Goal: Contribute content: Contribute content

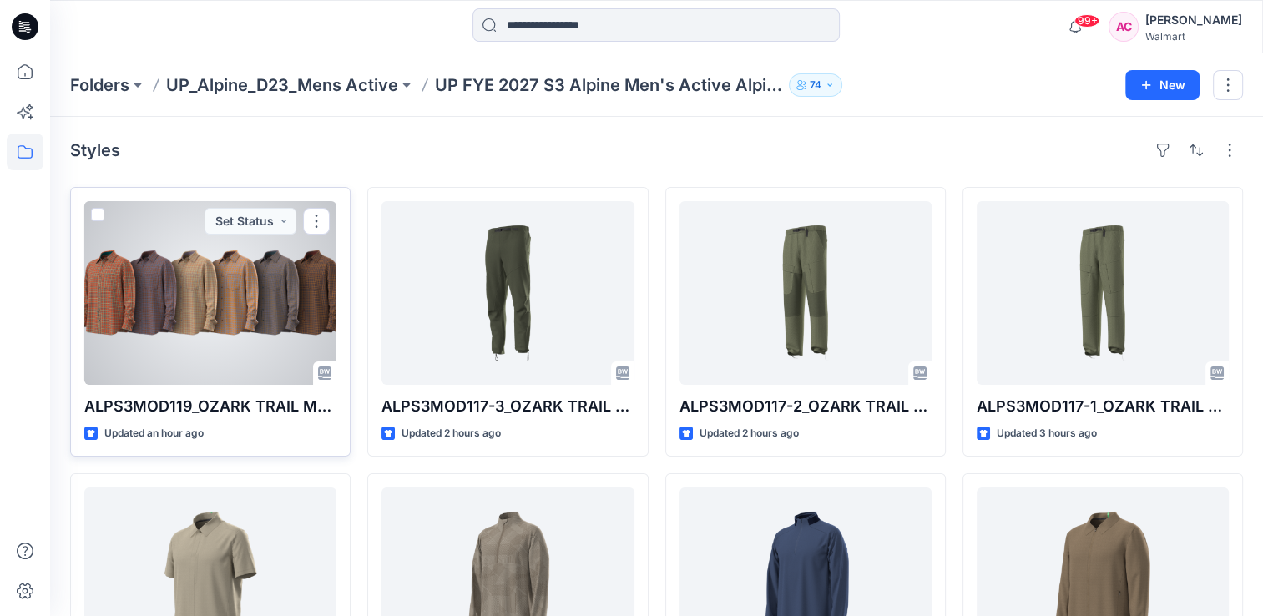
click at [171, 327] on div at bounding box center [210, 293] width 252 height 184
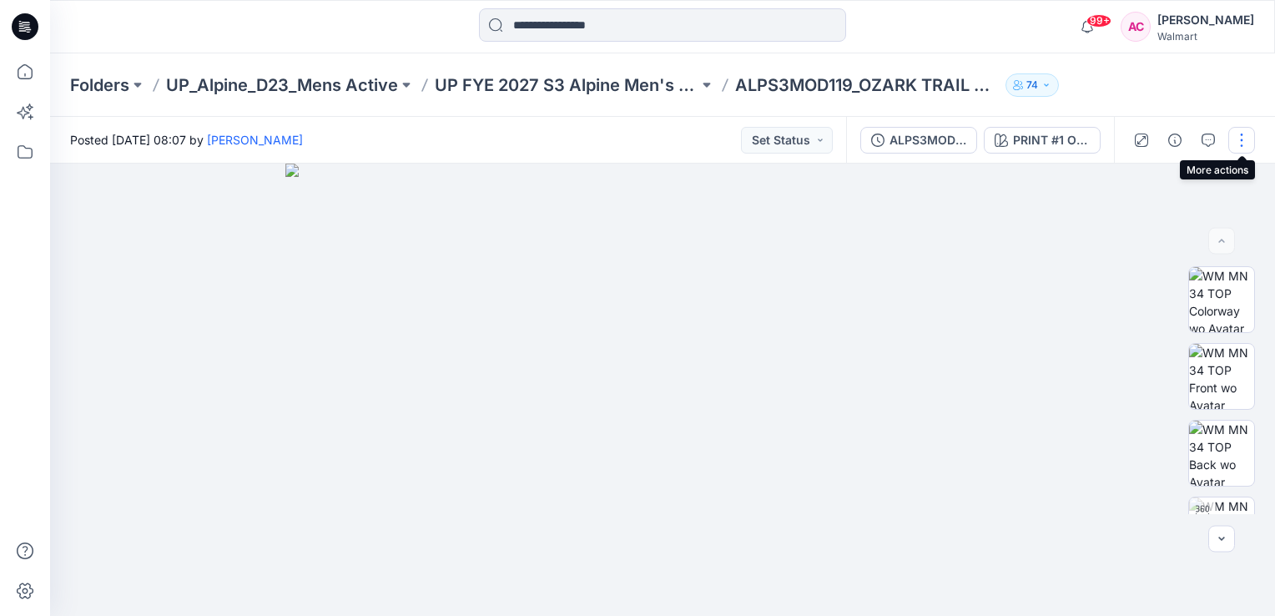
click at [1240, 136] on button "button" at bounding box center [1242, 140] width 27 height 27
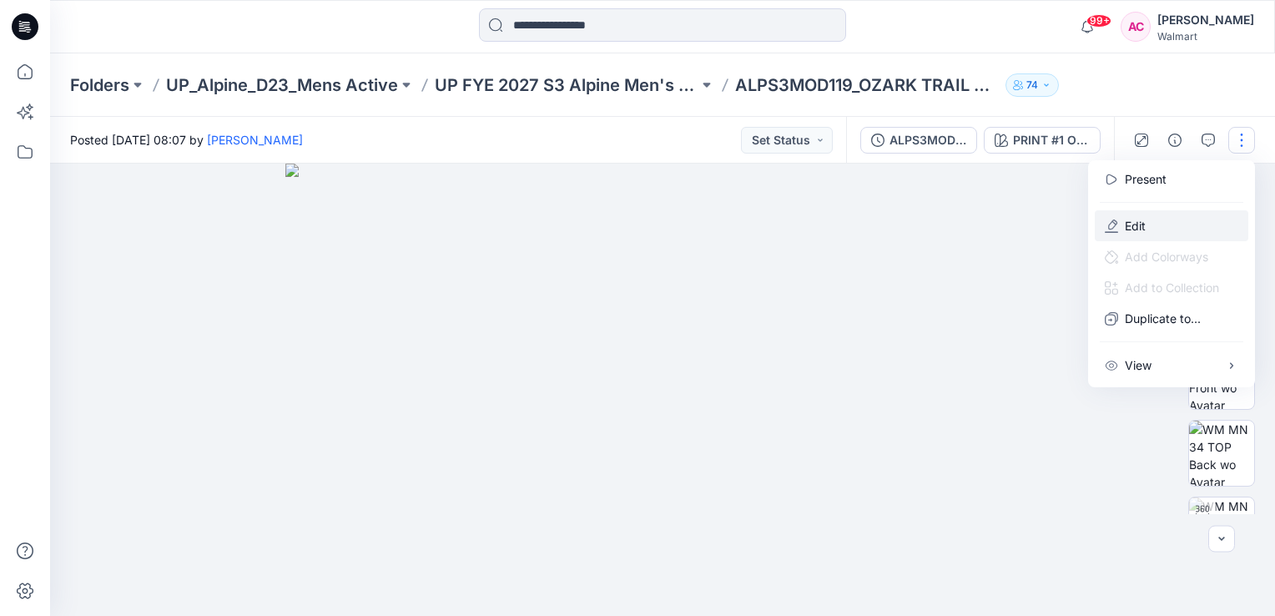
click at [1142, 226] on p "Edit" at bounding box center [1135, 226] width 21 height 18
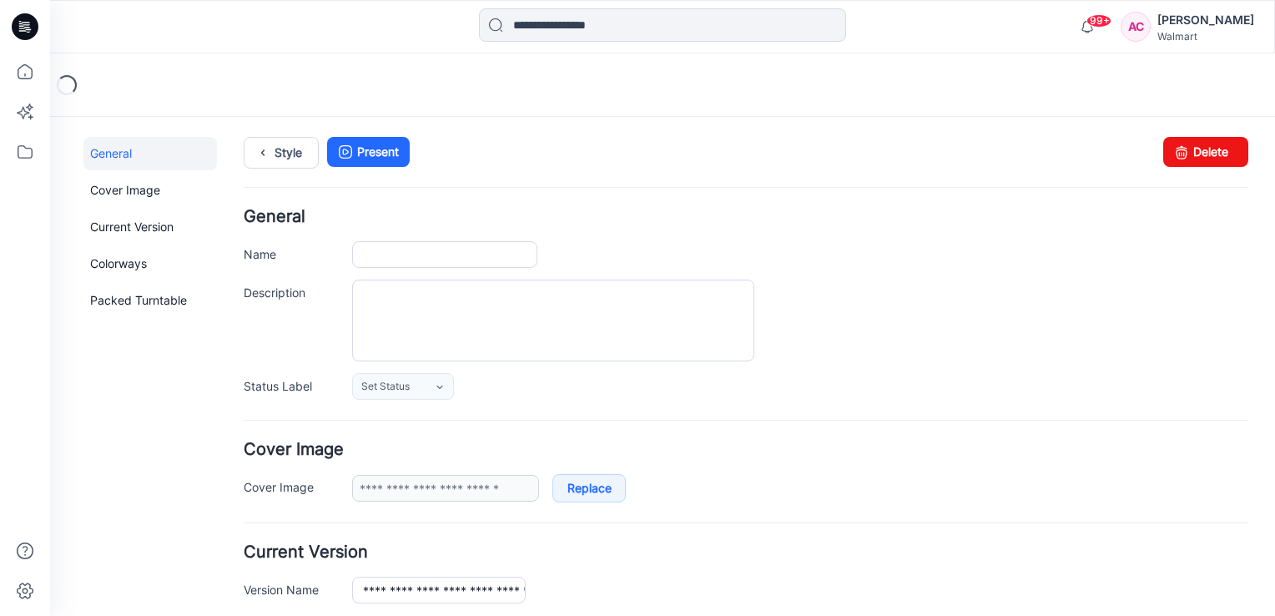
type input "**********"
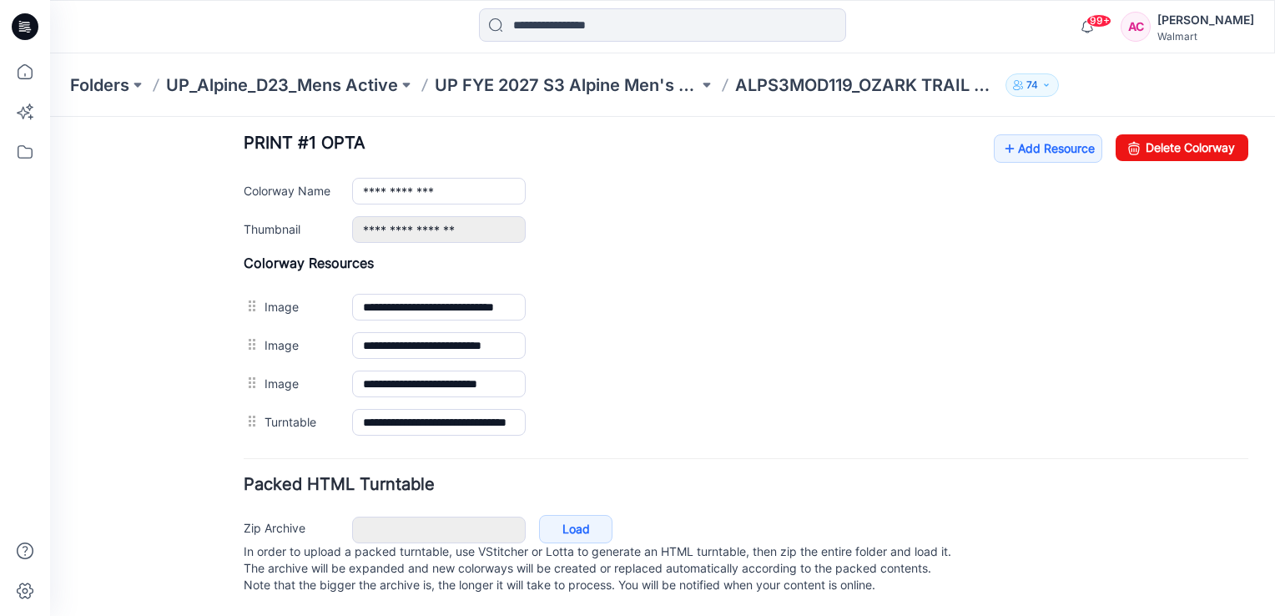
scroll to position [663, 0]
click at [1012, 134] on link "Add Resource" at bounding box center [1048, 148] width 109 height 28
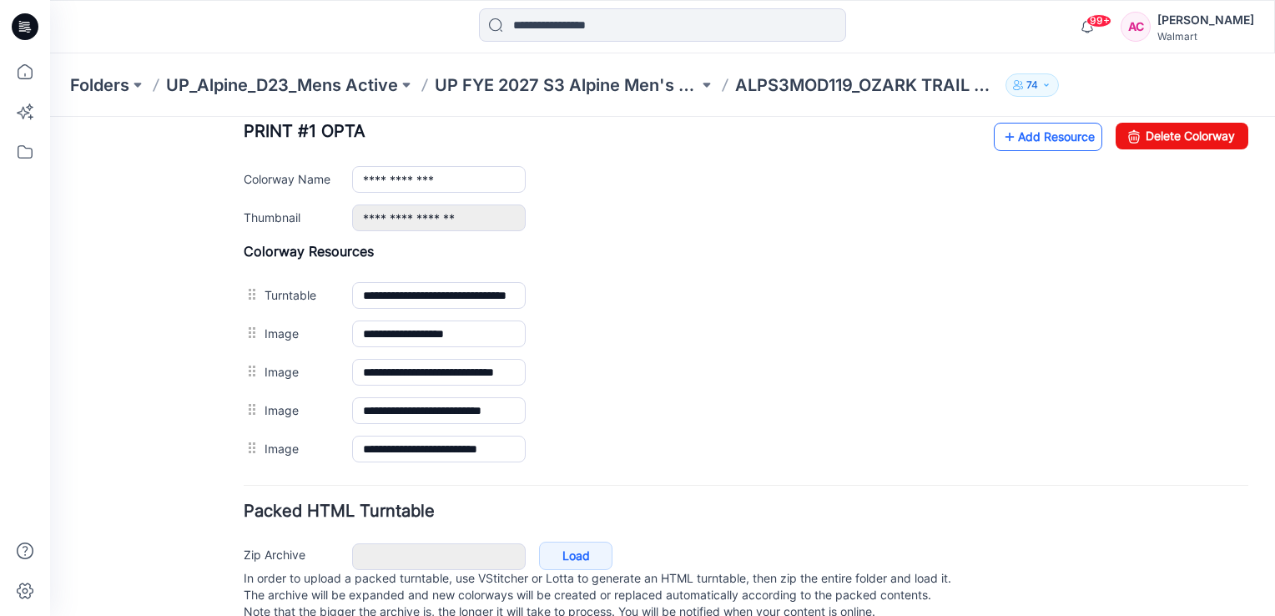
click at [1022, 139] on link "Add Resource" at bounding box center [1048, 137] width 109 height 28
click at [1037, 134] on link "Add Resource" at bounding box center [1048, 137] width 109 height 28
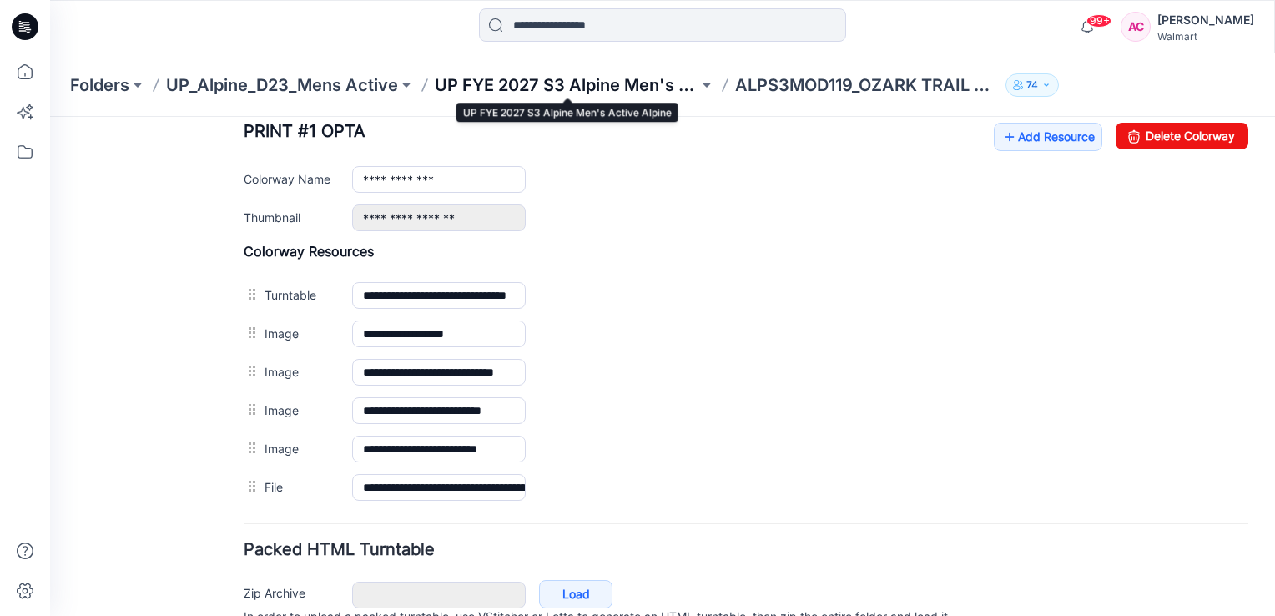
click at [605, 78] on p "UP FYE 2027 S3 Alpine Men's Active Alpine" at bounding box center [567, 84] width 264 height 23
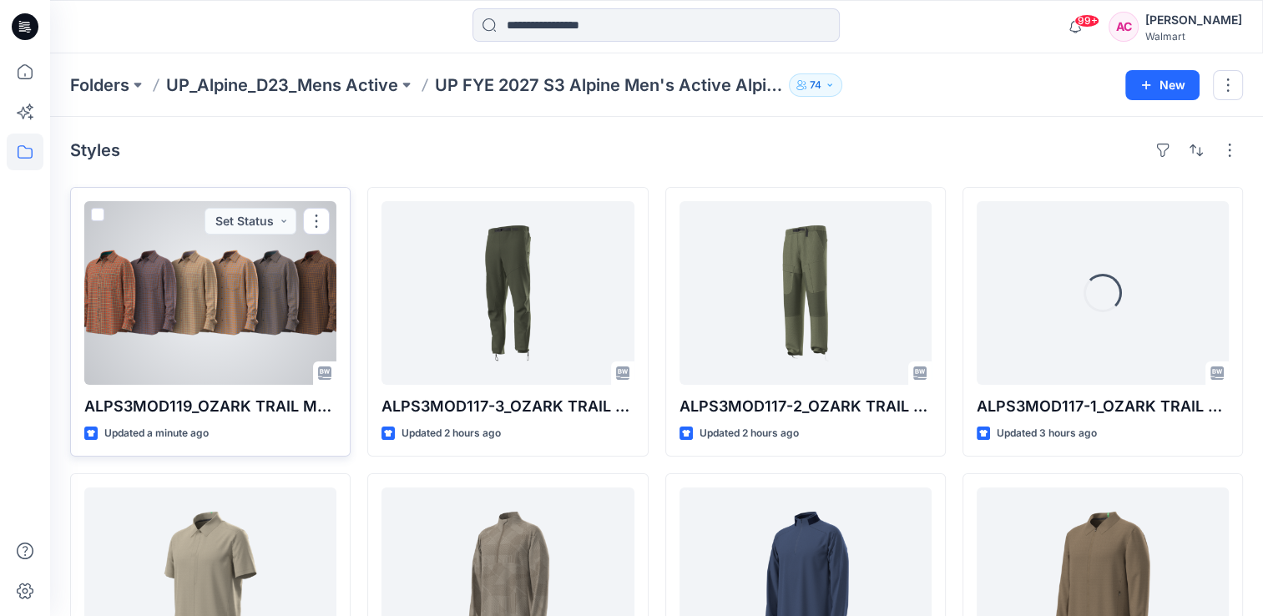
click at [185, 328] on div at bounding box center [210, 293] width 252 height 184
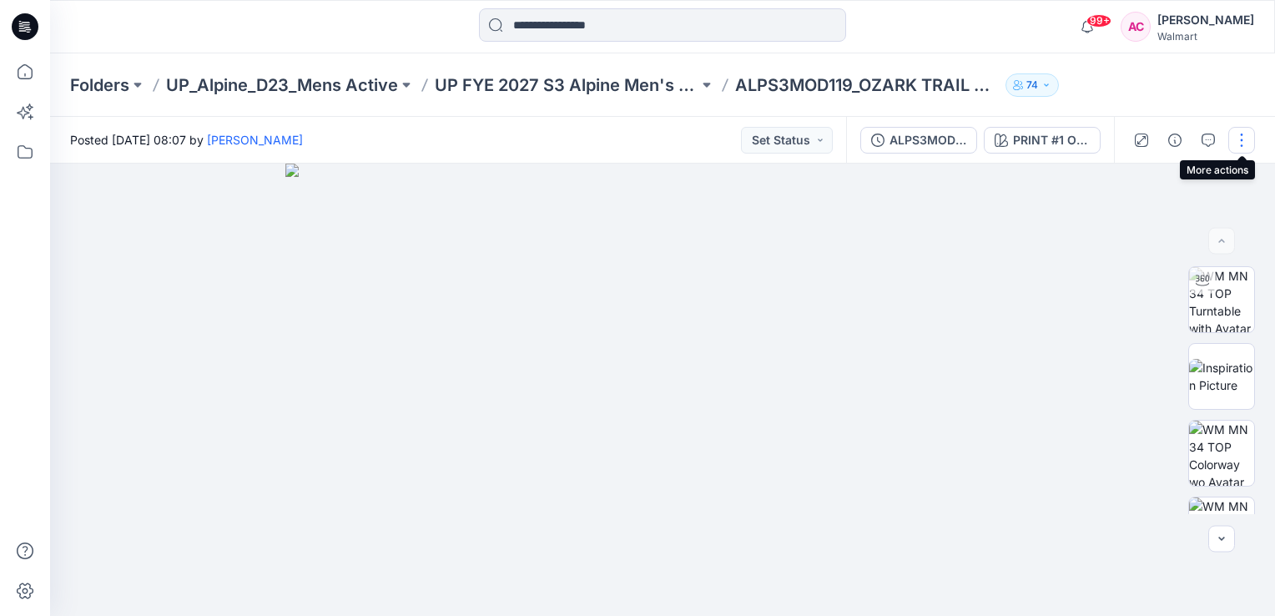
click at [1242, 139] on button "button" at bounding box center [1242, 140] width 27 height 27
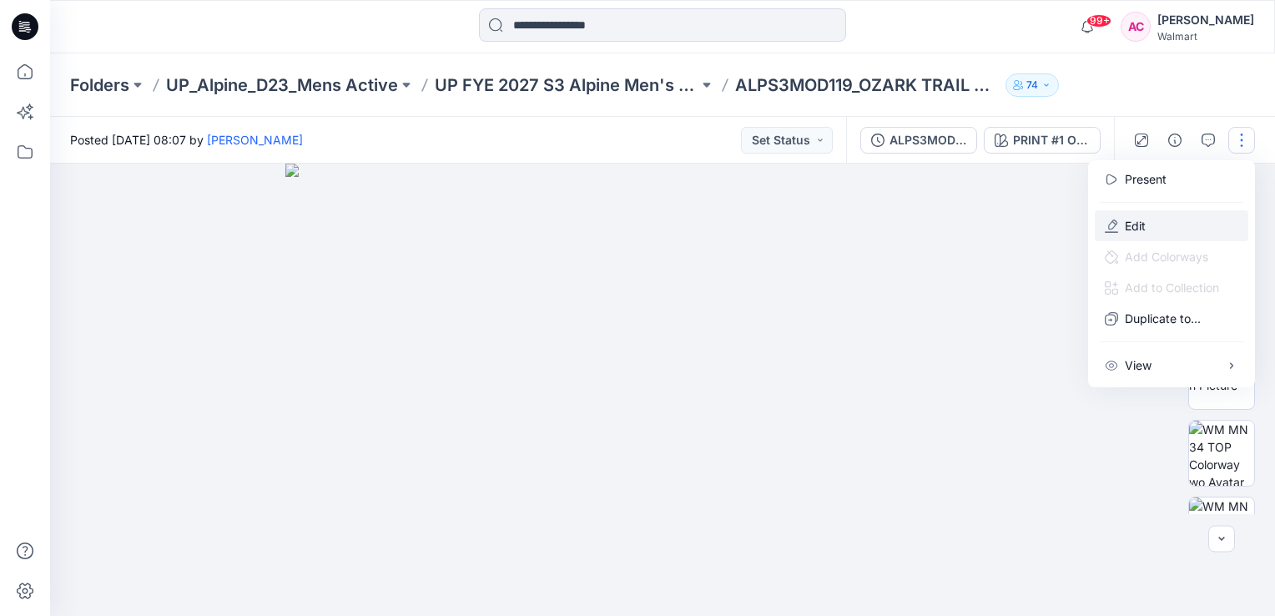
click at [1150, 216] on button "Edit" at bounding box center [1172, 225] width 154 height 31
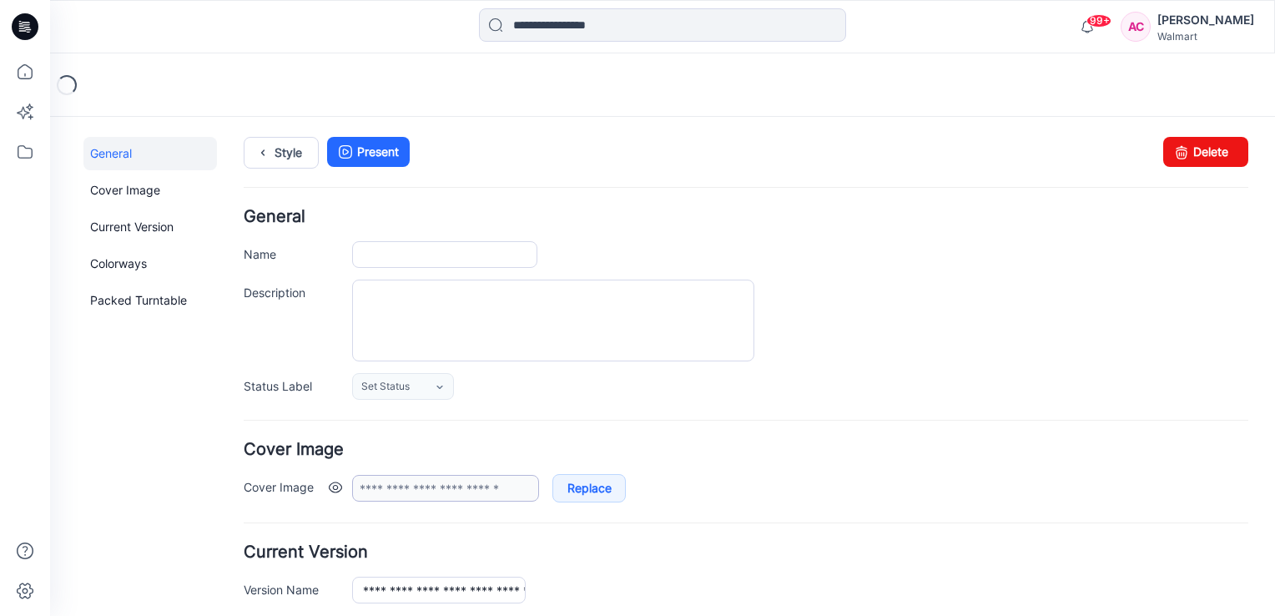
type input "**********"
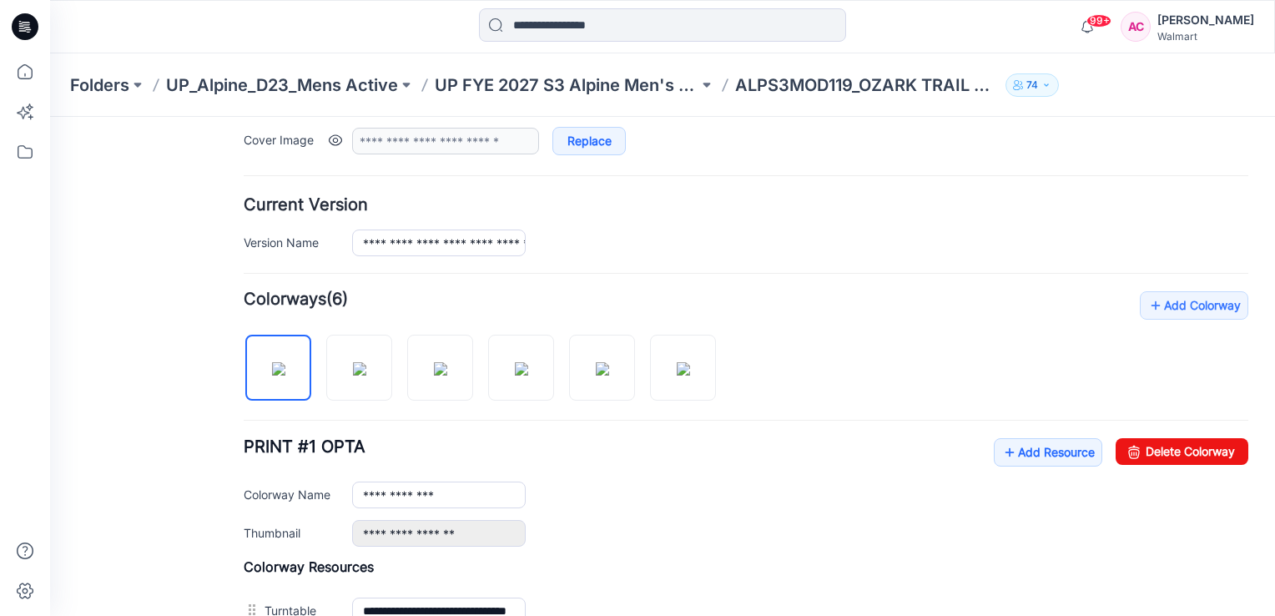
scroll to position [154, 0]
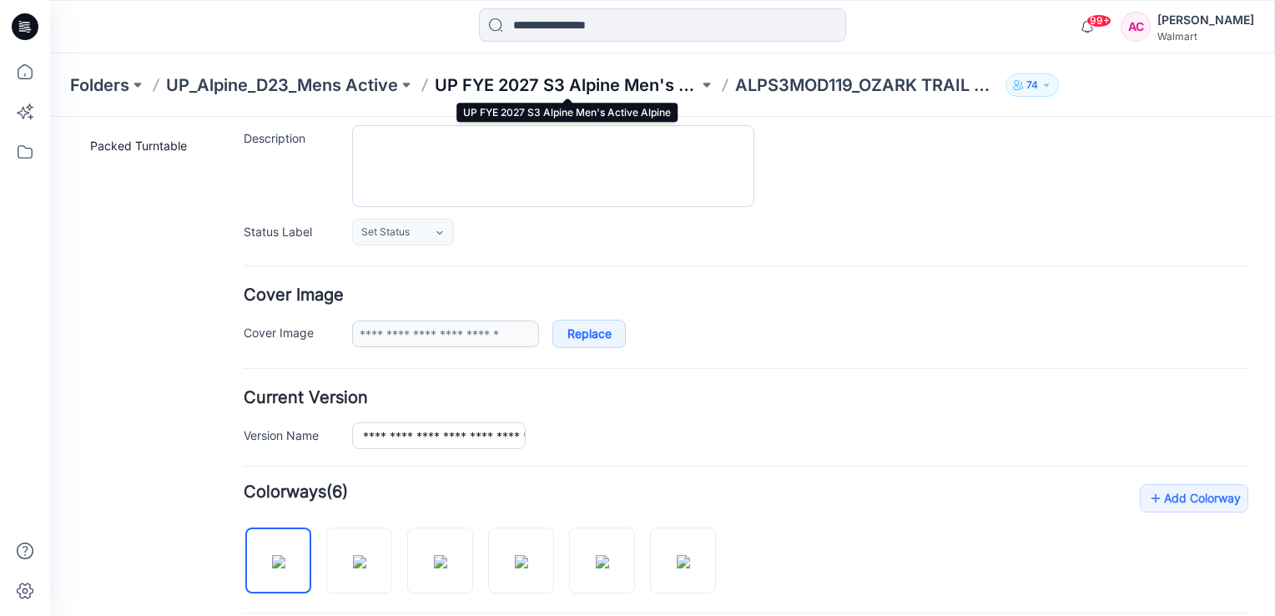
click at [598, 83] on p "UP FYE 2027 S3 Alpine Men's Active Alpine" at bounding box center [567, 84] width 264 height 23
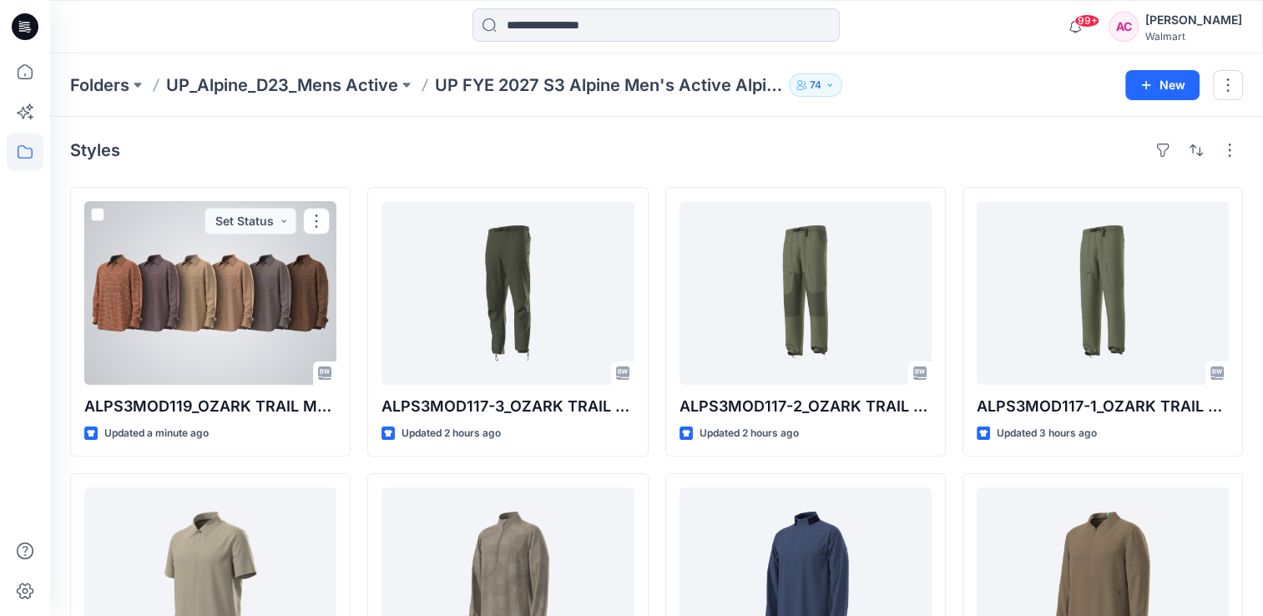
click at [190, 305] on div at bounding box center [210, 293] width 252 height 184
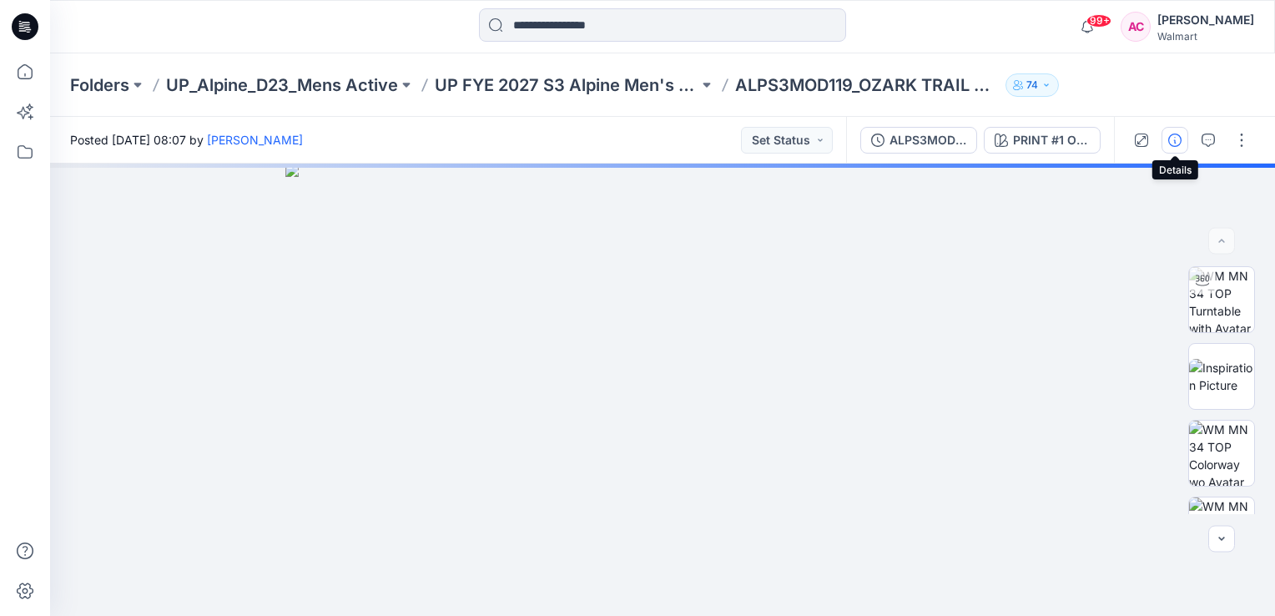
click at [1178, 135] on icon "button" at bounding box center [1175, 140] width 13 height 13
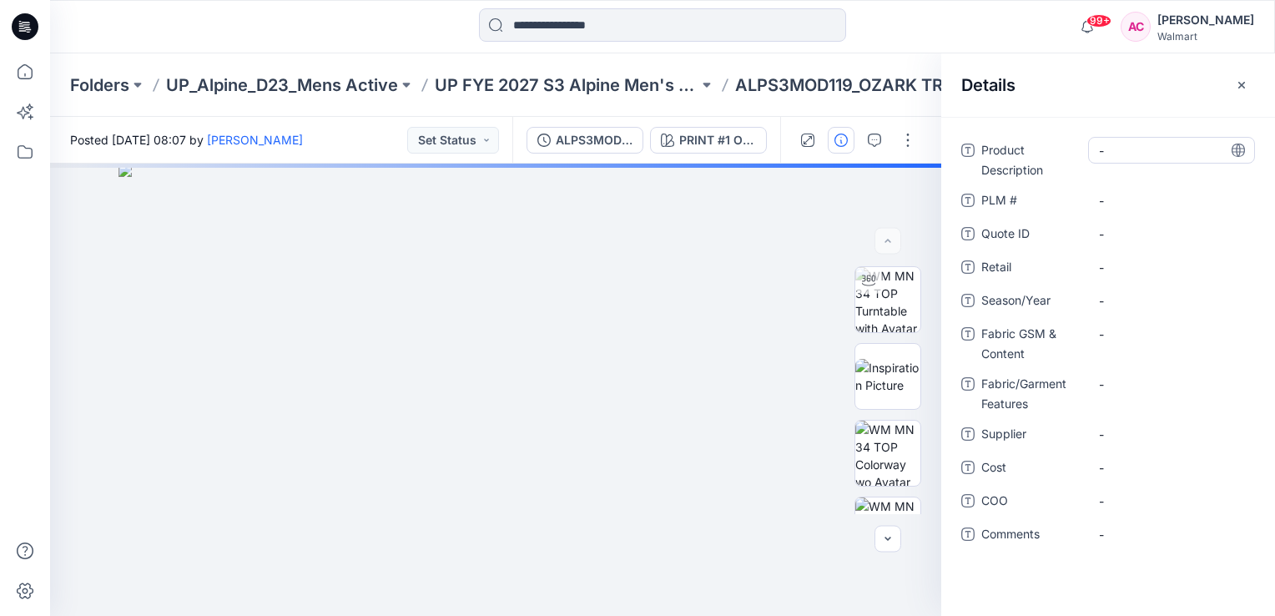
click at [1135, 155] on Description "-" at bounding box center [1171, 151] width 145 height 18
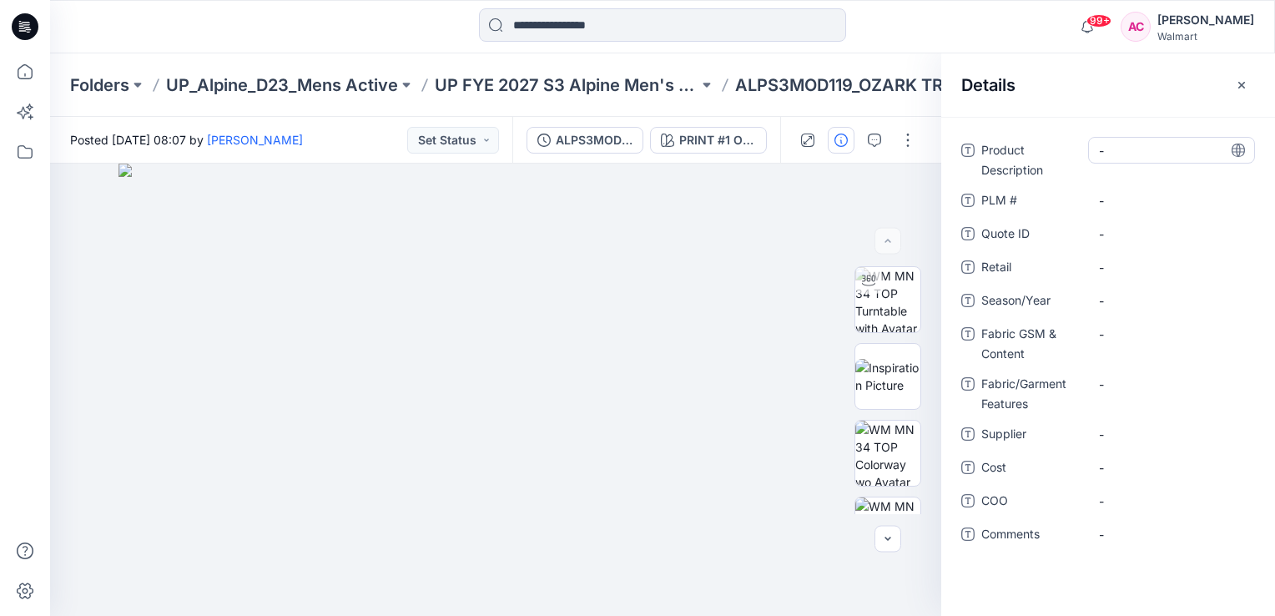
click at [1142, 155] on Description "-" at bounding box center [1171, 151] width 145 height 18
type textarea "**********"
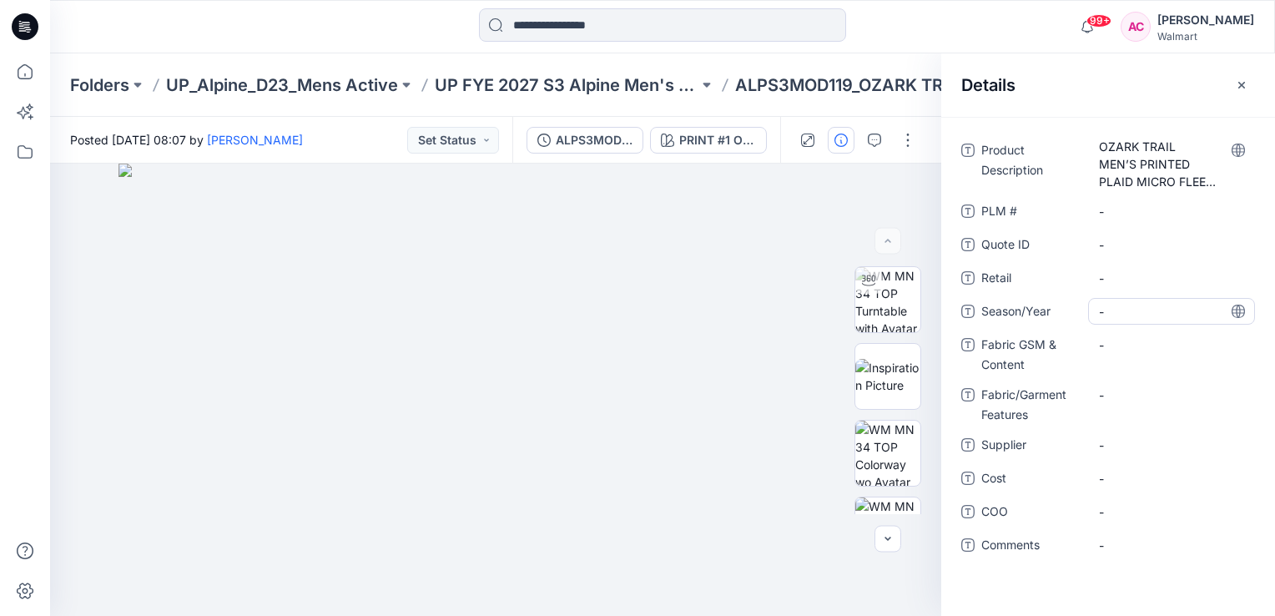
click at [1131, 304] on span "-" at bounding box center [1171, 312] width 145 height 18
click at [1125, 310] on span "-" at bounding box center [1171, 312] width 145 height 18
type textarea "*******"
click at [1128, 345] on Content "-" at bounding box center [1171, 345] width 145 height 18
click at [1119, 346] on Content "-" at bounding box center [1171, 345] width 145 height 18
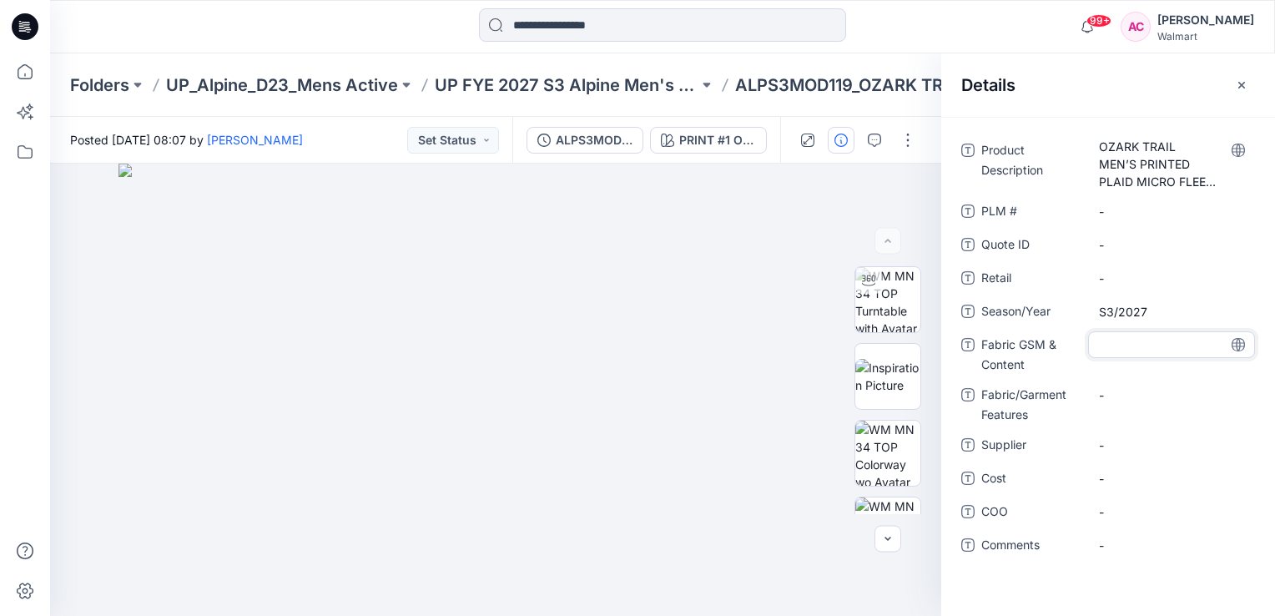
type textarea "**********"
click at [1123, 442] on span "-" at bounding box center [1171, 446] width 145 height 18
type textarea "**********"
click at [986, 593] on div "Product Description OZARK TRAIL MEN’S PRINTED PLAID MICRO FLEECE SHIRT PLM # - …" at bounding box center [1108, 366] width 334 height 499
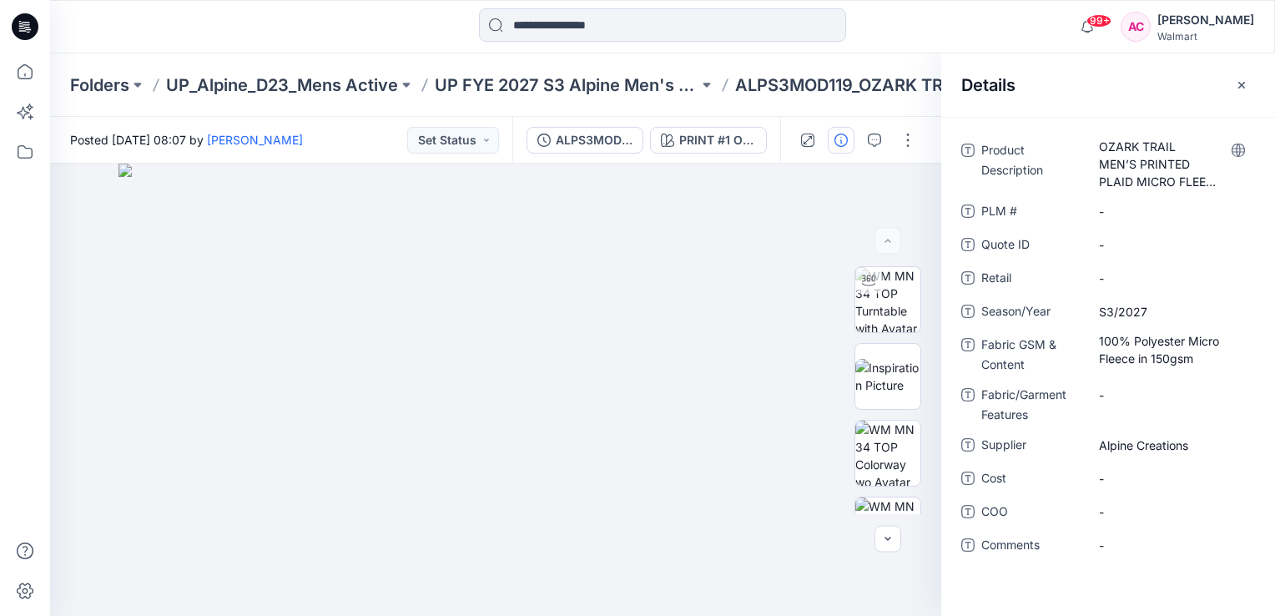
click at [992, 576] on div "Product Description OZARK TRAIL MEN’S PRINTED PLAID MICRO FLEECE SHIRT PLM # - …" at bounding box center [1109, 358] width 294 height 442
click at [1244, 82] on icon "button" at bounding box center [1242, 84] width 7 height 7
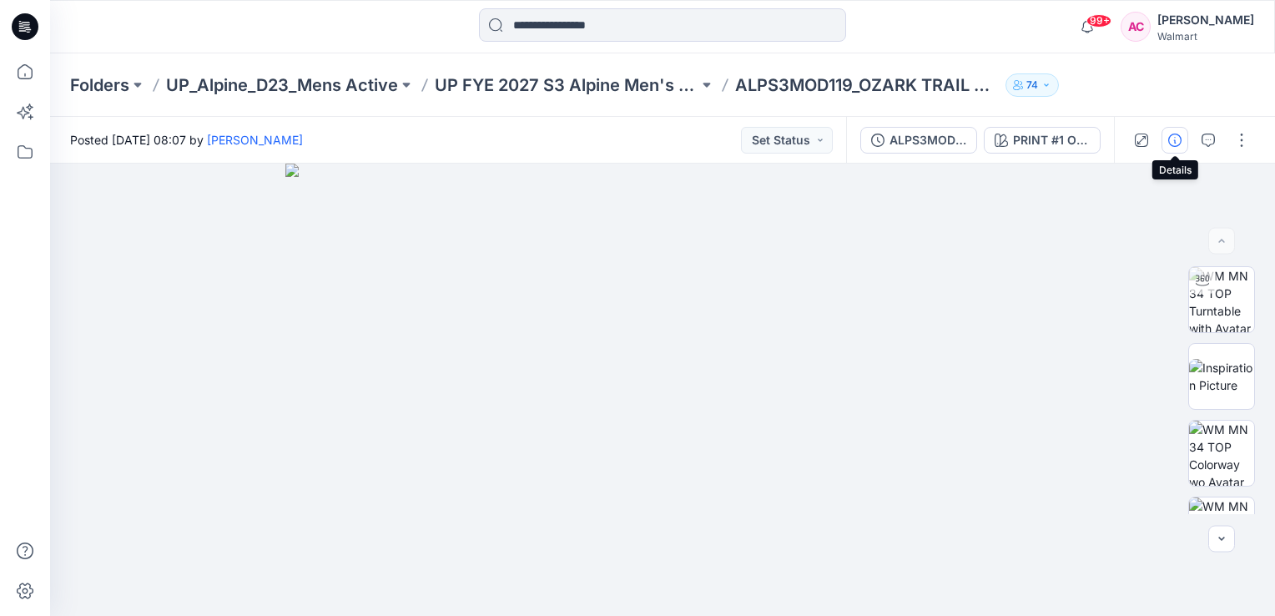
click at [1175, 142] on icon "button" at bounding box center [1175, 140] width 13 height 13
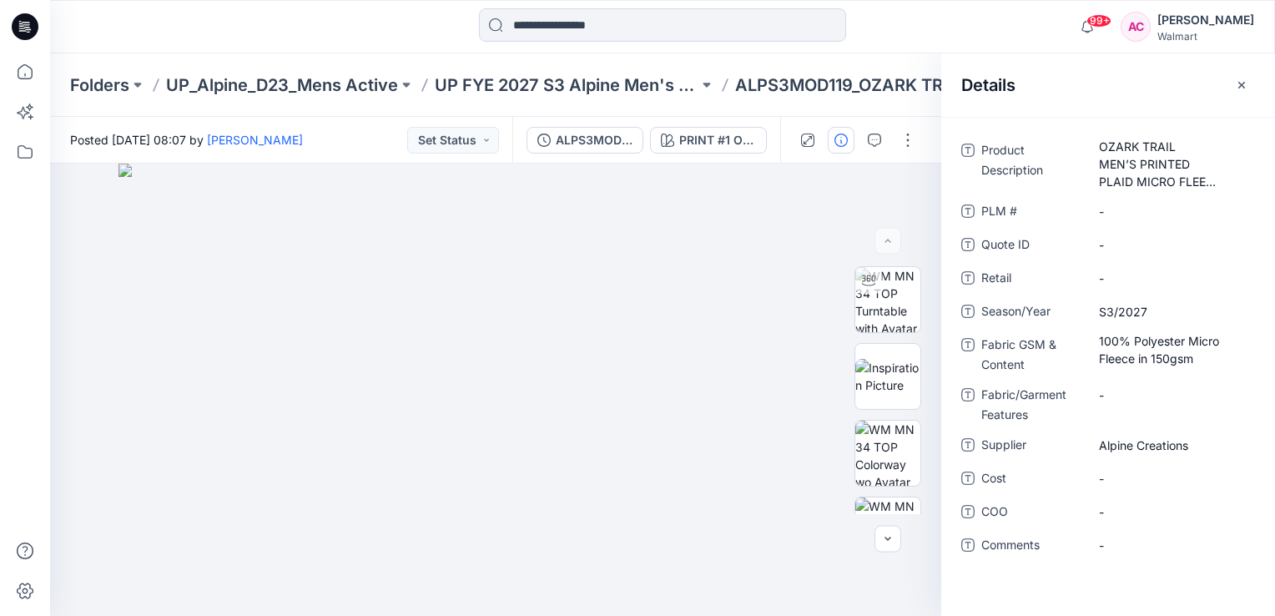
click at [1005, 590] on div "Product Description OZARK TRAIL MEN’S PRINTED PLAID MICRO FLEECE SHIRT PLM # - …" at bounding box center [1108, 366] width 334 height 499
click at [908, 133] on button "button" at bounding box center [908, 140] width 27 height 27
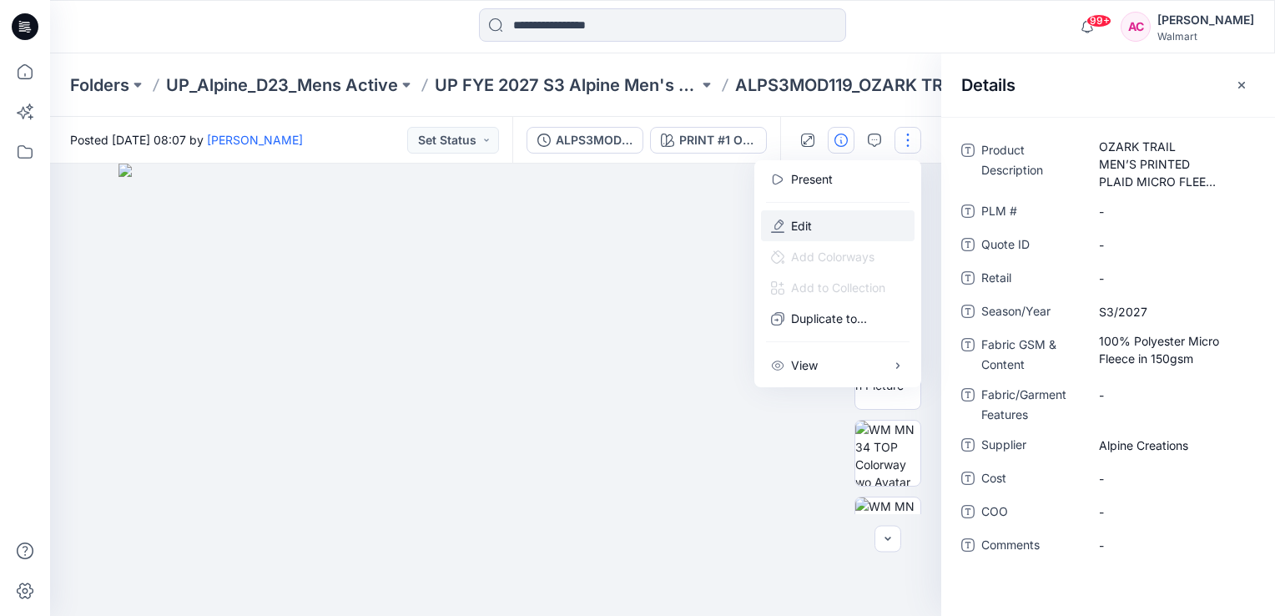
click at [795, 220] on p "Edit" at bounding box center [801, 226] width 21 height 18
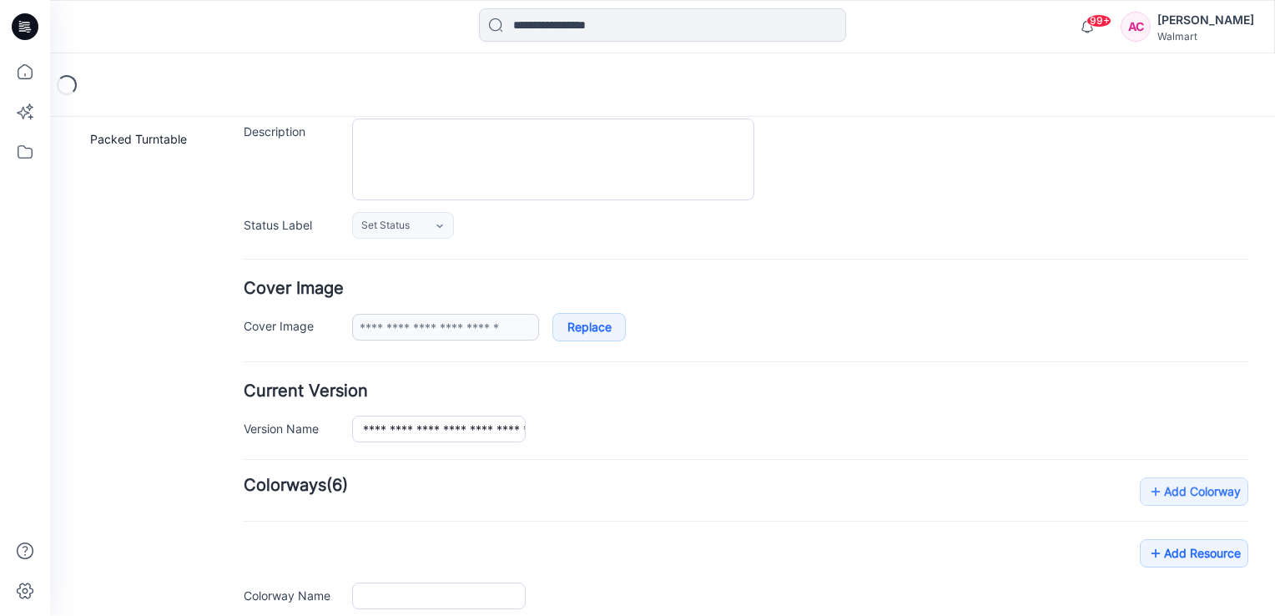
type input "**********"
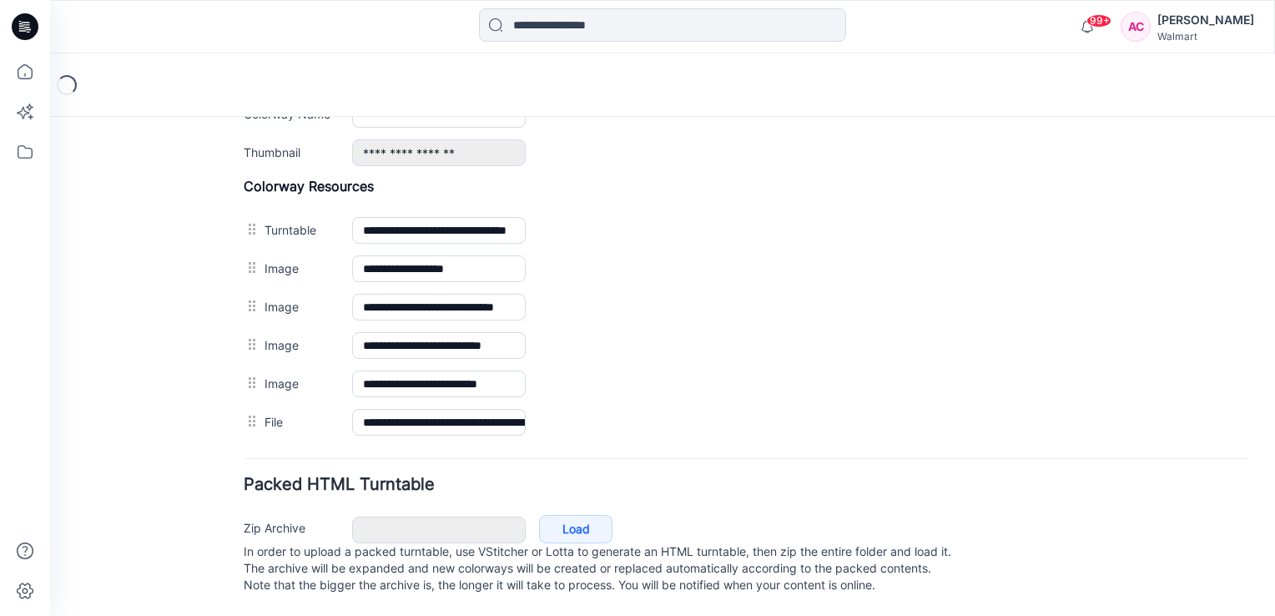
scroll to position [739, 0]
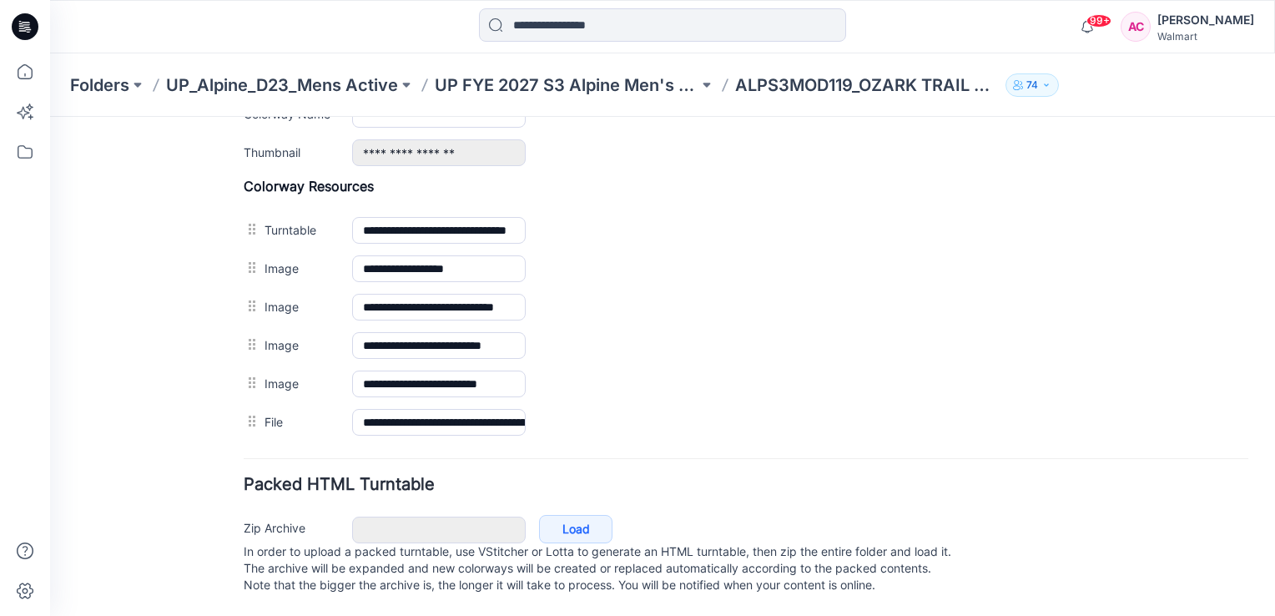
click at [137, 416] on div "General Cover Image Current Version Colorways Packed Turntable" at bounding box center [150, 12] width 134 height 1207
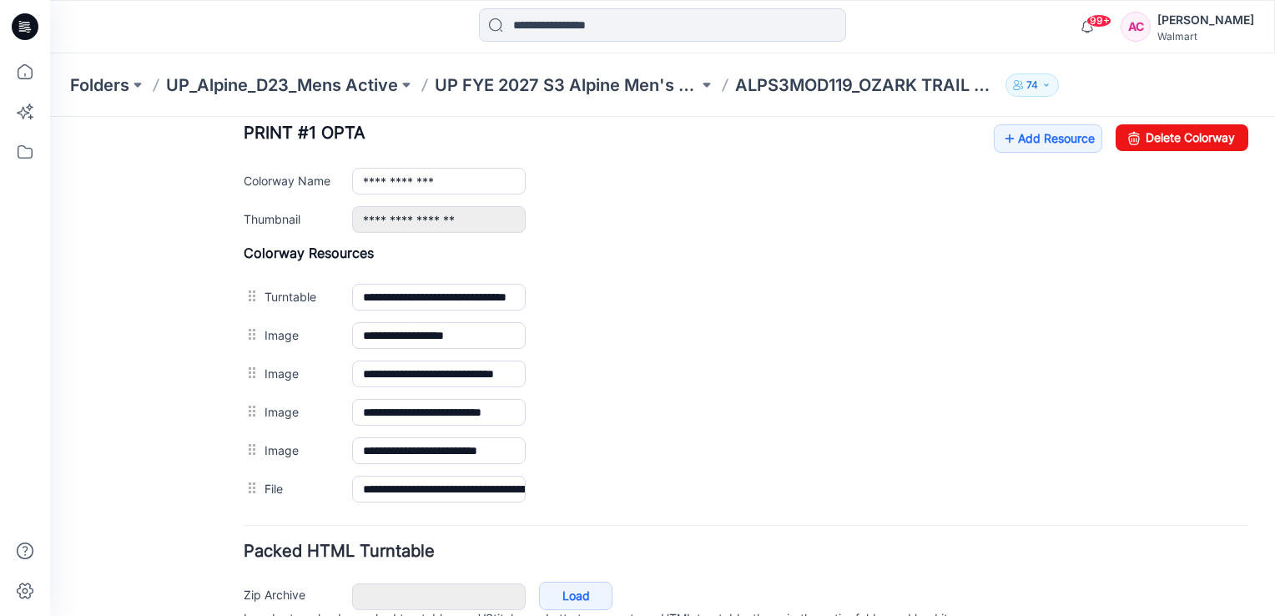
scroll to position [405, 0]
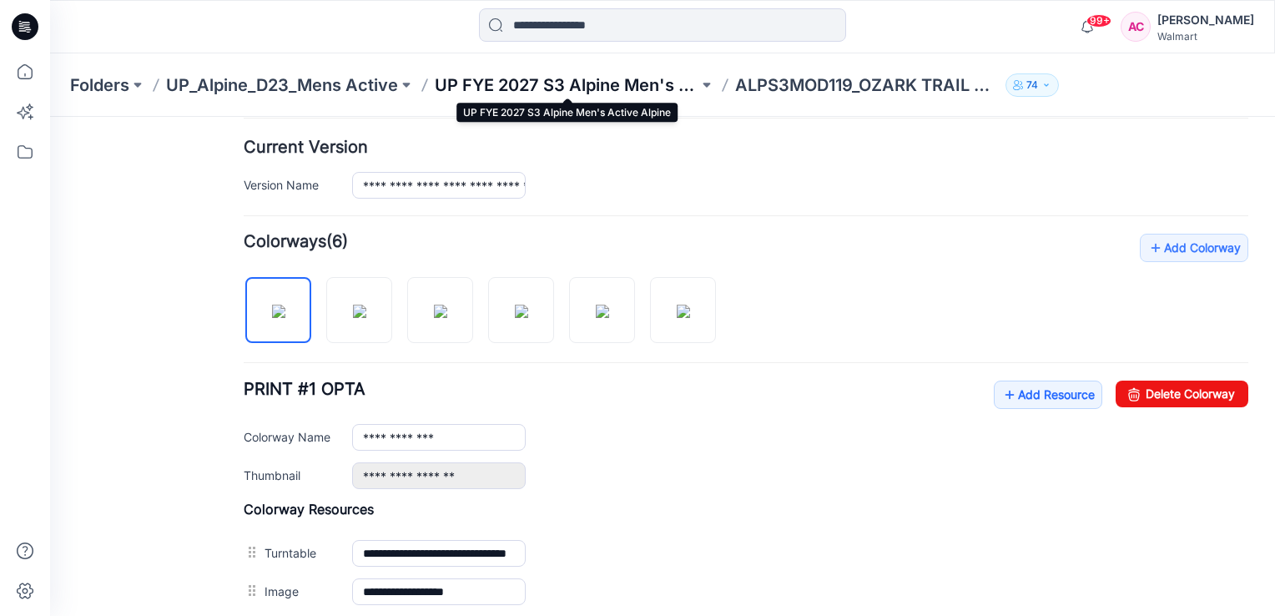
click at [618, 94] on p "UP FYE 2027 S3 Alpine Men's Active Alpine" at bounding box center [567, 84] width 264 height 23
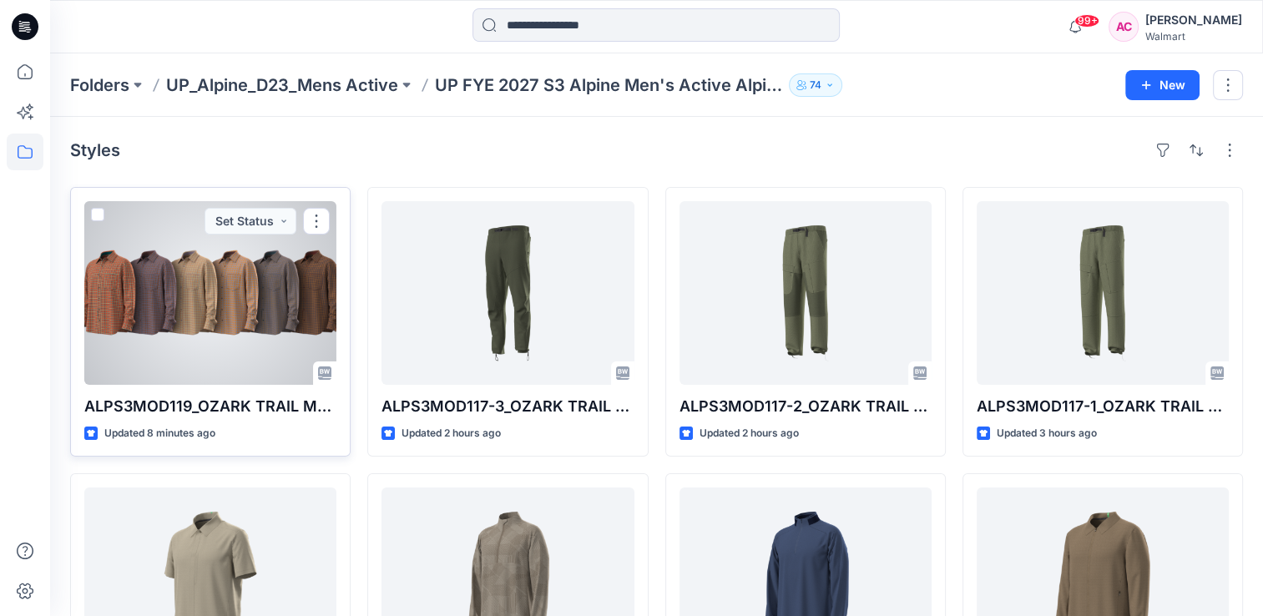
click at [243, 289] on div at bounding box center [210, 293] width 252 height 184
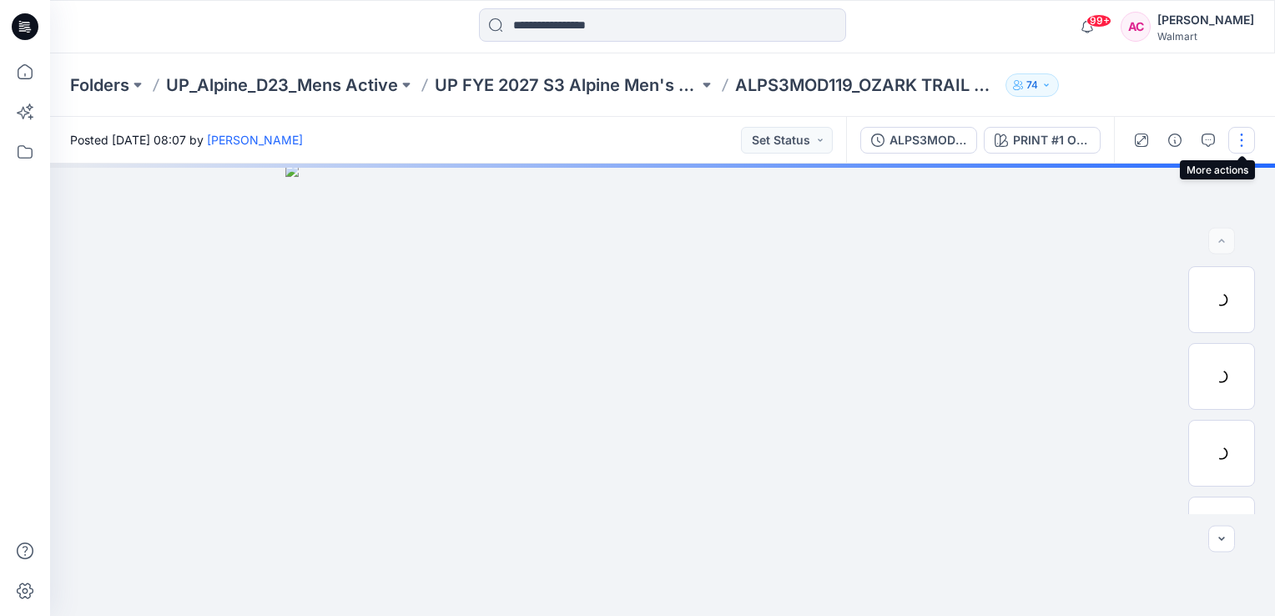
click at [1245, 139] on button "button" at bounding box center [1242, 140] width 27 height 27
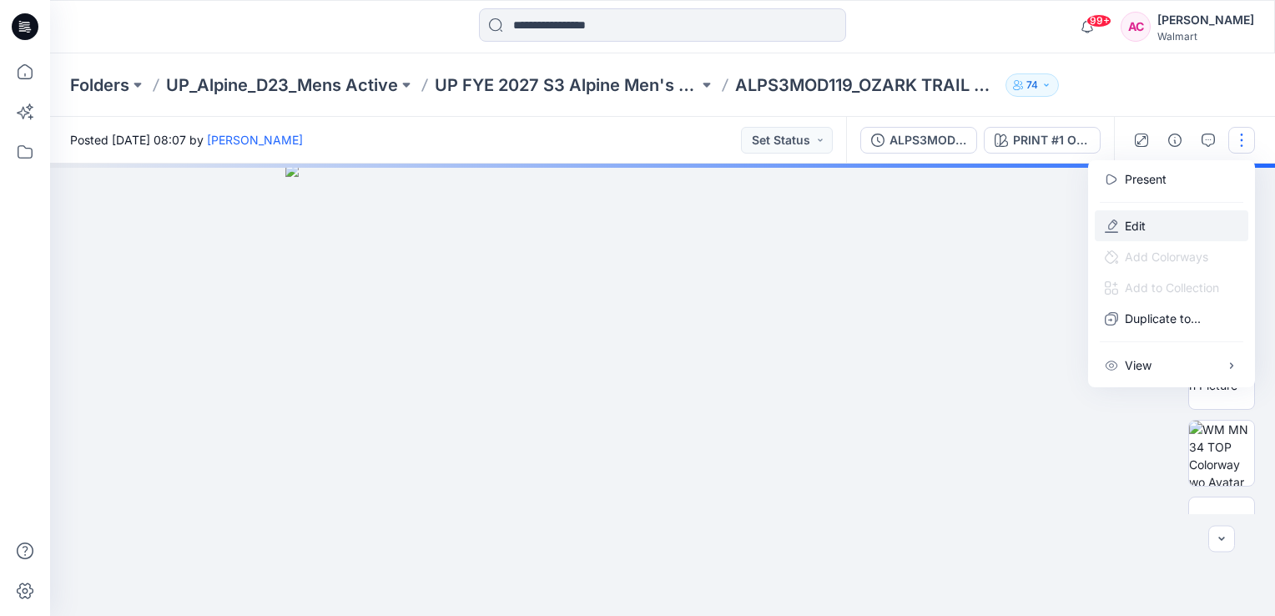
click at [1142, 225] on p "Edit" at bounding box center [1135, 226] width 21 height 18
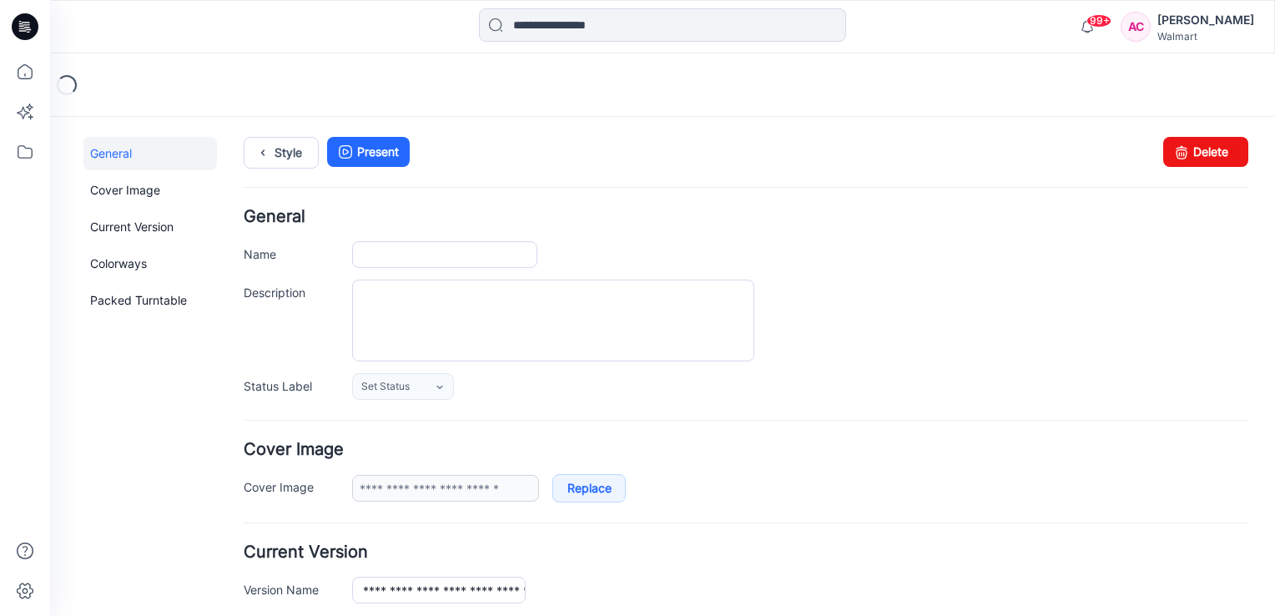
type input "**********"
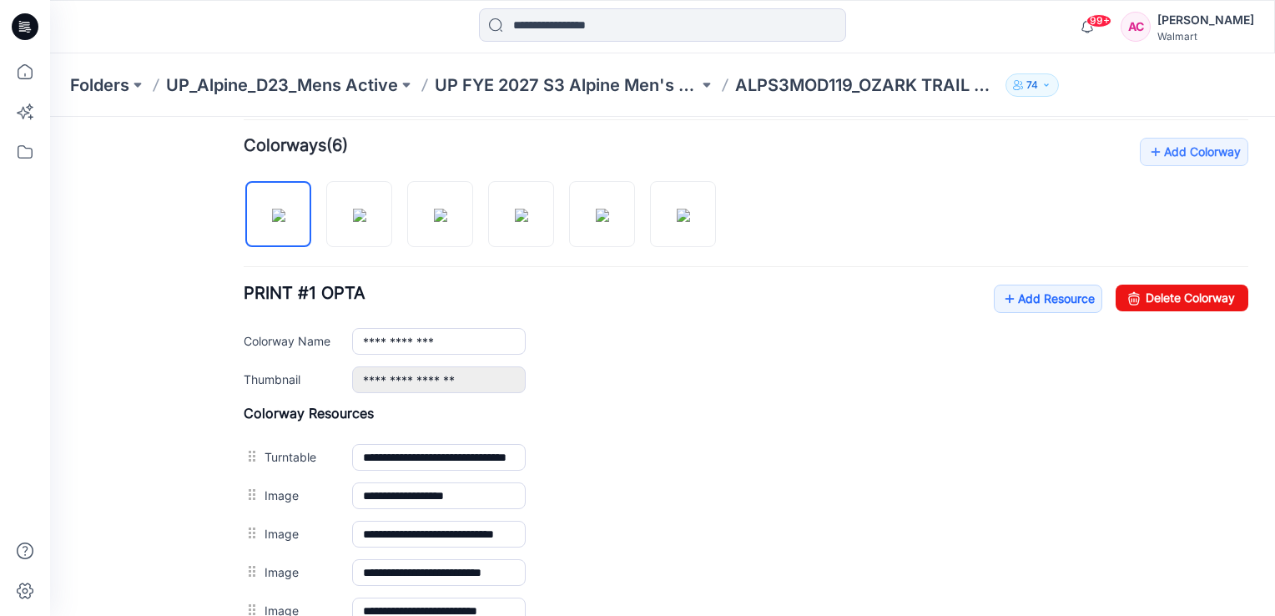
scroll to position [739, 0]
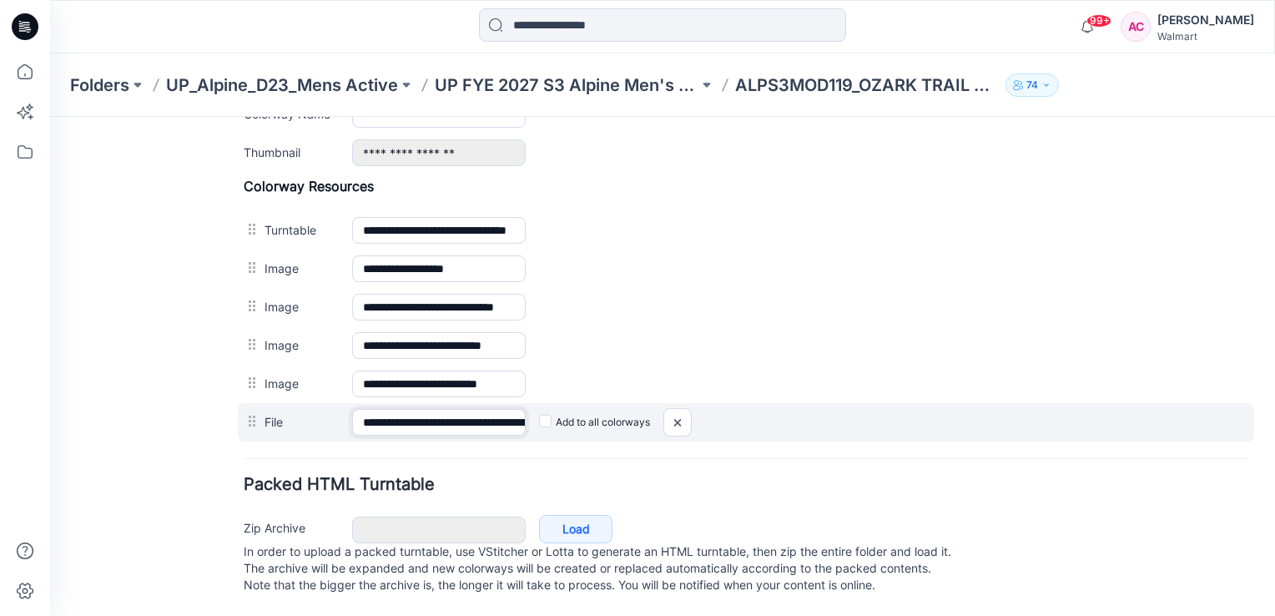
click at [505, 409] on input "**********" at bounding box center [439, 422] width 174 height 27
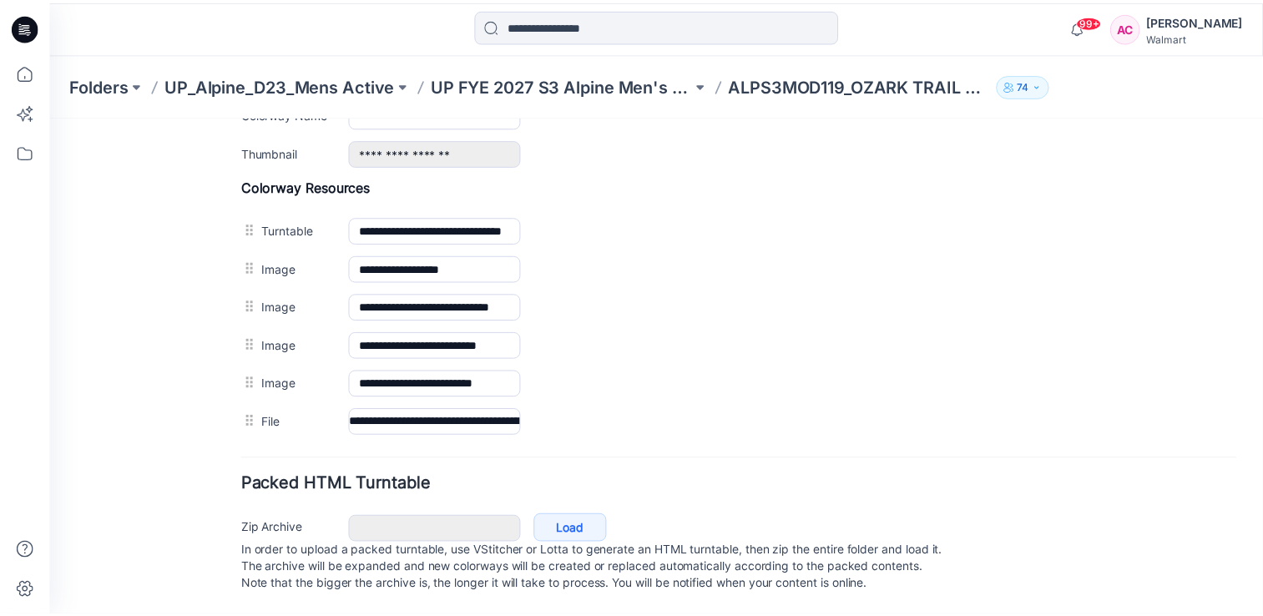
scroll to position [0, 0]
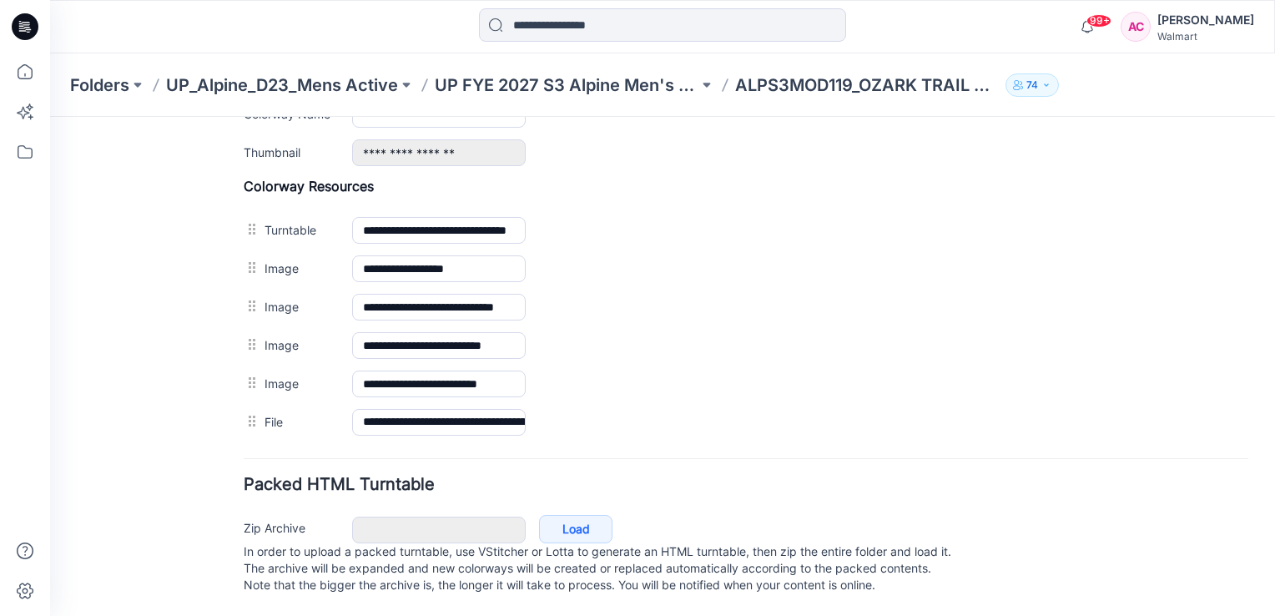
click at [676, 477] on h4 "Packed HTML Turntable" at bounding box center [746, 485] width 1005 height 16
click at [611, 84] on p "UP FYE 2027 S3 Alpine Men's Active Alpine" at bounding box center [567, 84] width 264 height 23
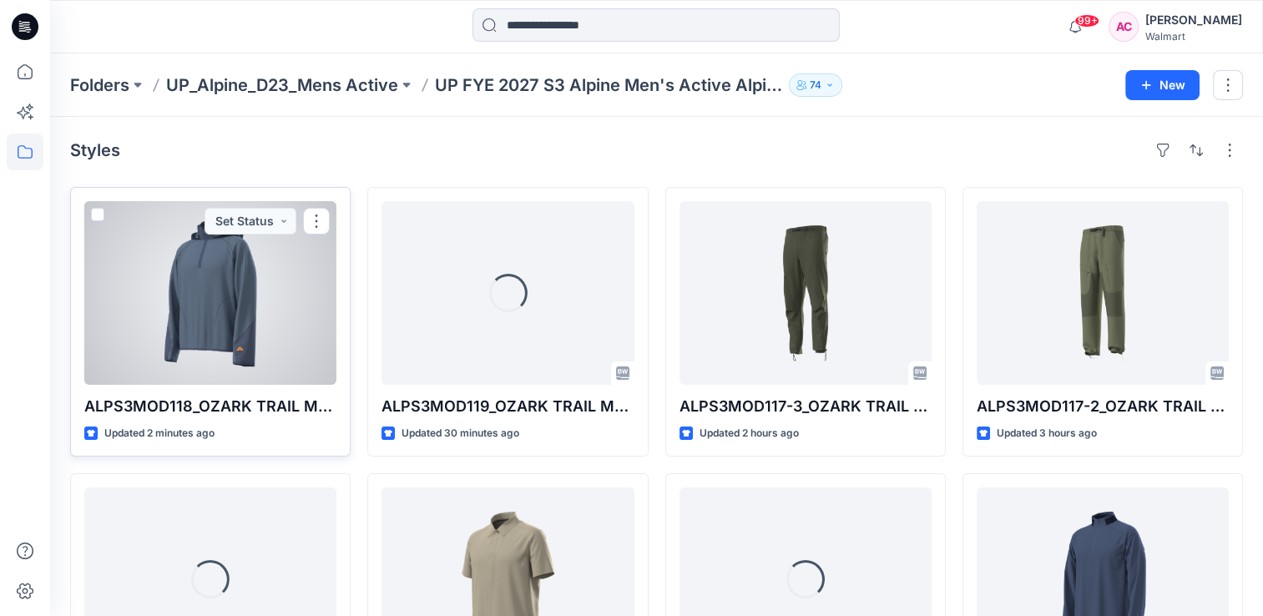
click at [211, 322] on div at bounding box center [210, 293] width 252 height 184
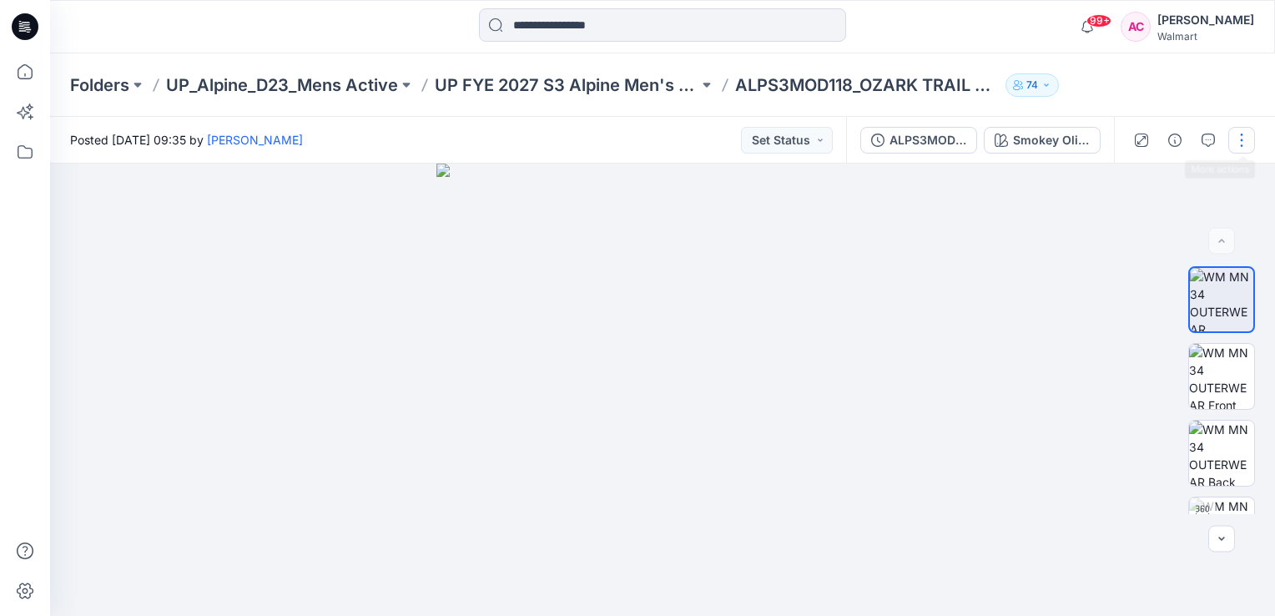
click at [1242, 144] on button "button" at bounding box center [1242, 140] width 27 height 27
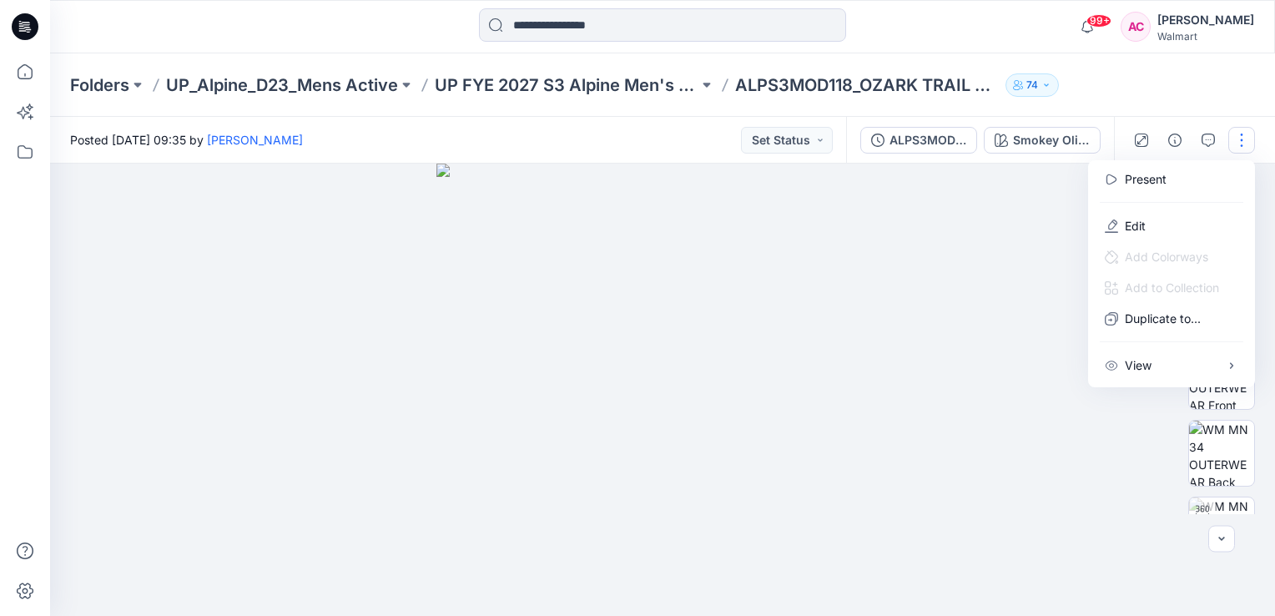
drag, startPoint x: 1131, startPoint y: 71, endPoint x: 1112, endPoint y: 83, distance: 22.5
click at [1131, 71] on div "Folders UP_Alpine_D23_Mens Active UP FYE 2027 S3 Alpine Men's Active Alpine ALP…" at bounding box center [662, 84] width 1225 height 63
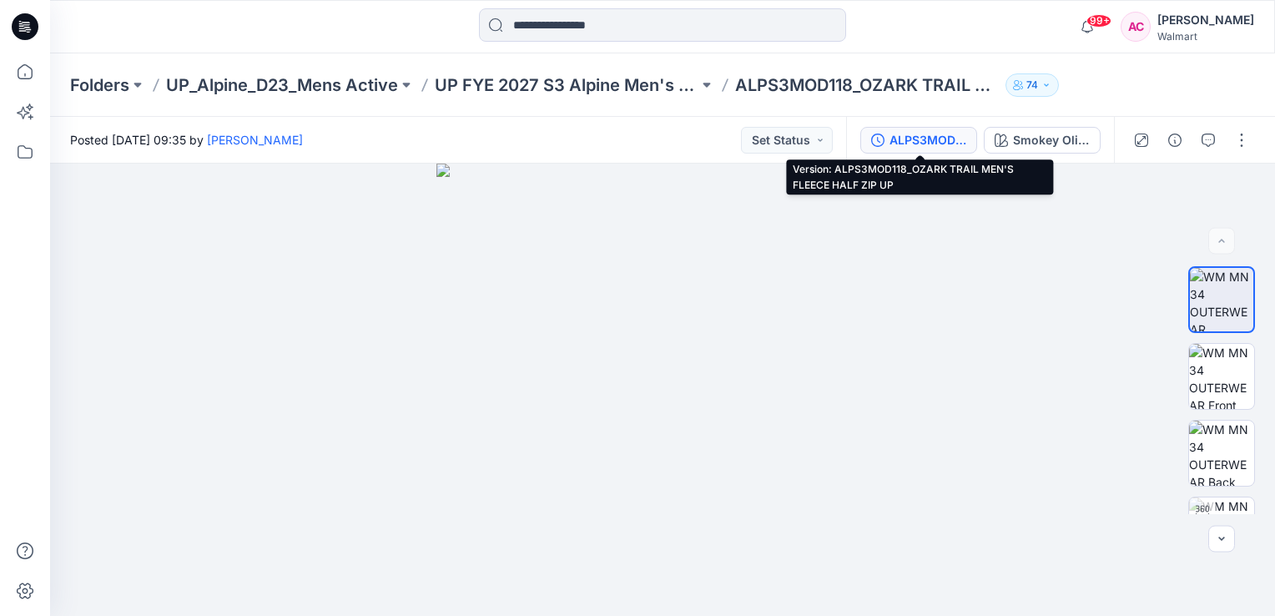
click at [897, 135] on div "ALPS3MOD118_OZARK TRAIL MEN'S FLEECE HALF ZIP UP" at bounding box center [928, 140] width 77 height 18
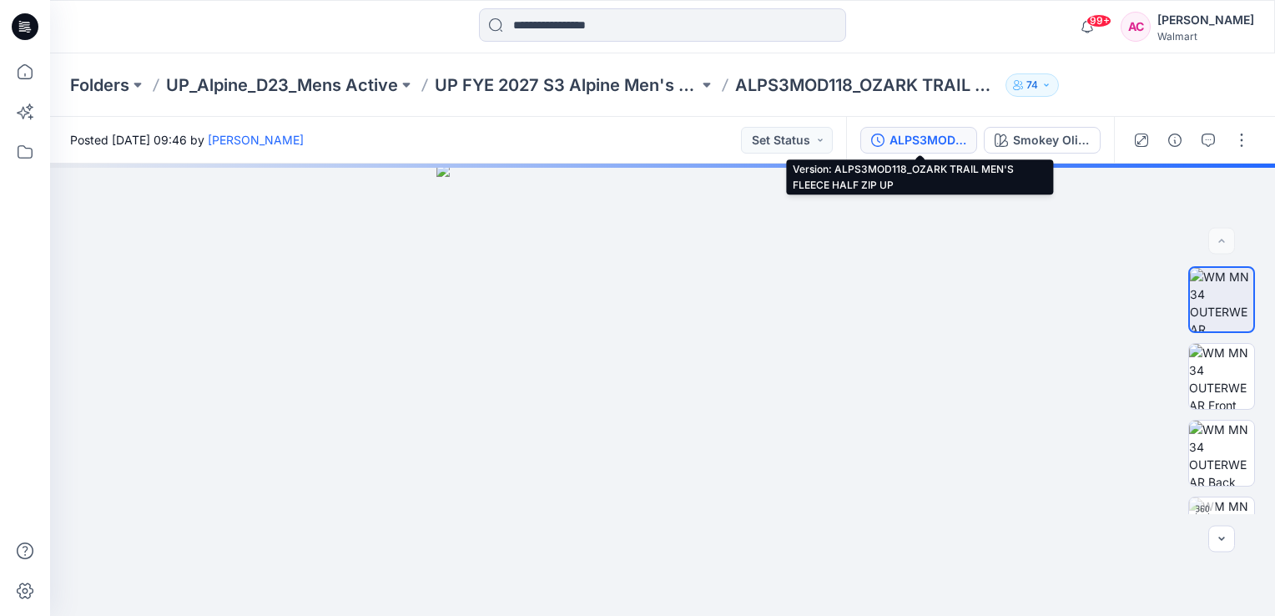
click at [905, 142] on div "ALPS3MOD118_OZARK TRAIL MEN'S FLEECE HALF ZIP UP" at bounding box center [928, 140] width 77 height 18
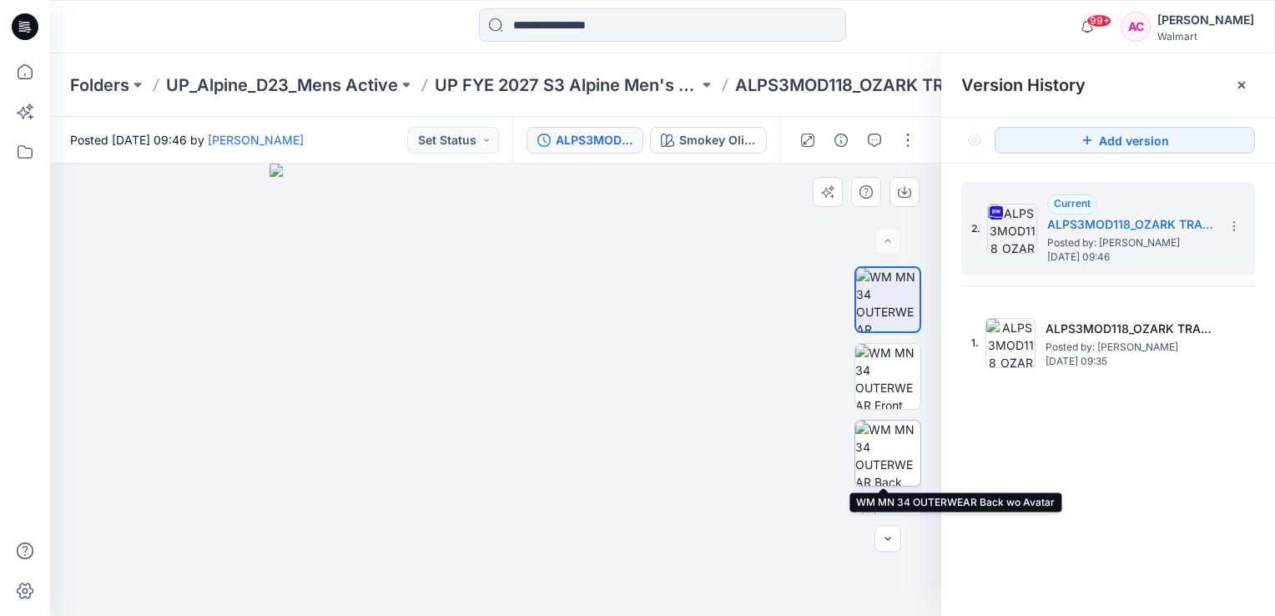
click at [895, 452] on img at bounding box center [888, 453] width 65 height 65
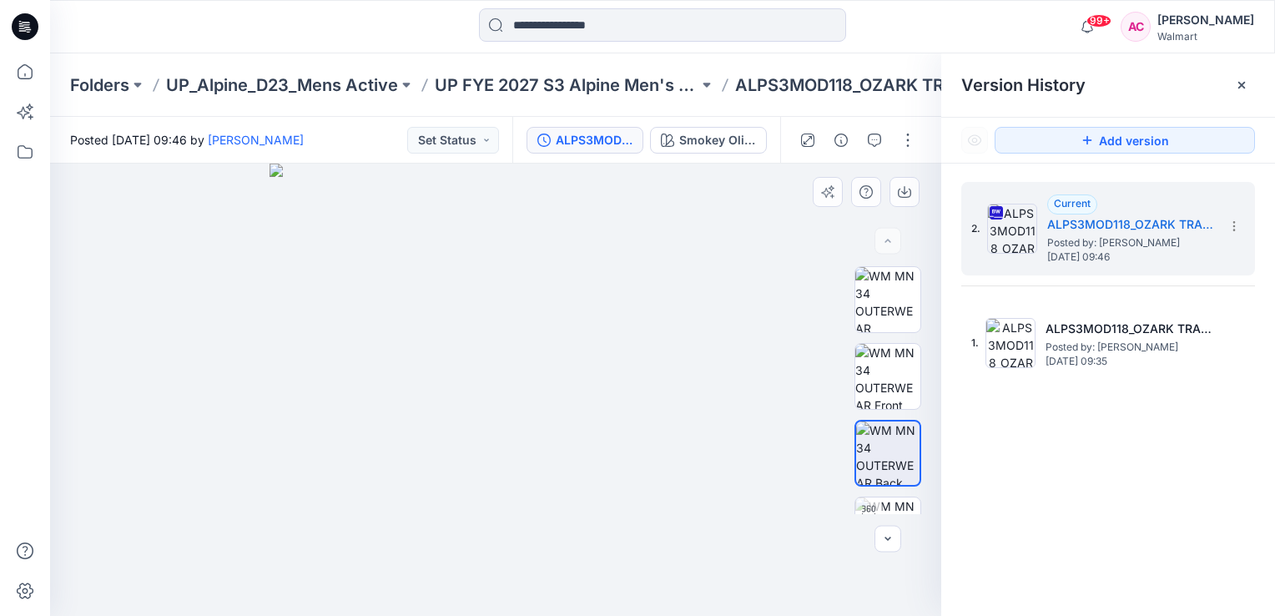
drag, startPoint x: 514, startPoint y: 256, endPoint x: 507, endPoint y: 350, distance: 93.7
click at [507, 350] on img at bounding box center [496, 390] width 452 height 452
click at [885, 369] on img at bounding box center [888, 376] width 65 height 65
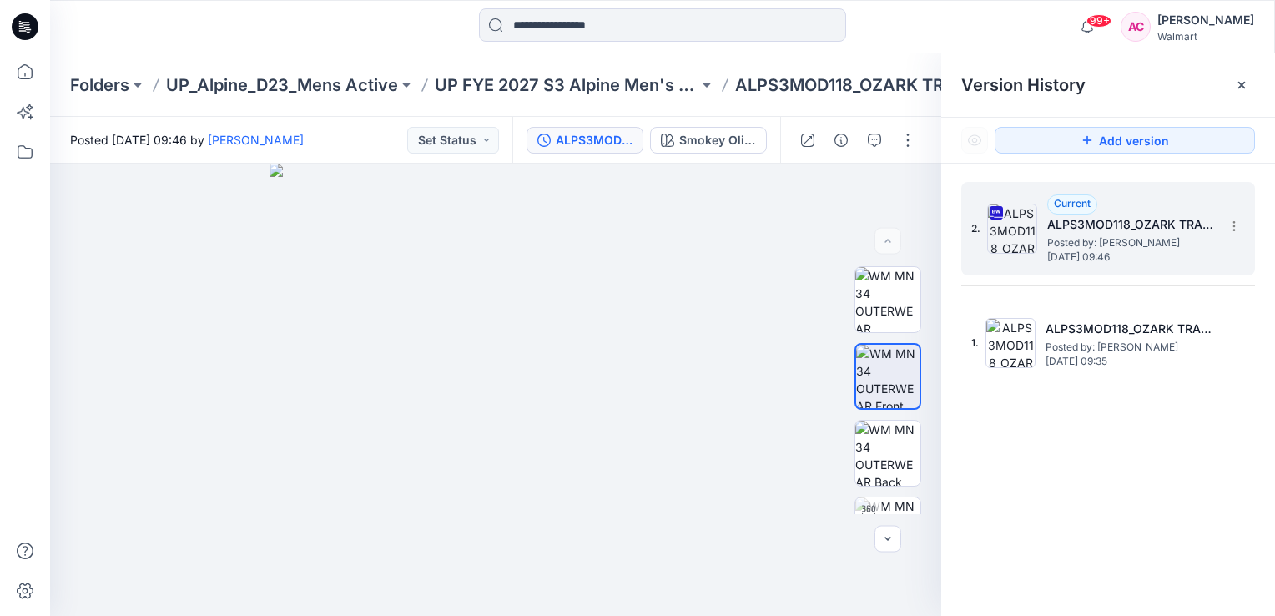
click at [1102, 235] on span "Posted by: [PERSON_NAME]" at bounding box center [1130, 243] width 167 height 17
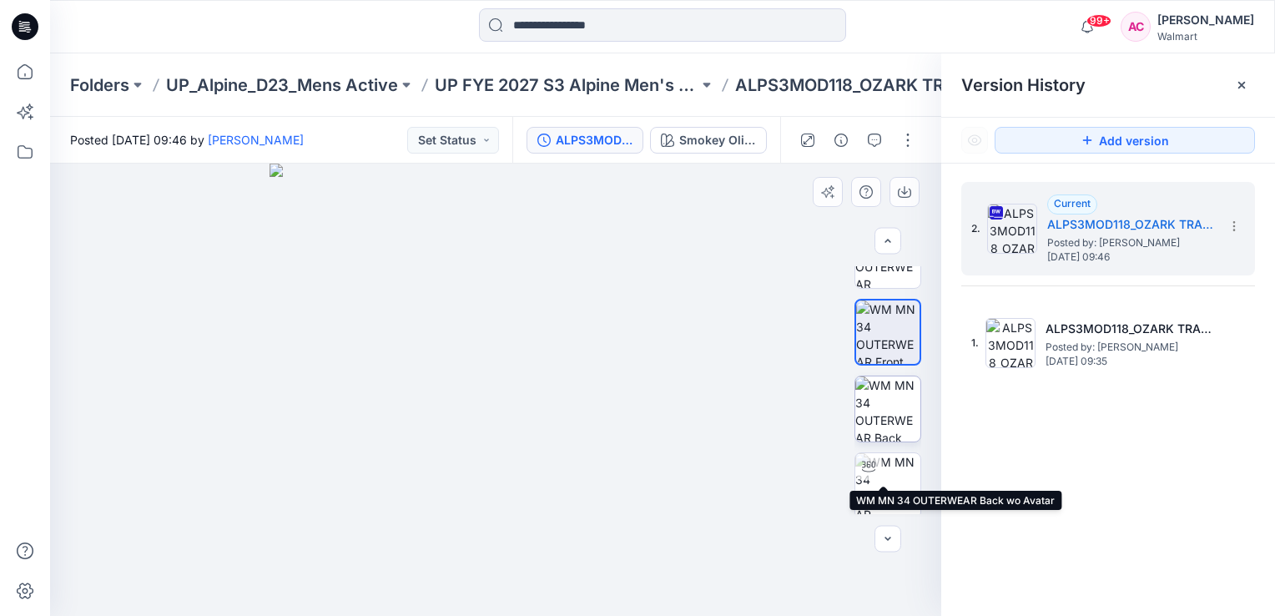
scroll to position [48, 0]
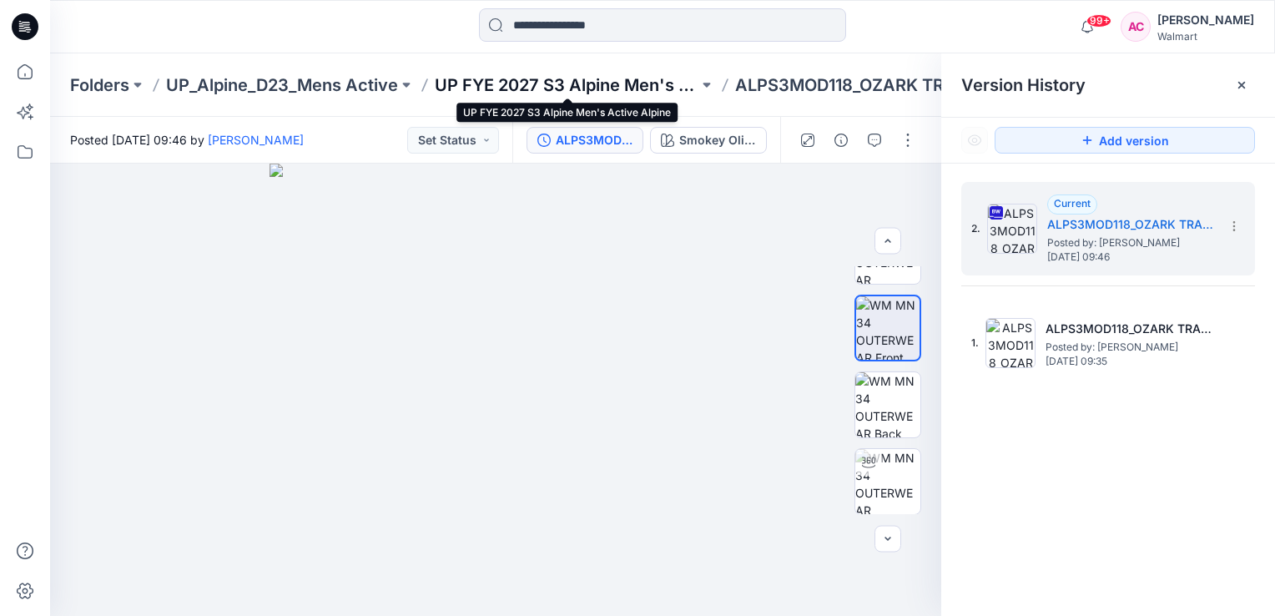
click at [597, 82] on p "UP FYE 2027 S3 Alpine Men's Active Alpine" at bounding box center [567, 84] width 264 height 23
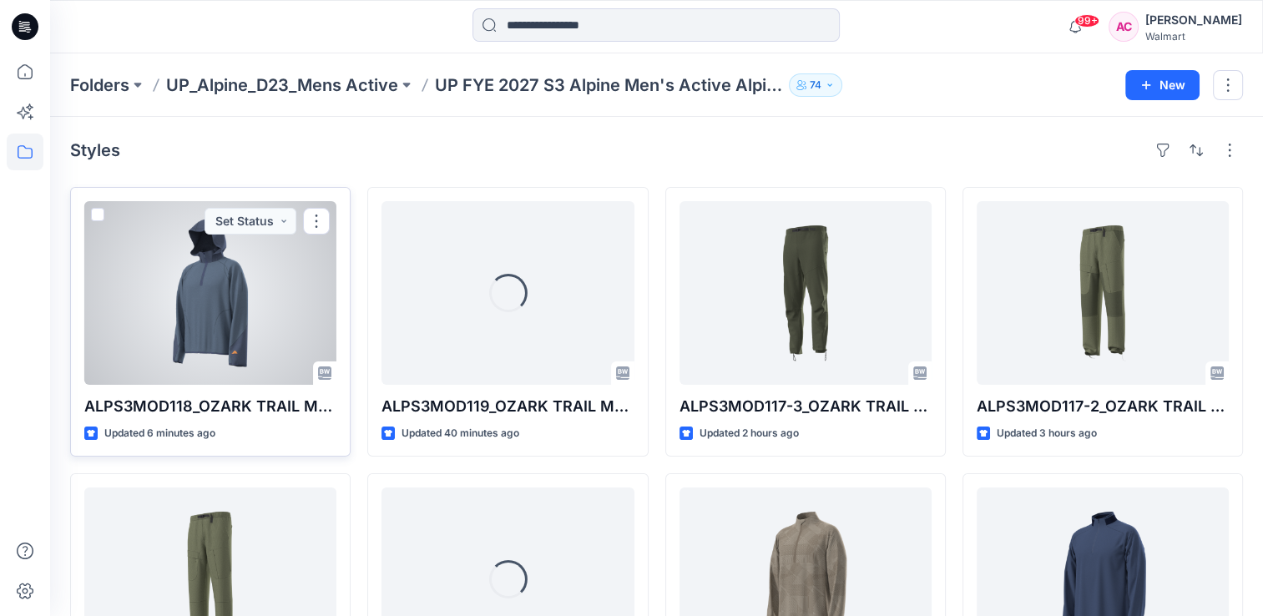
click at [204, 321] on div at bounding box center [210, 293] width 252 height 184
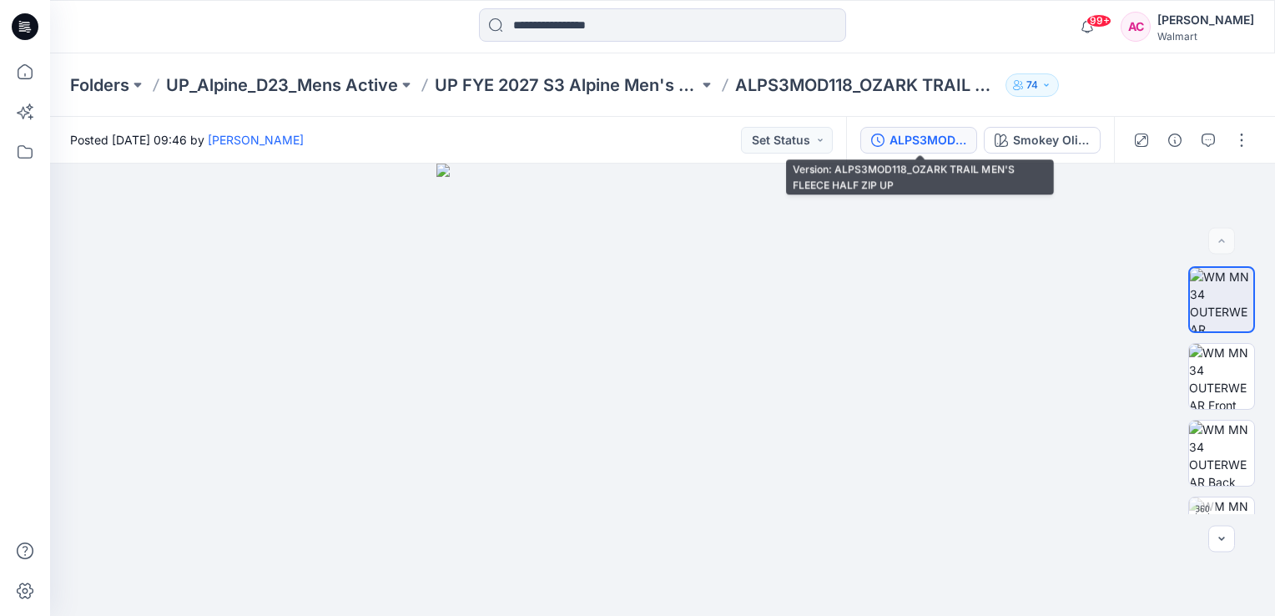
click at [920, 142] on div "ALPS3MOD118_OZARK TRAIL MEN'S FLEECE HALF ZIP UP" at bounding box center [928, 140] width 77 height 18
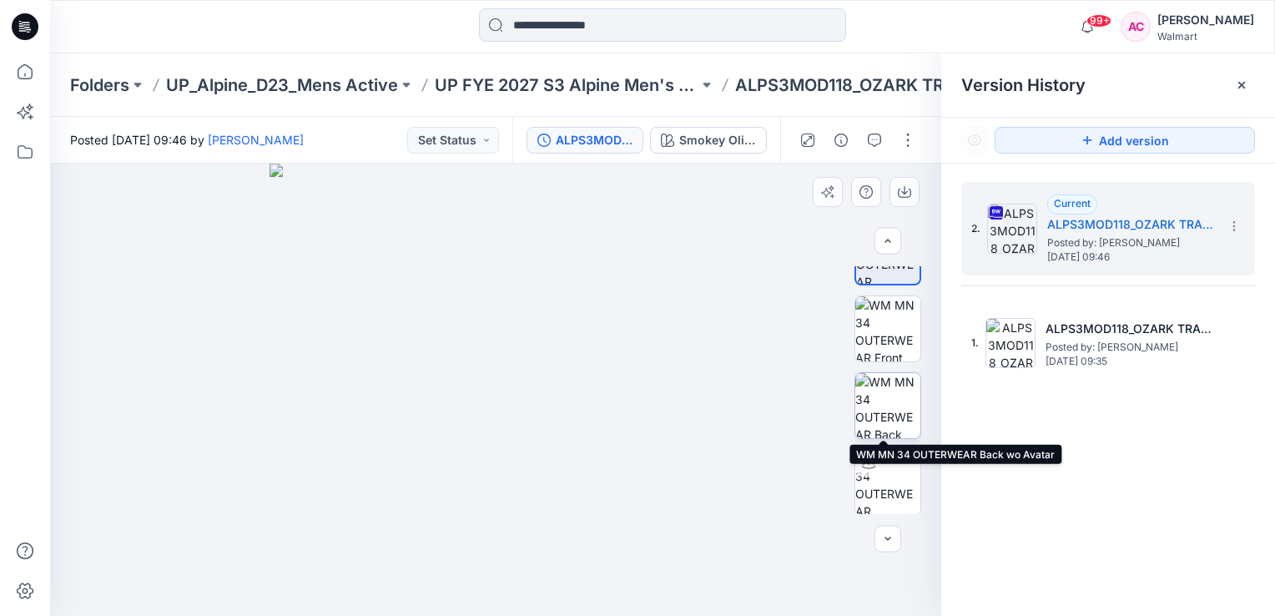
scroll to position [48, 0]
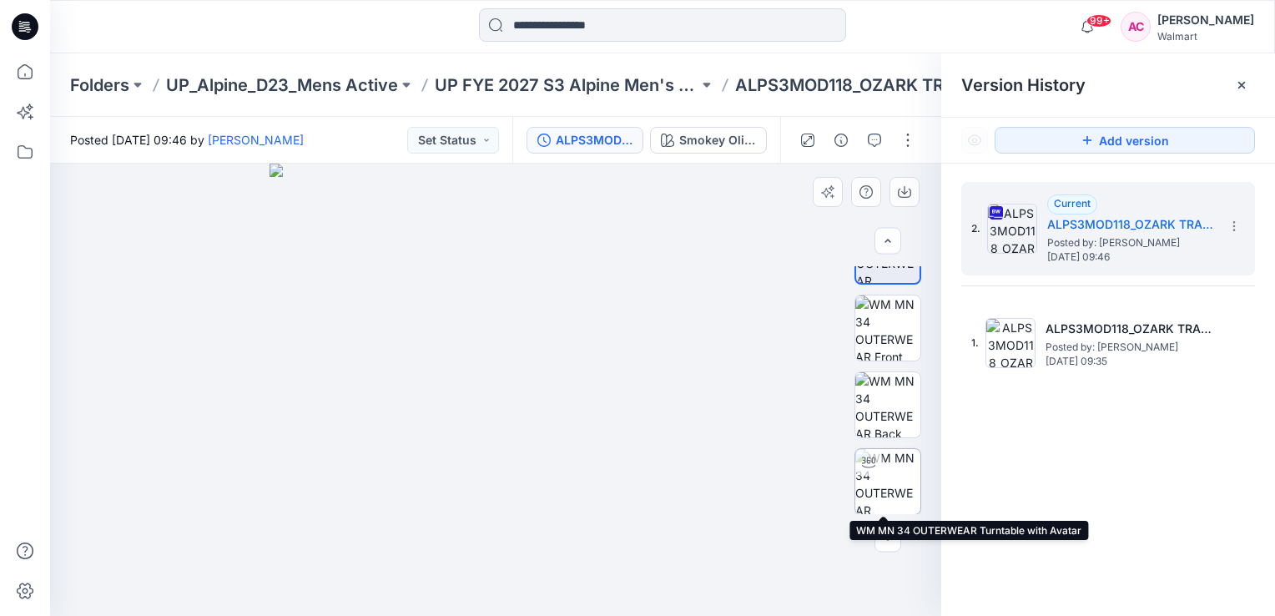
click at [885, 479] on img at bounding box center [888, 481] width 65 height 65
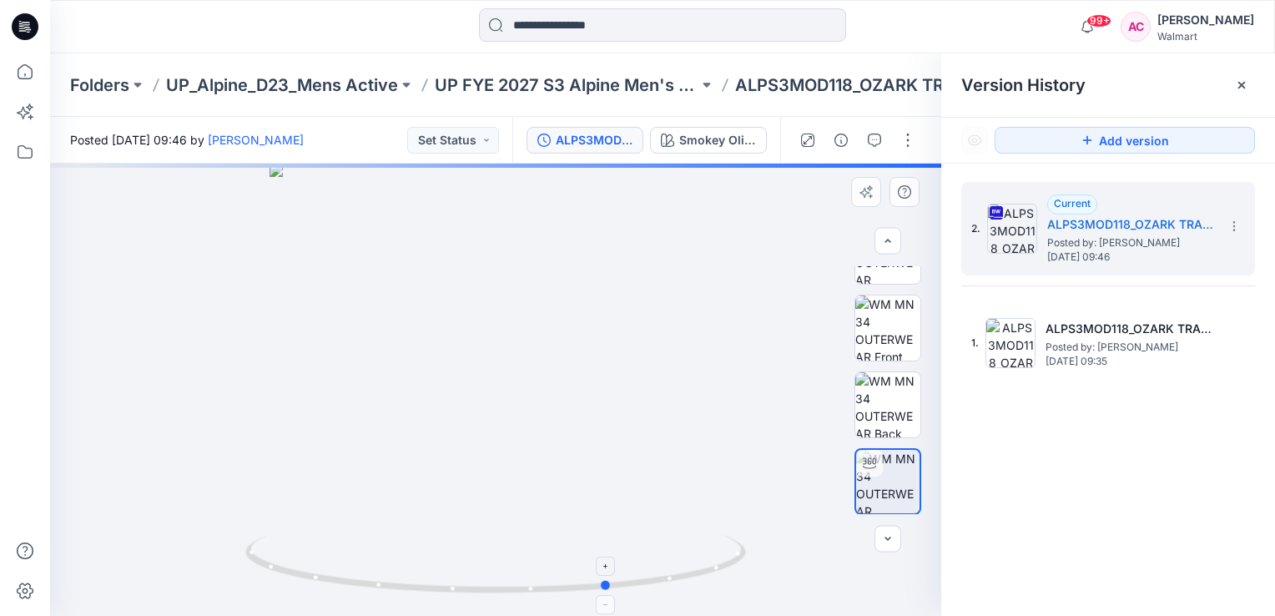
drag, startPoint x: 497, startPoint y: 588, endPoint x: 612, endPoint y: 595, distance: 114.5
click at [612, 595] on icon at bounding box center [497, 566] width 505 height 63
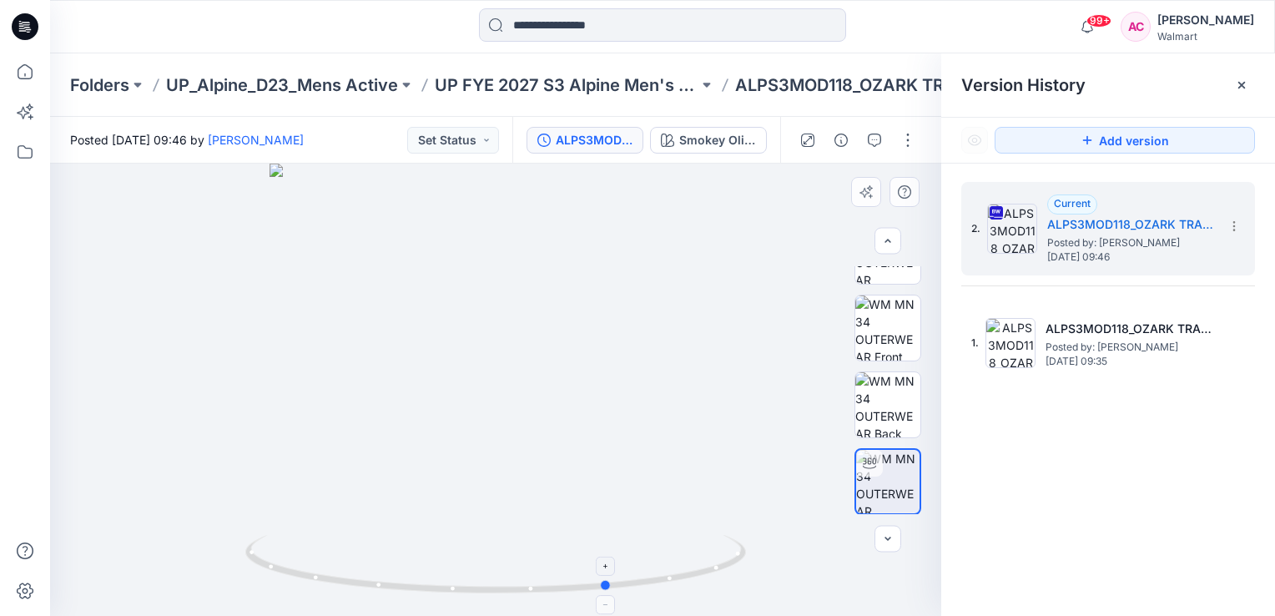
click at [704, 574] on icon at bounding box center [497, 566] width 505 height 63
drag, startPoint x: 608, startPoint y: 589, endPoint x: 785, endPoint y: 576, distance: 178.3
click at [785, 576] on div at bounding box center [495, 390] width 891 height 452
click at [884, 386] on img at bounding box center [888, 404] width 65 height 65
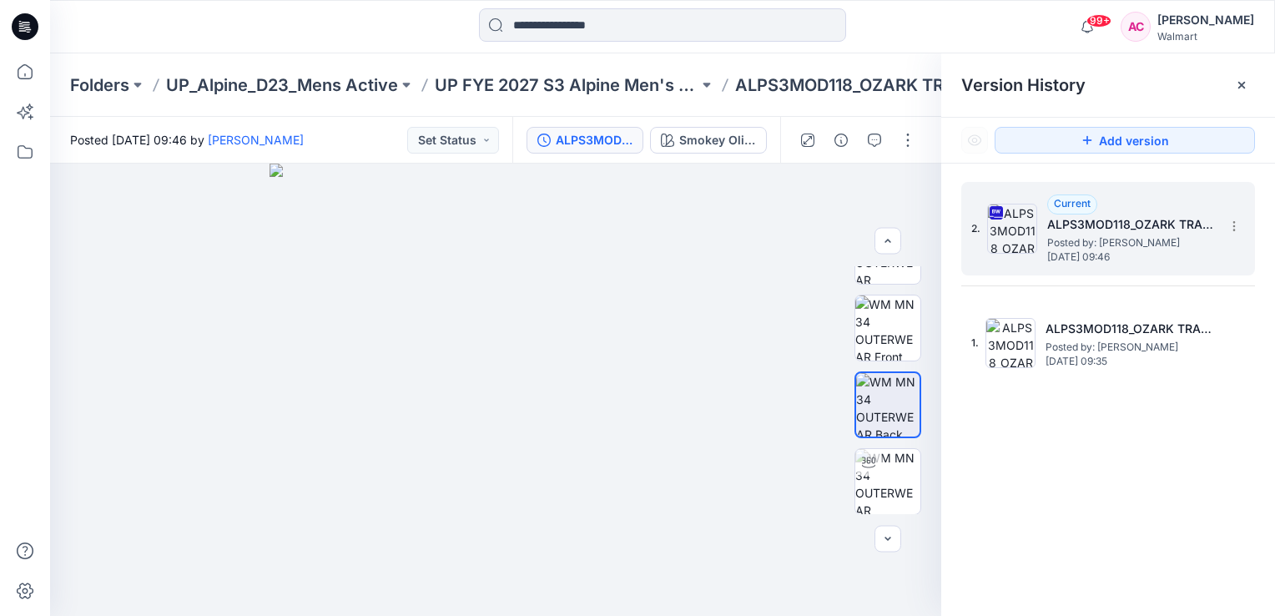
click at [1018, 242] on img at bounding box center [1012, 229] width 50 height 50
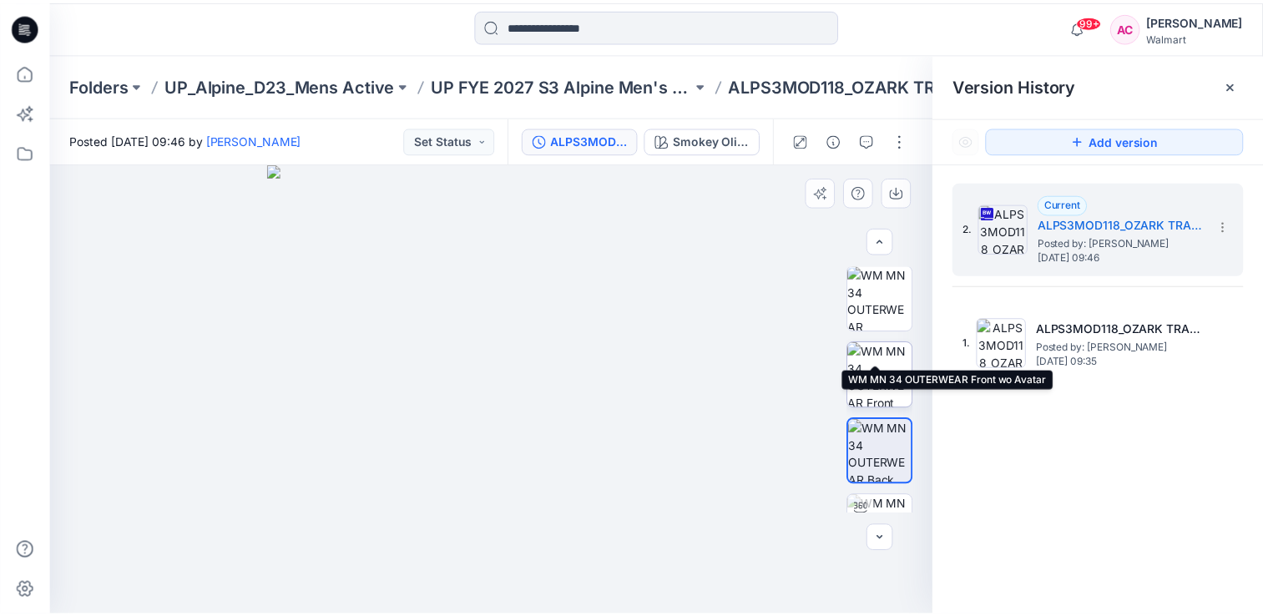
scroll to position [0, 0]
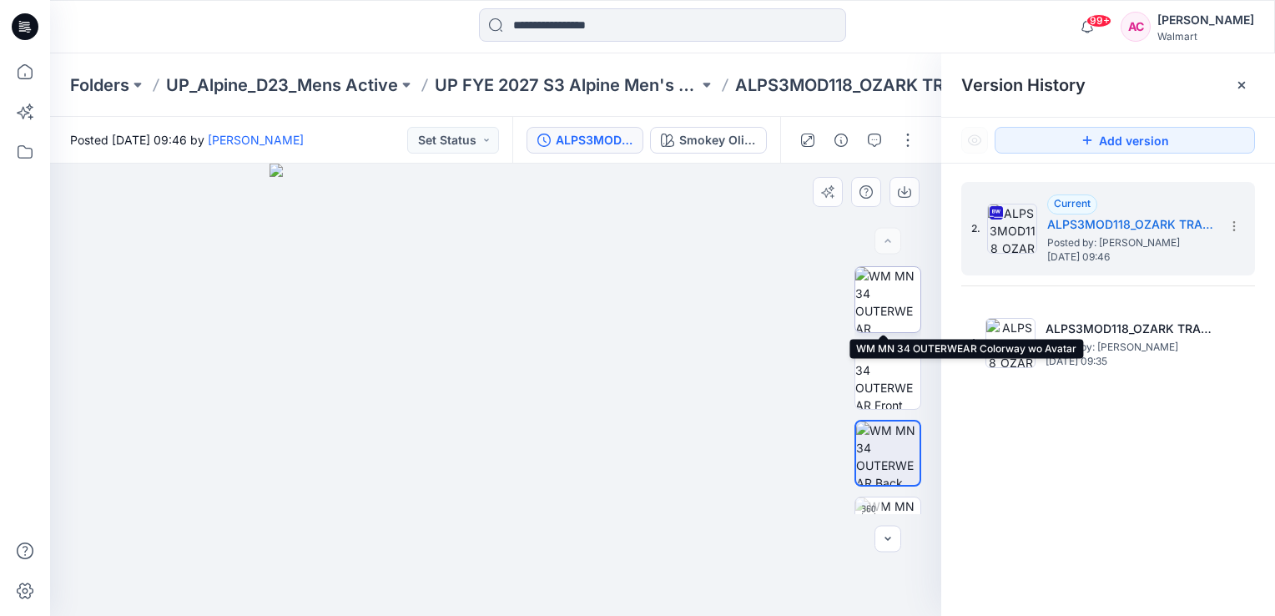
click at [882, 299] on img at bounding box center [888, 299] width 65 height 65
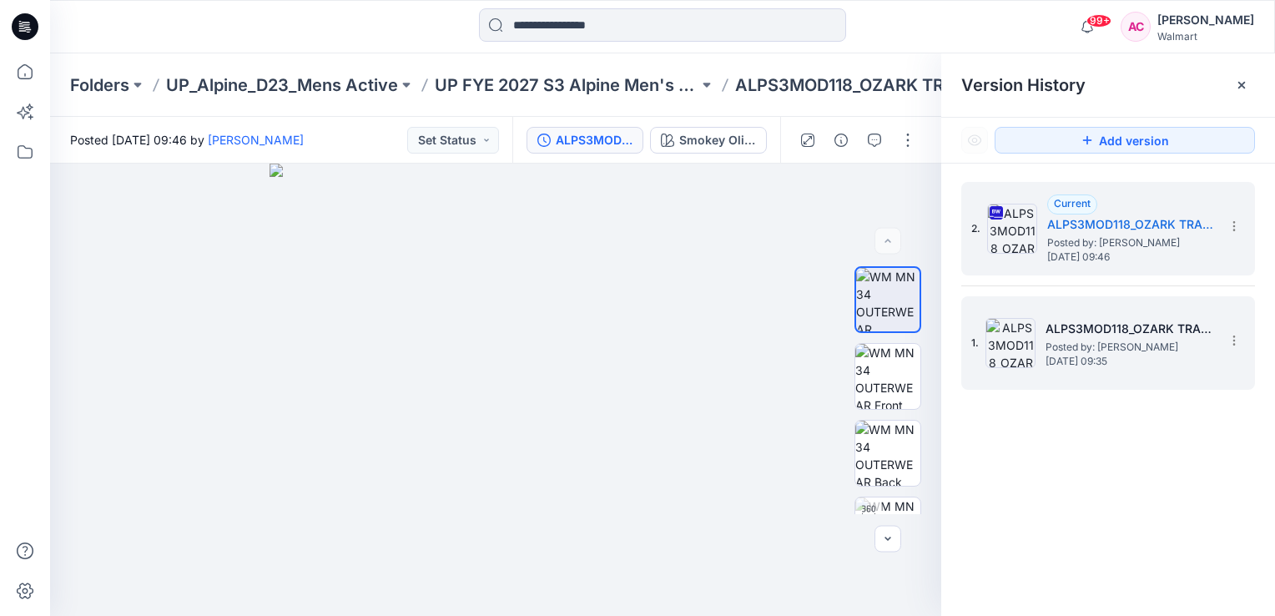
click at [1022, 332] on img at bounding box center [1011, 343] width 50 height 50
click at [1020, 230] on img at bounding box center [1012, 229] width 50 height 50
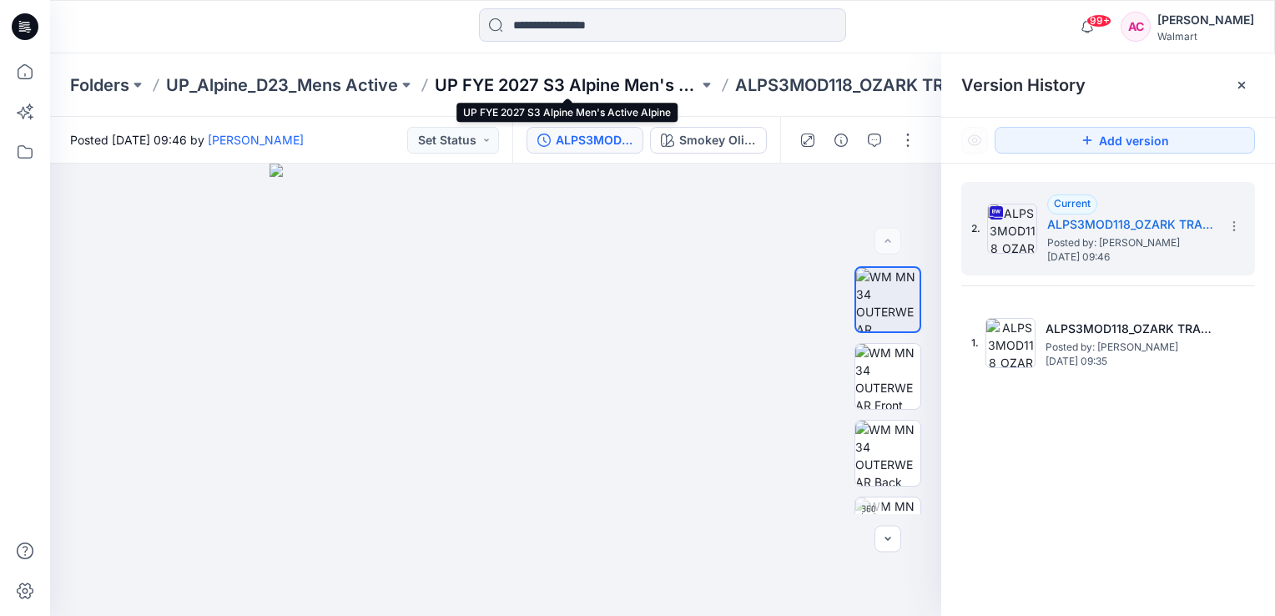
click at [528, 83] on p "UP FYE 2027 S3 Alpine Men's Active Alpine" at bounding box center [567, 84] width 264 height 23
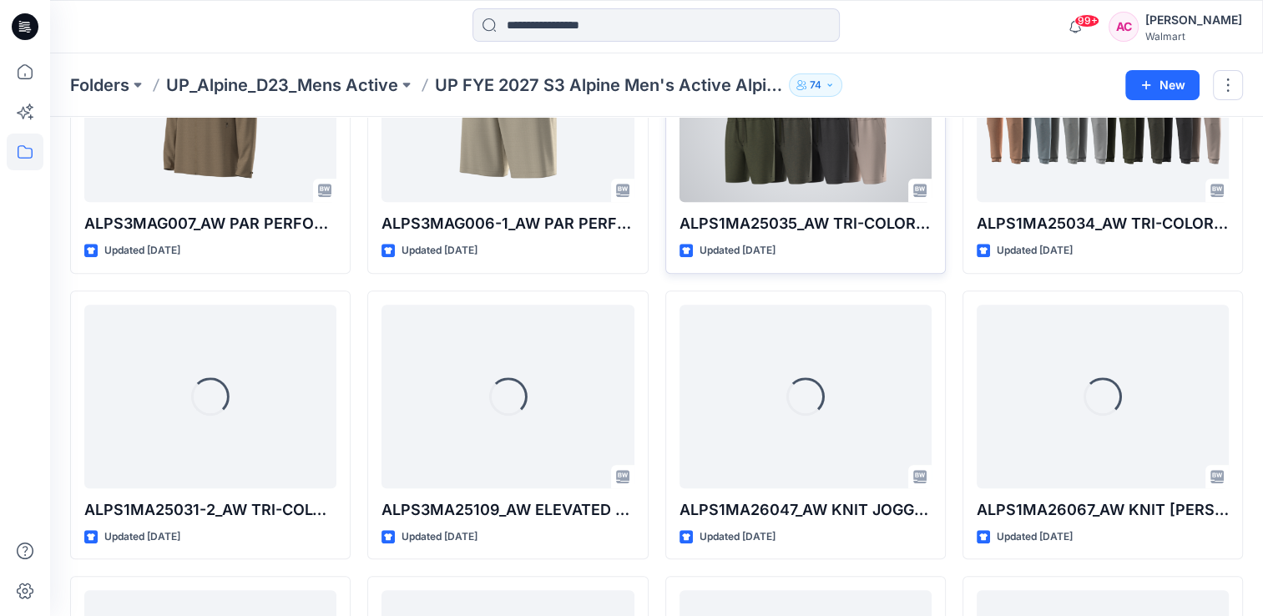
scroll to position [825, 0]
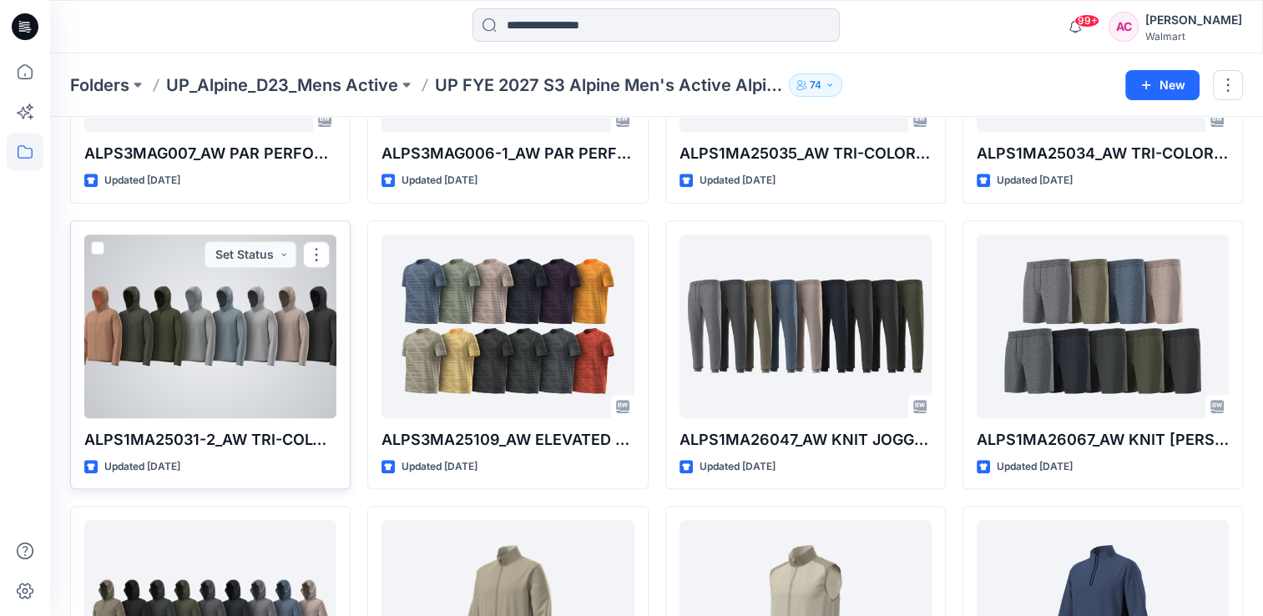
click at [203, 331] on div at bounding box center [210, 327] width 252 height 184
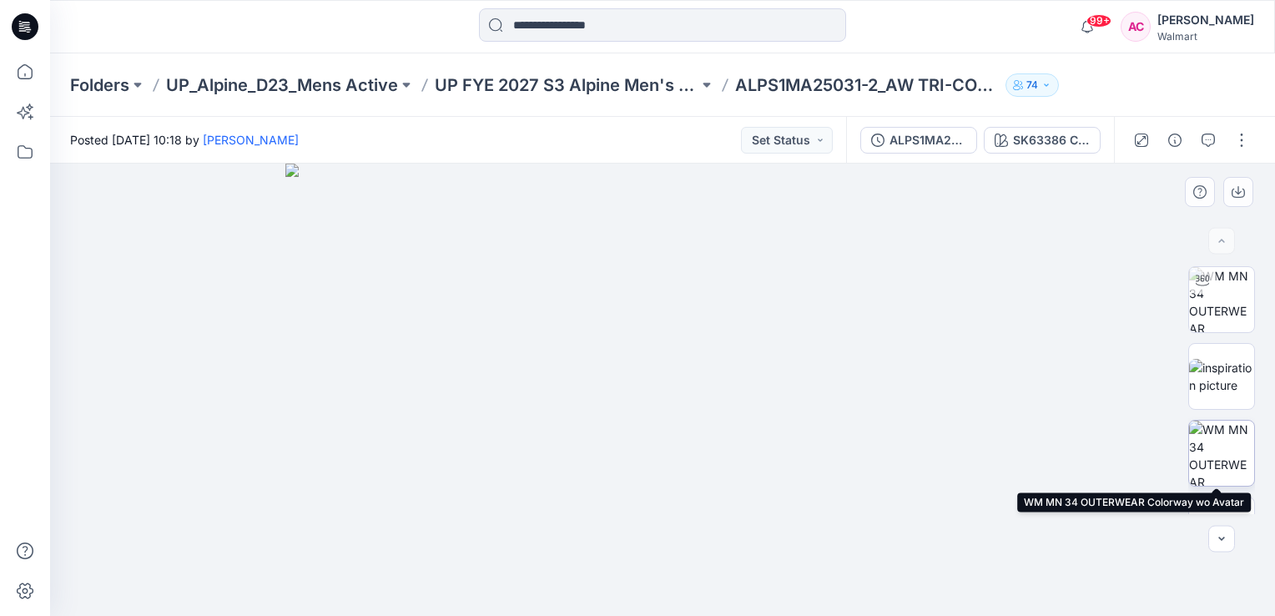
click at [1225, 449] on img at bounding box center [1221, 453] width 65 height 65
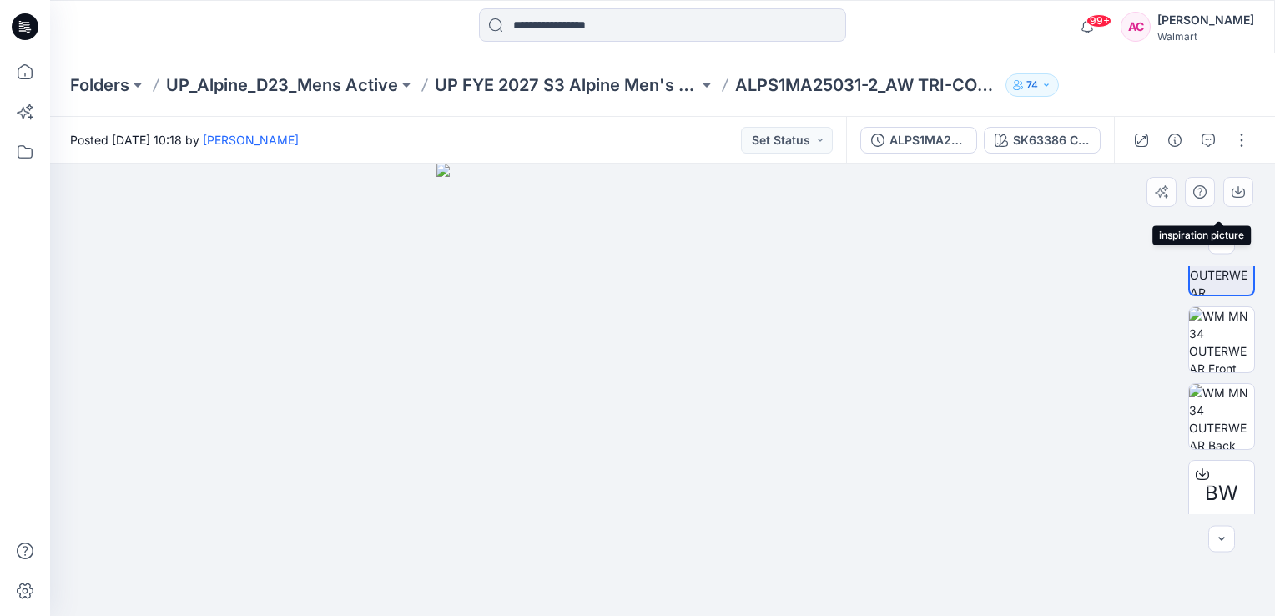
scroll to position [250, 0]
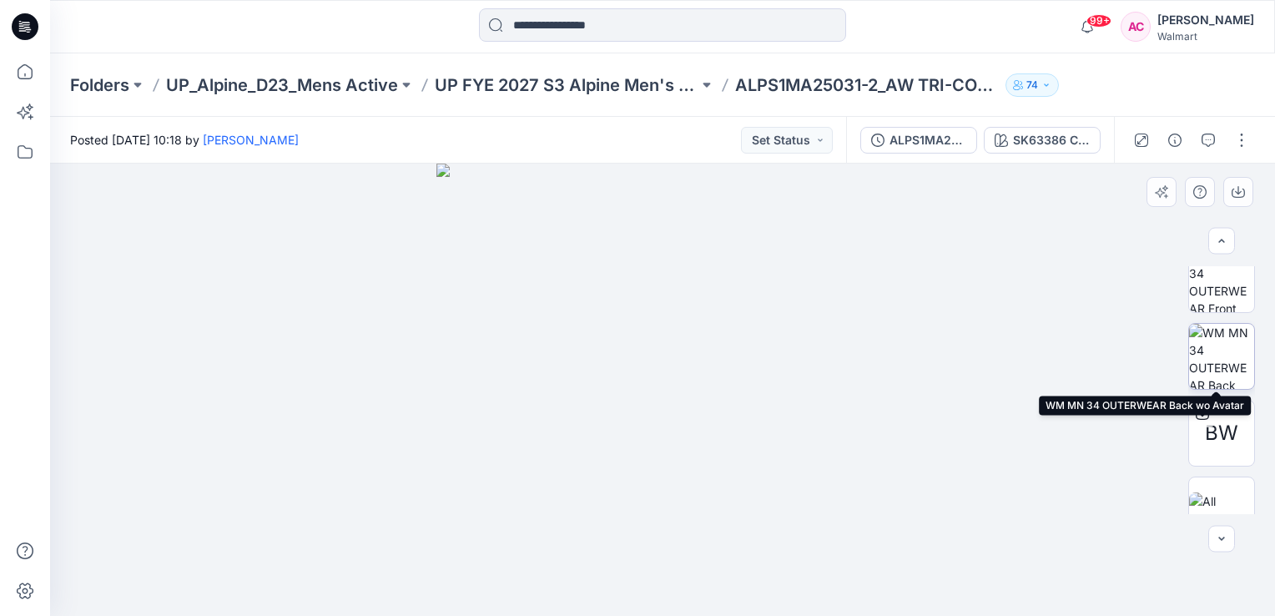
click at [1216, 346] on img at bounding box center [1221, 356] width 65 height 65
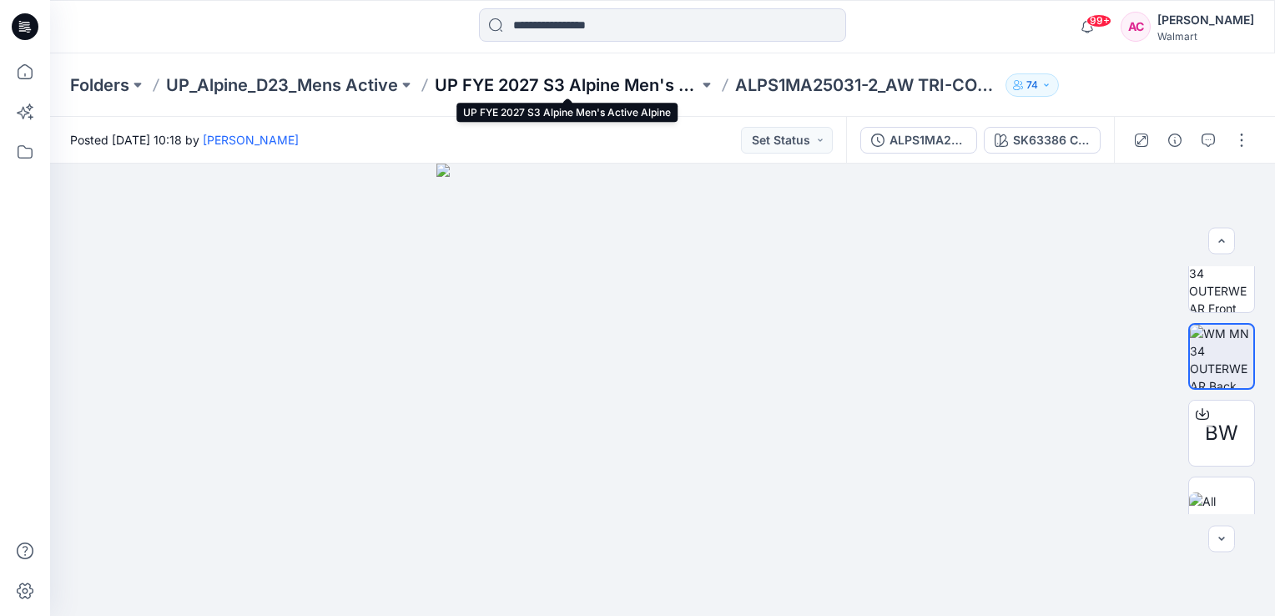
click at [608, 78] on p "UP FYE 2027 S3 Alpine Men's Active Alpine" at bounding box center [567, 84] width 264 height 23
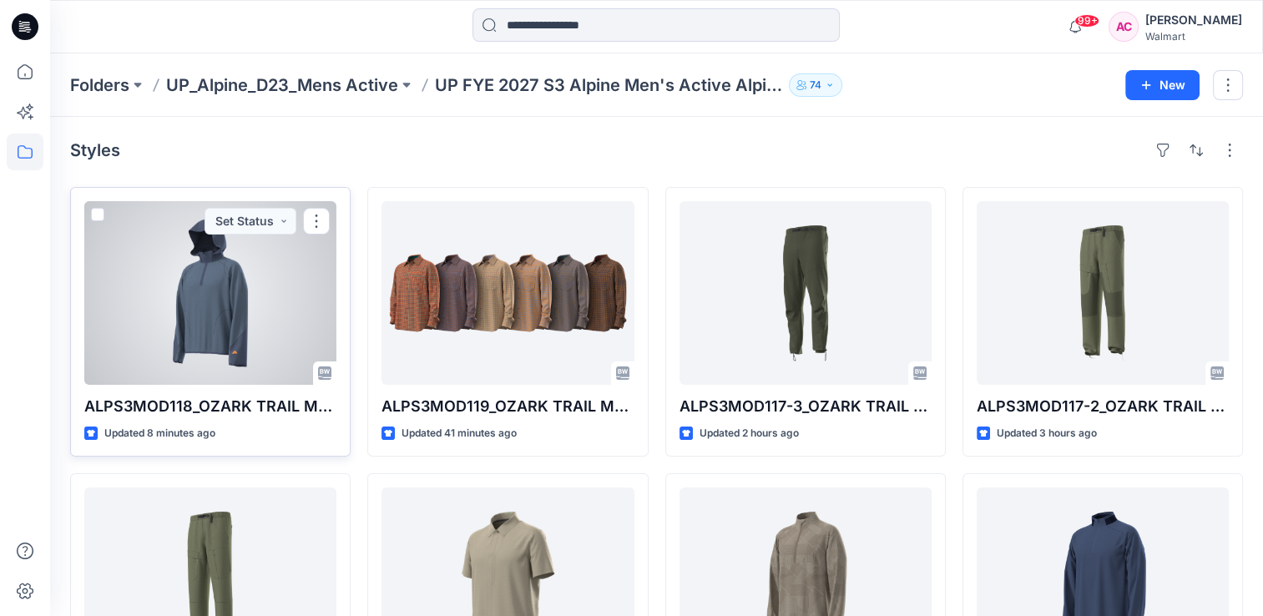
click at [238, 316] on div at bounding box center [210, 293] width 252 height 184
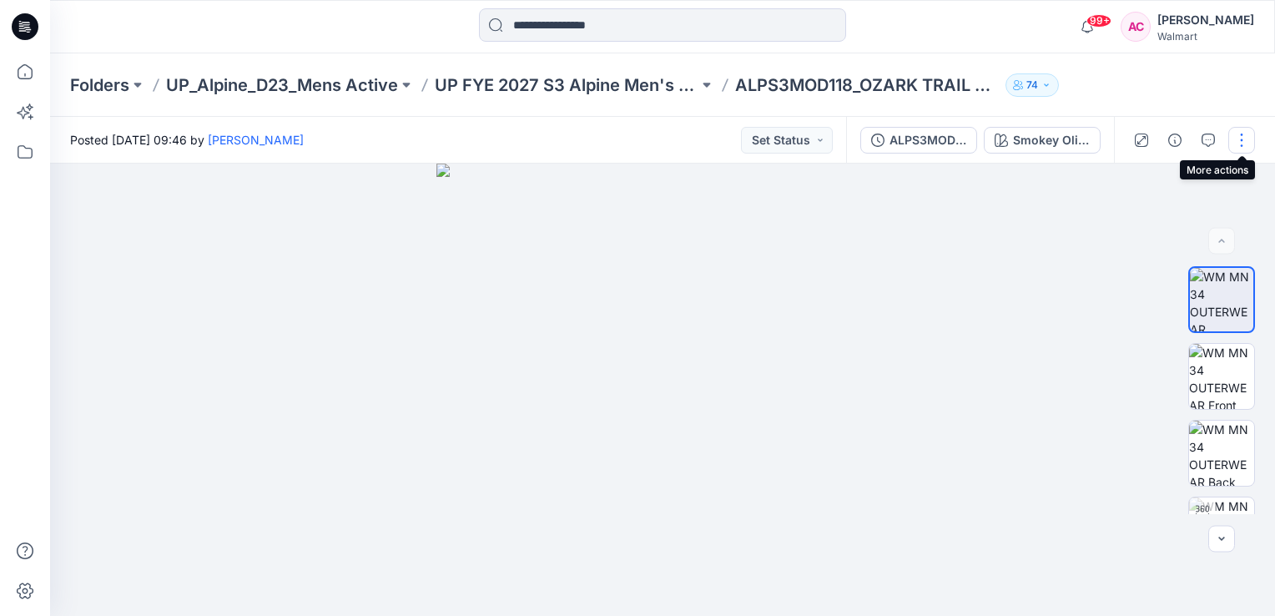
click at [1241, 145] on button "button" at bounding box center [1242, 140] width 27 height 27
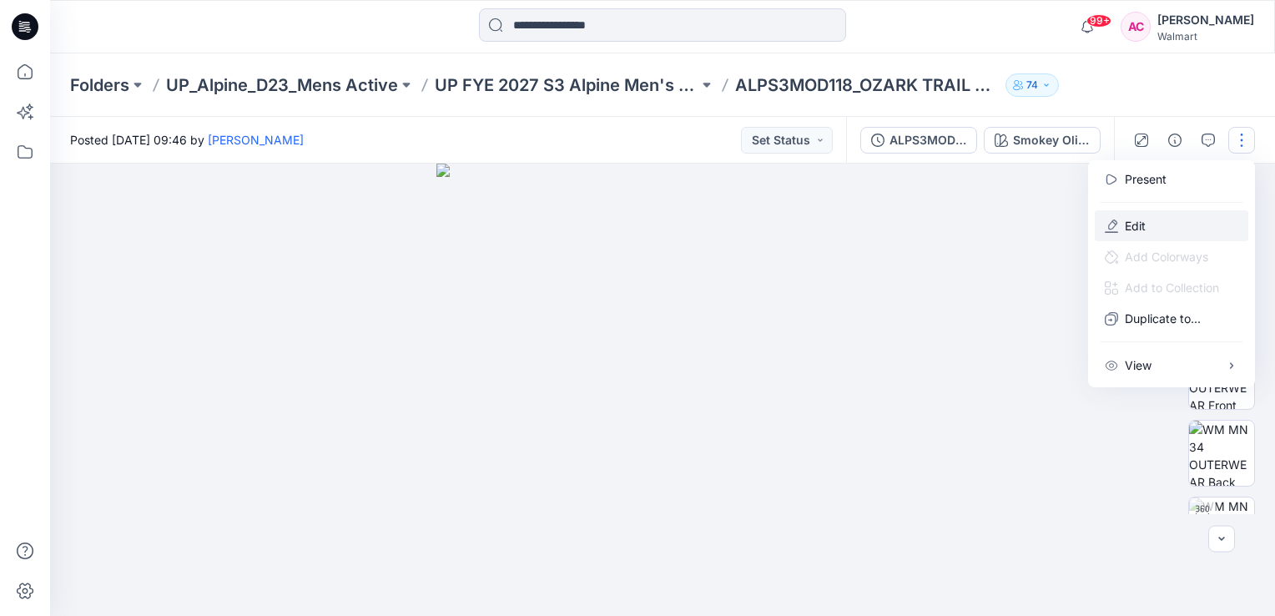
click at [1145, 223] on p "Edit" at bounding box center [1135, 226] width 21 height 18
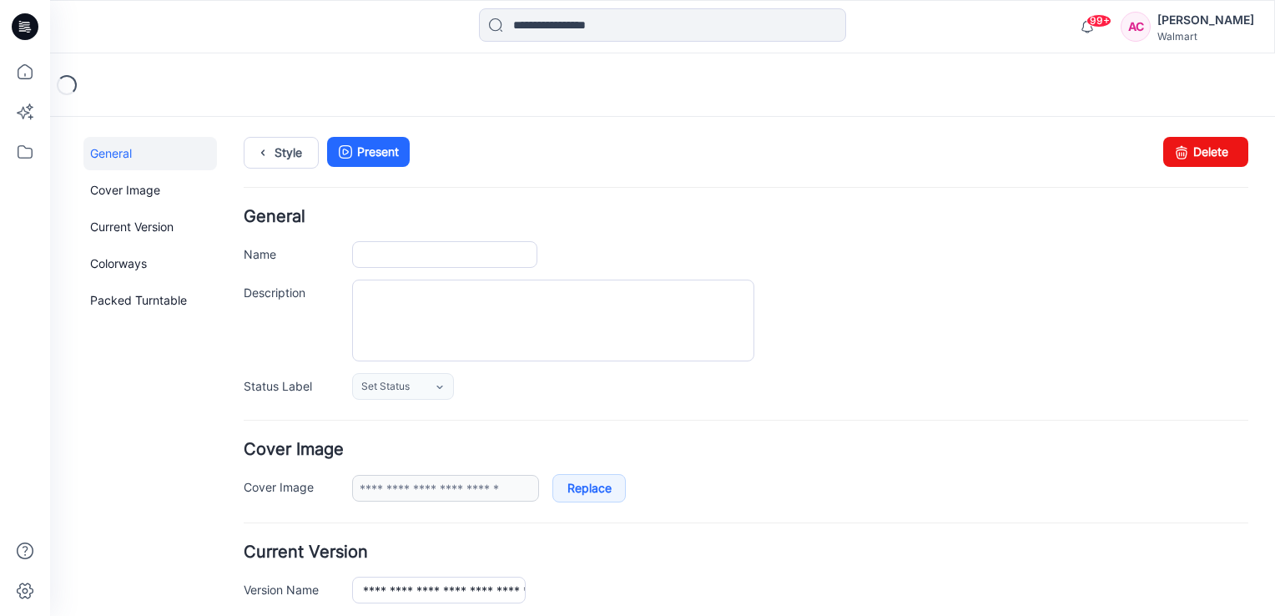
type input "**********"
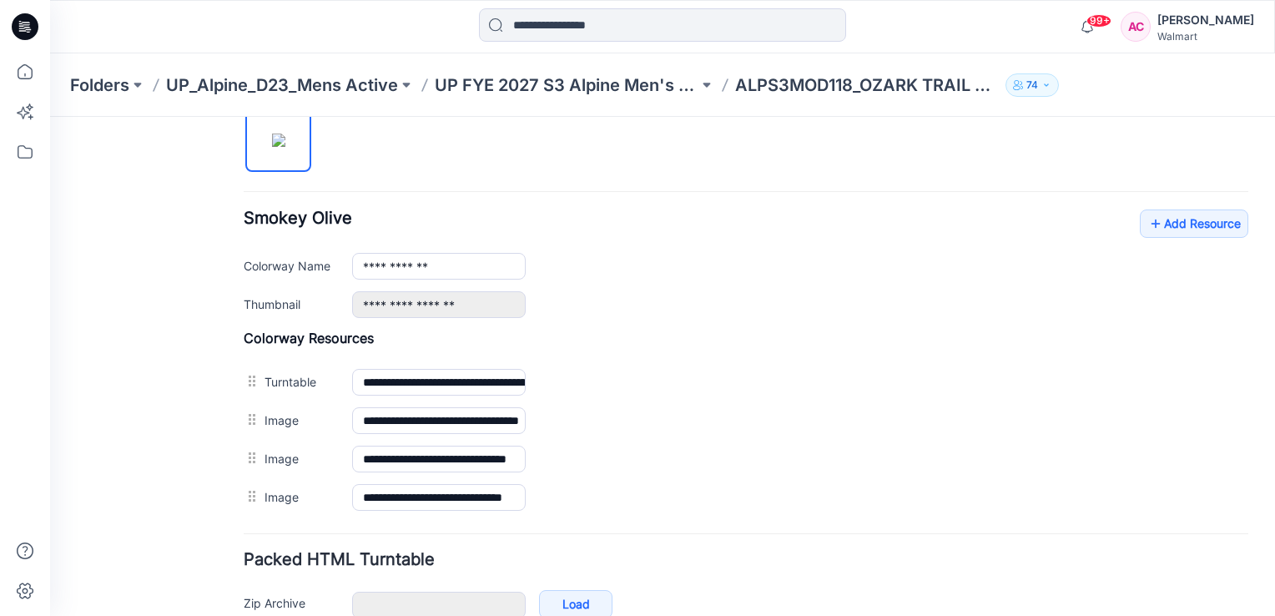
scroll to position [579, 0]
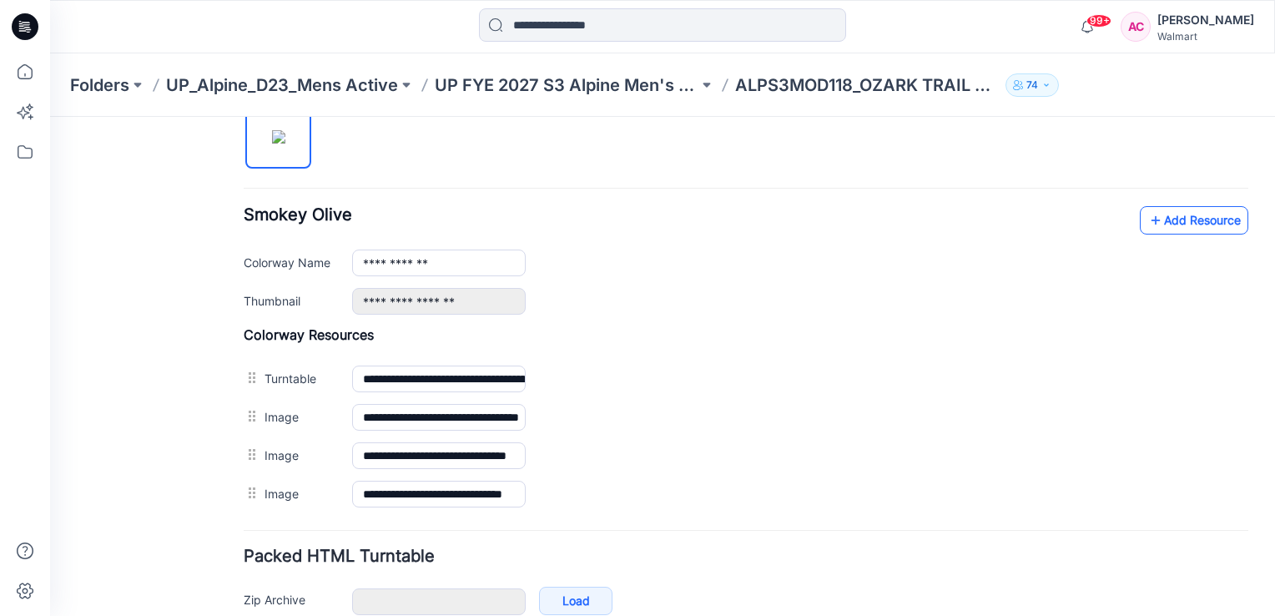
click at [1182, 222] on link "Add Resource" at bounding box center [1194, 220] width 109 height 28
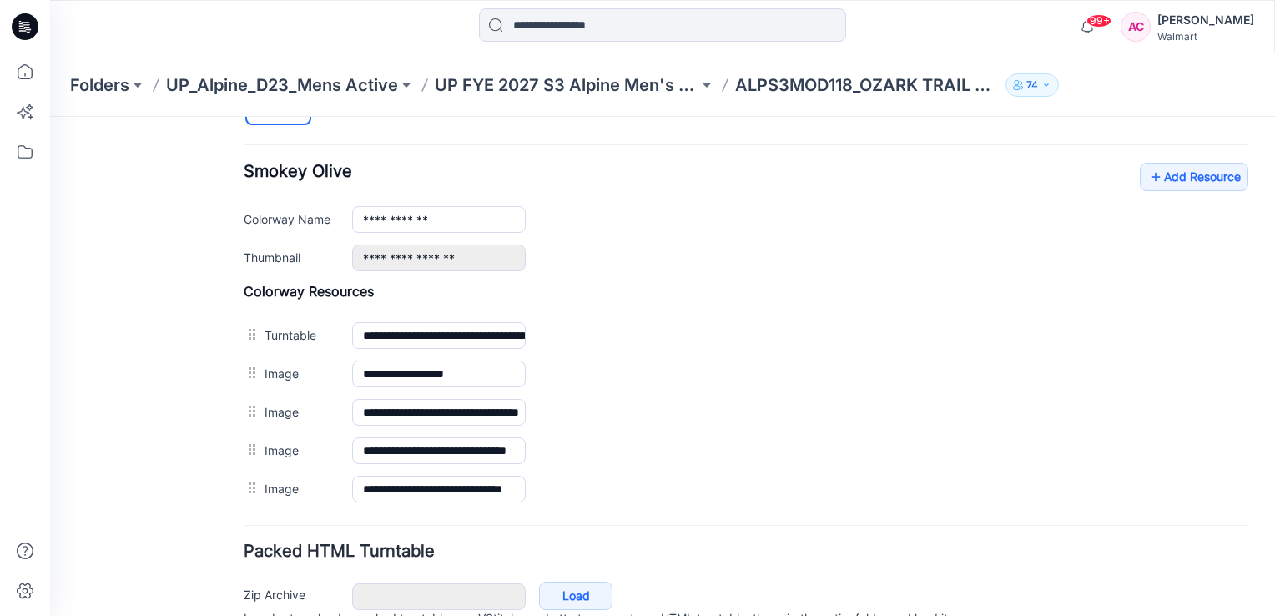
scroll to position [618, 0]
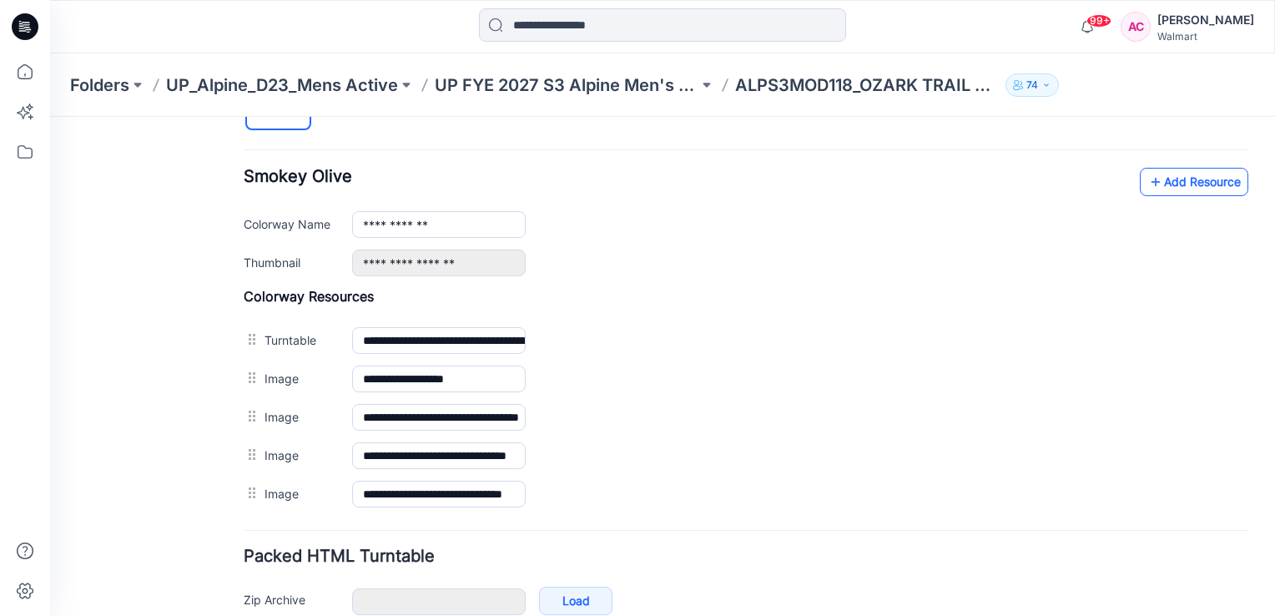
click at [1190, 182] on link "Add Resource" at bounding box center [1194, 182] width 109 height 28
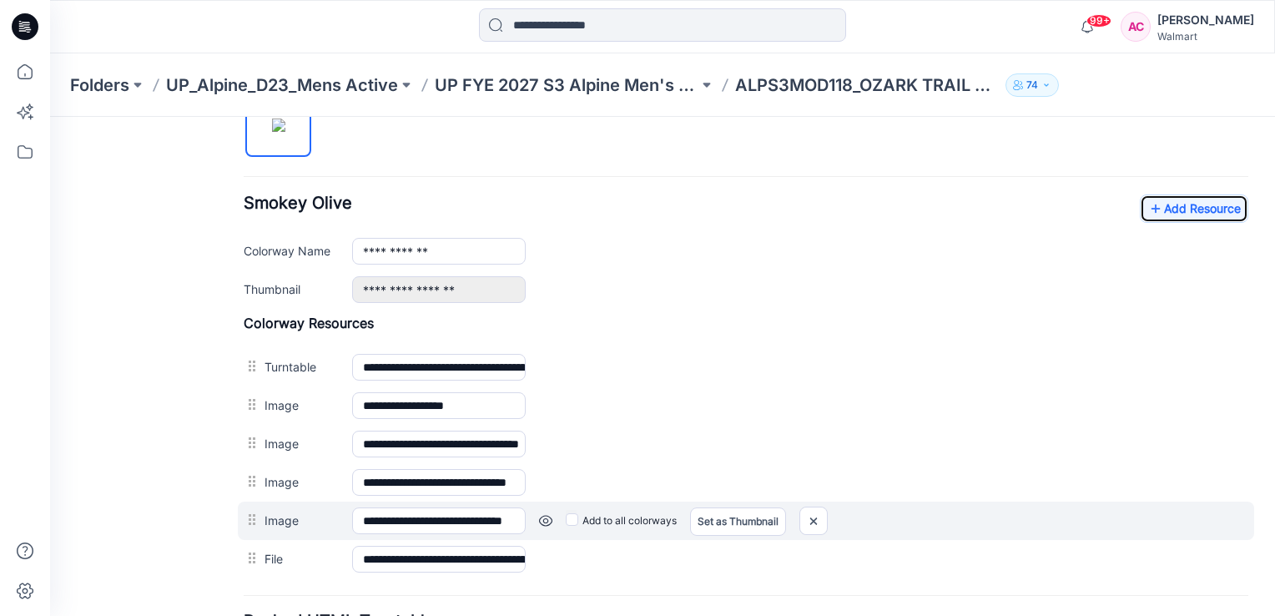
scroll to position [572, 0]
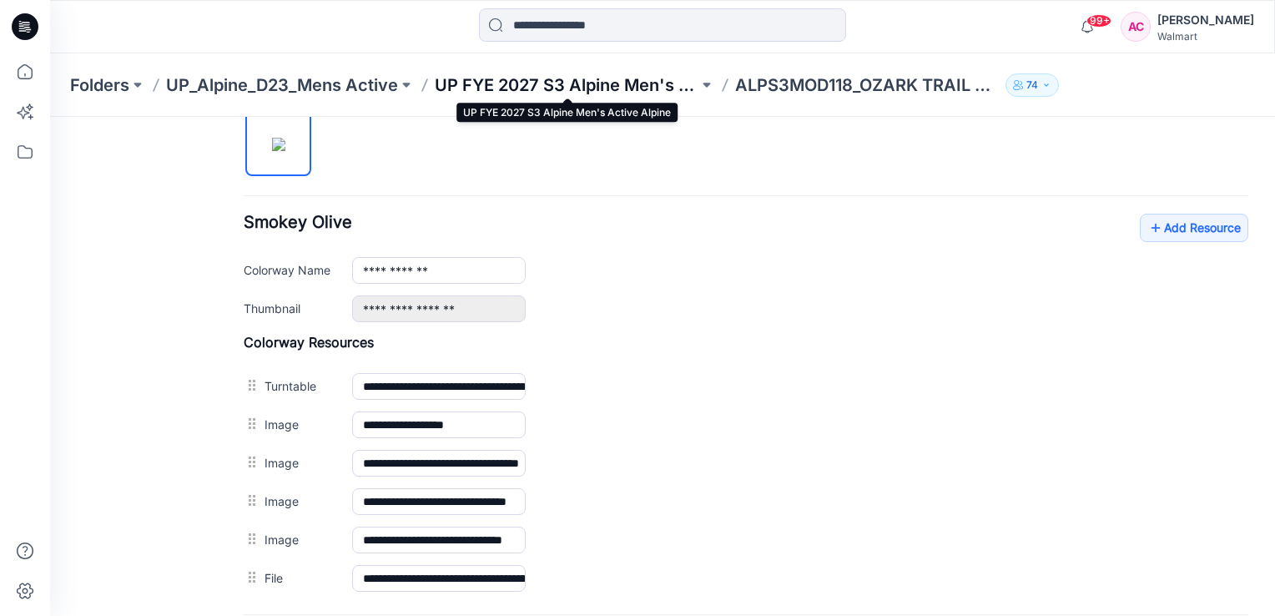
click at [604, 86] on p "UP FYE 2027 S3 Alpine Men's Active Alpine" at bounding box center [567, 84] width 264 height 23
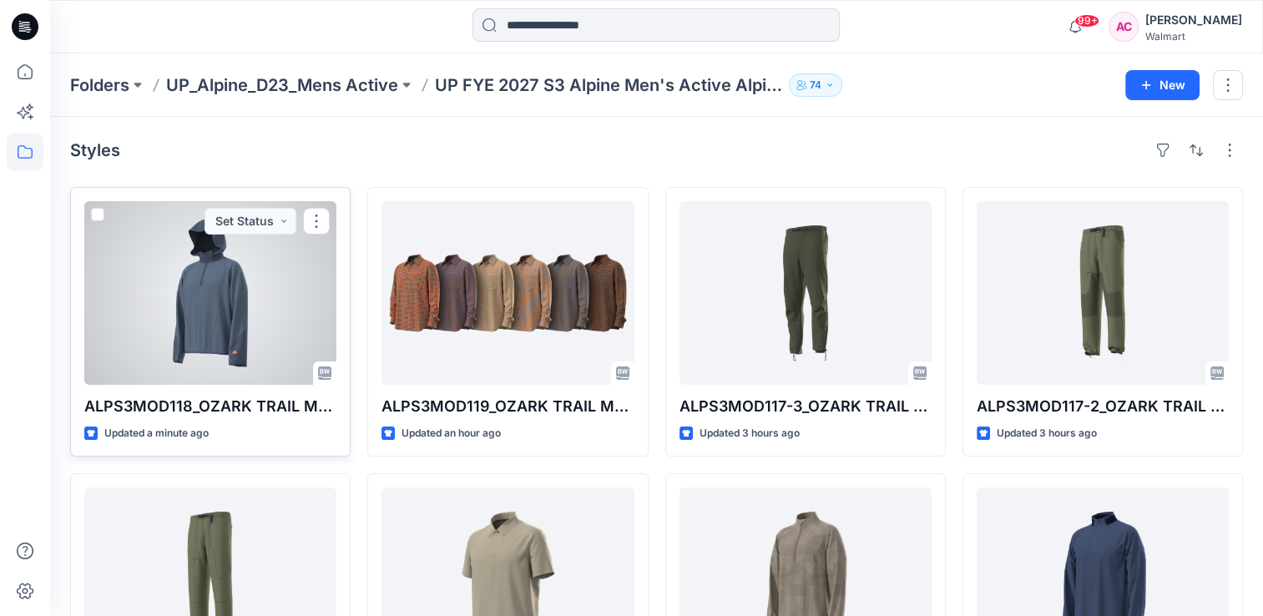
click at [200, 314] on div at bounding box center [210, 293] width 252 height 184
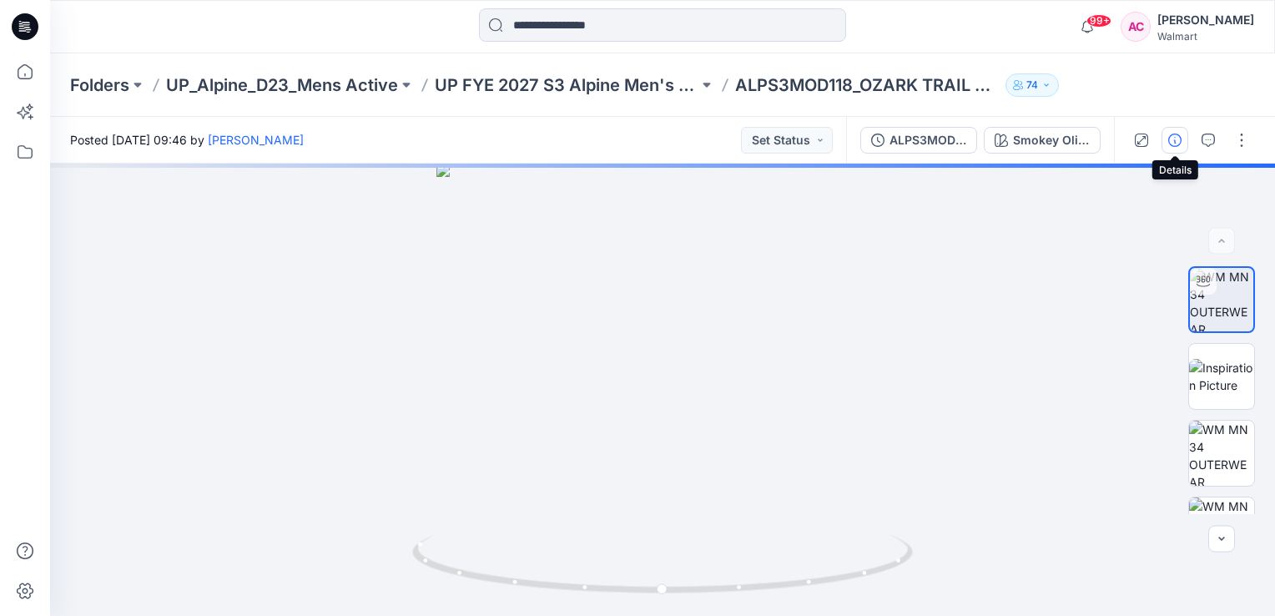
click at [1174, 145] on icon "button" at bounding box center [1175, 140] width 13 height 13
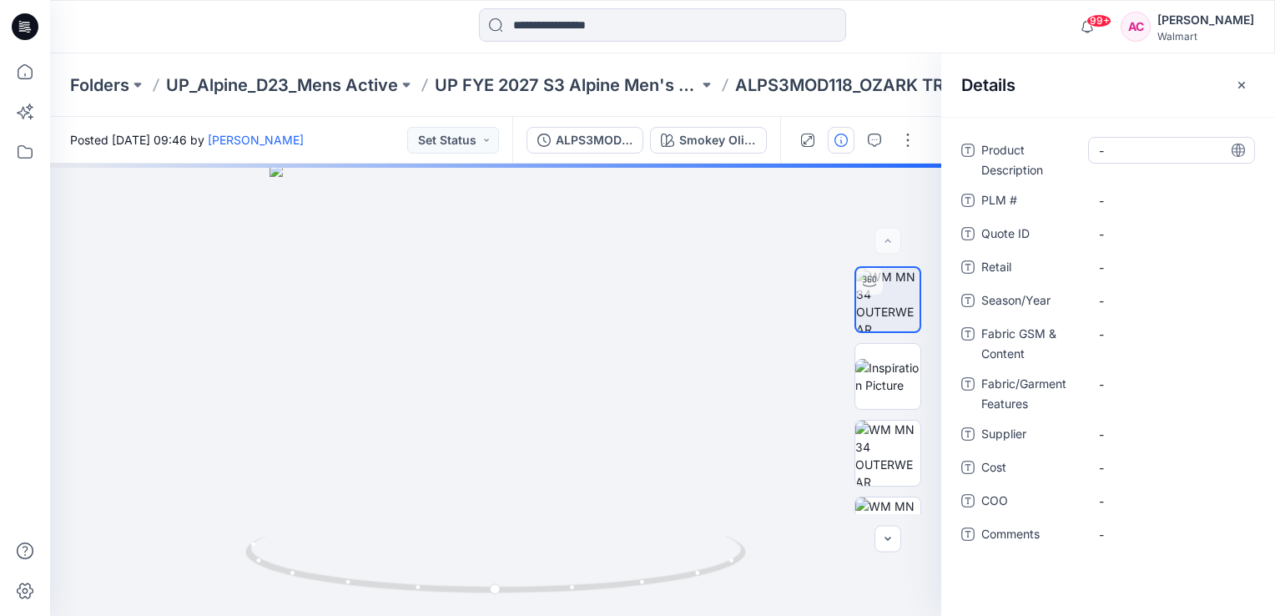
click at [1143, 155] on Description "-" at bounding box center [1171, 151] width 145 height 18
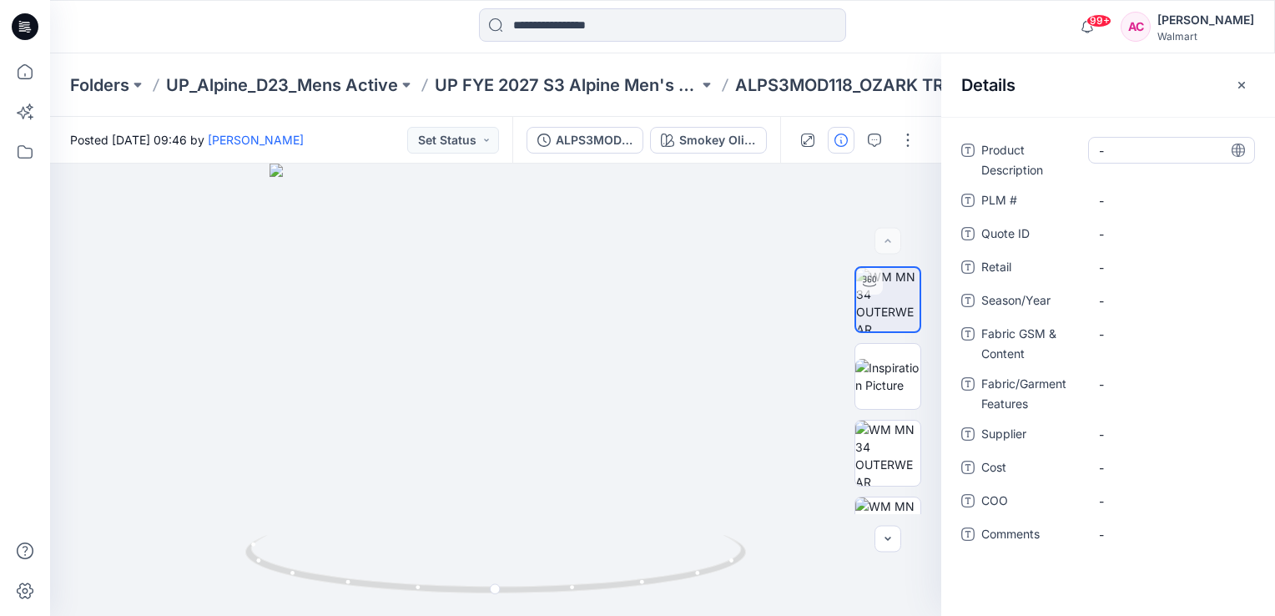
click at [1132, 153] on Description "-" at bounding box center [1171, 151] width 145 height 18
type textarea "**********"
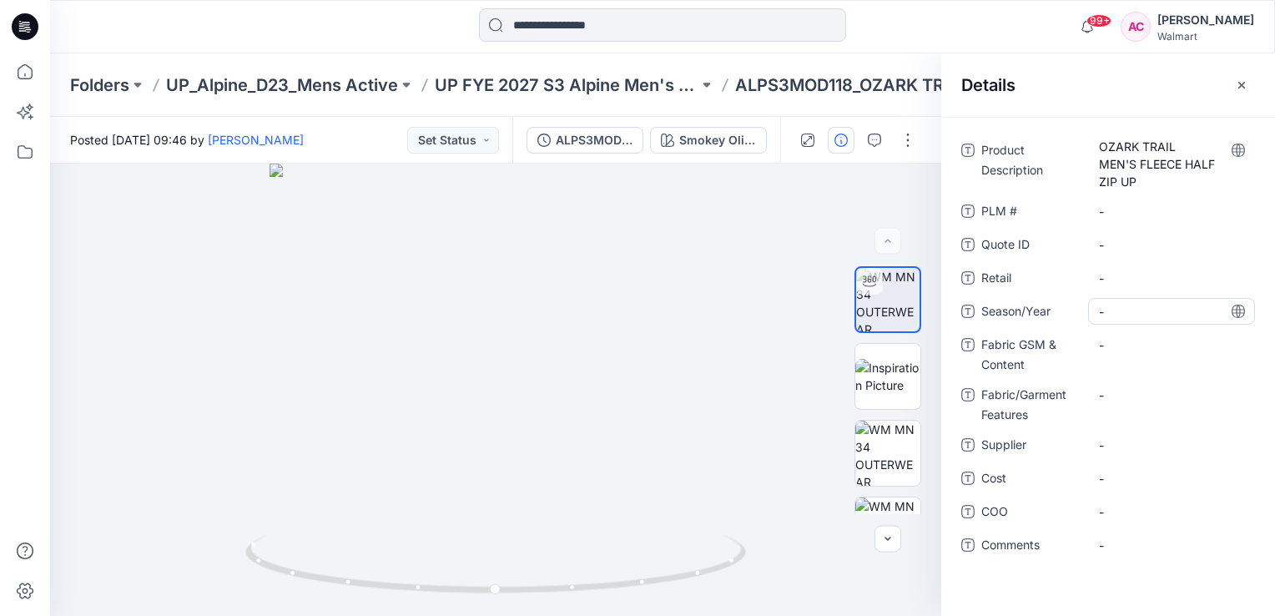
click at [1115, 295] on div "Product Description OZARK TRAIL MEN'S FLEECE HALF ZIP UP PLM # - Quote ID - Ret…" at bounding box center [1109, 358] width 294 height 442
click at [1115, 307] on span "-" at bounding box center [1171, 312] width 145 height 18
type textarea "*******"
click at [1150, 336] on Content "-" at bounding box center [1171, 345] width 145 height 18
click at [1141, 349] on Content "-" at bounding box center [1171, 345] width 145 height 18
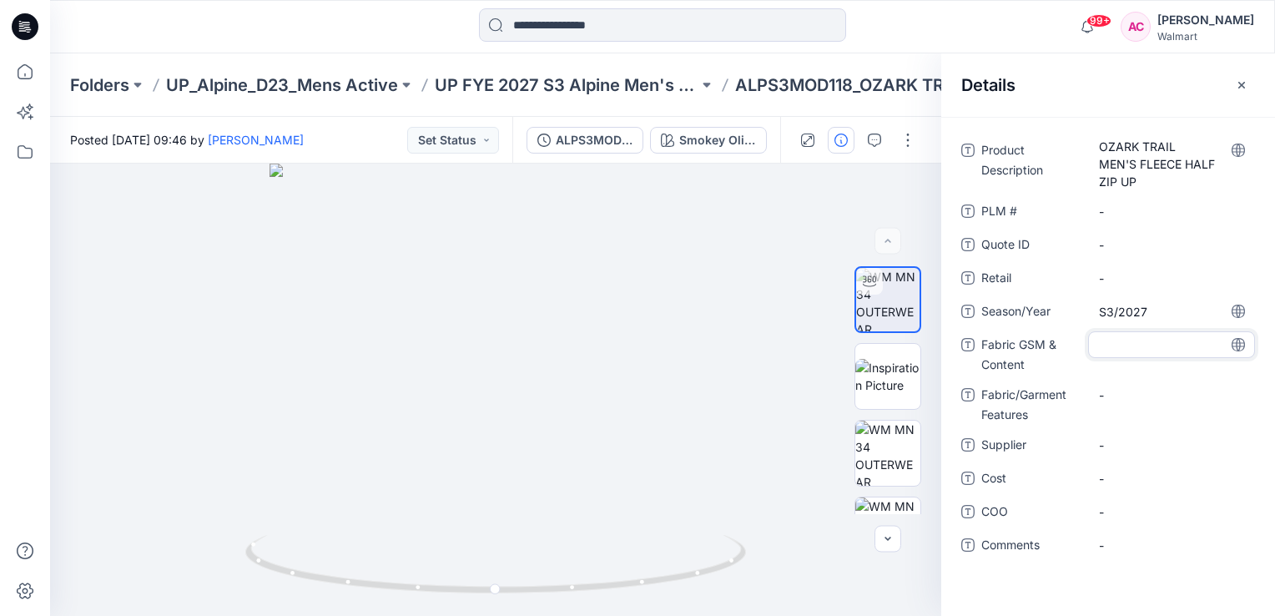
type textarea "**********"
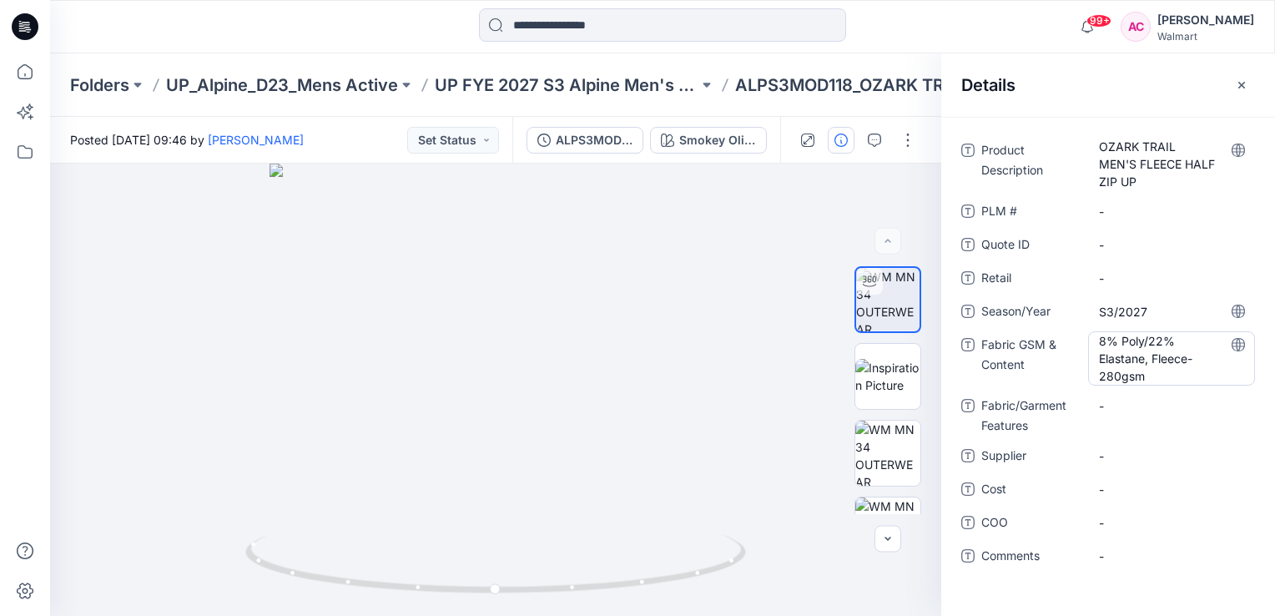
click at [1155, 372] on Content "8% Poly/22% Elastane, Fleece- 280gsm" at bounding box center [1171, 358] width 145 height 53
click at [1155, 374] on Content "8% Poly/22% Elastane, Fleece- 280gsm" at bounding box center [1171, 358] width 145 height 53
type textarea "**********"
click at [1132, 402] on Features "-" at bounding box center [1171, 406] width 145 height 18
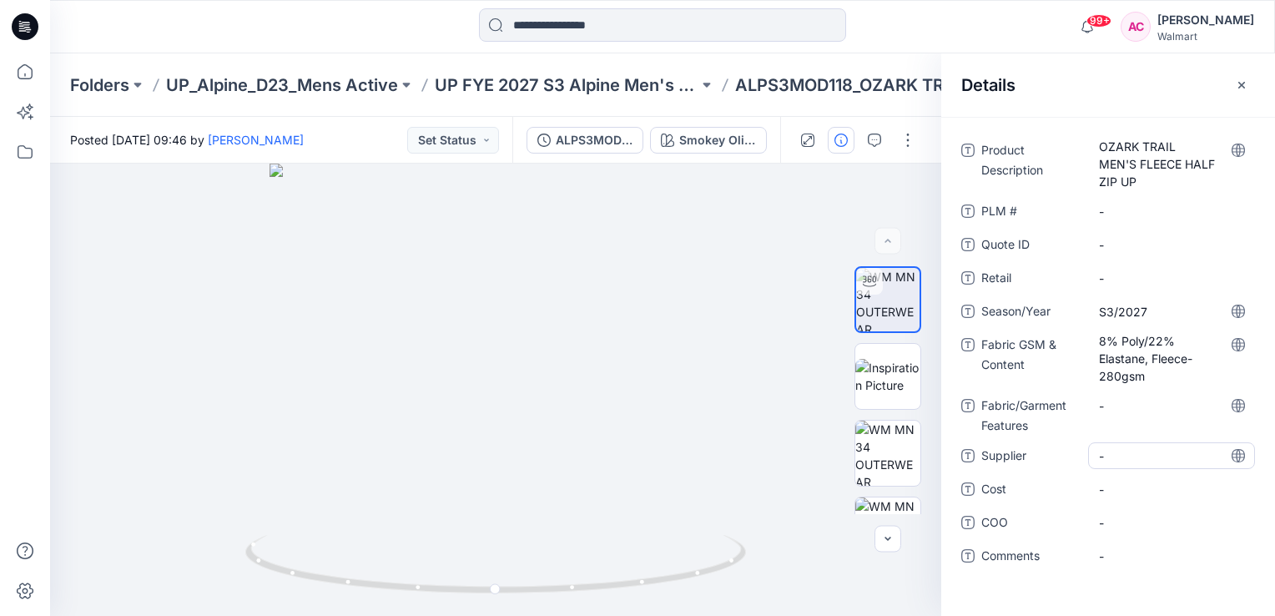
click at [1117, 457] on span "-" at bounding box center [1171, 456] width 145 height 18
type textarea "**********"
click at [1002, 593] on div "**********" at bounding box center [1108, 366] width 334 height 499
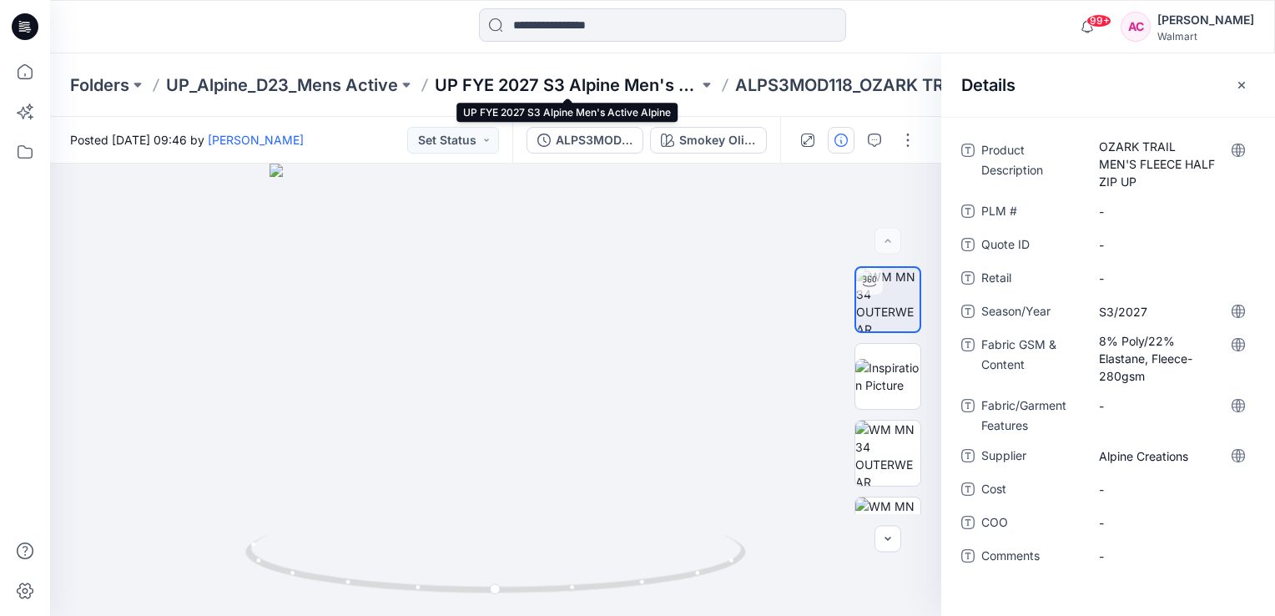
click at [627, 84] on p "UP FYE 2027 S3 Alpine Men's Active Alpine" at bounding box center [567, 84] width 264 height 23
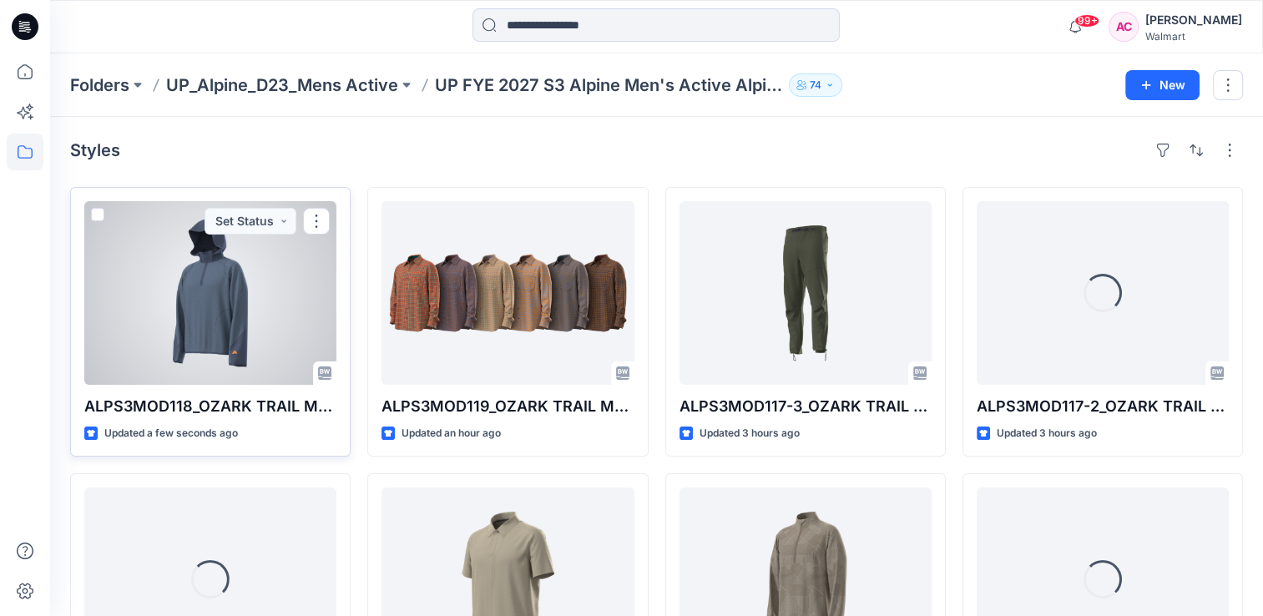
click at [228, 318] on div at bounding box center [210, 293] width 252 height 184
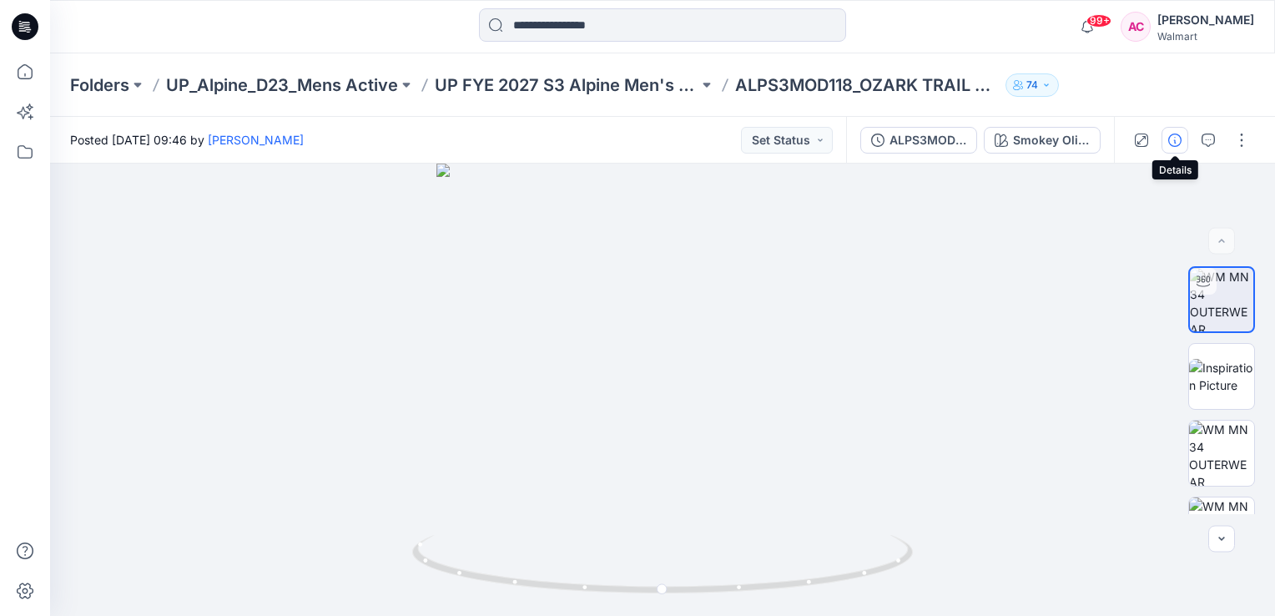
click at [1174, 142] on icon "button" at bounding box center [1175, 140] width 13 height 13
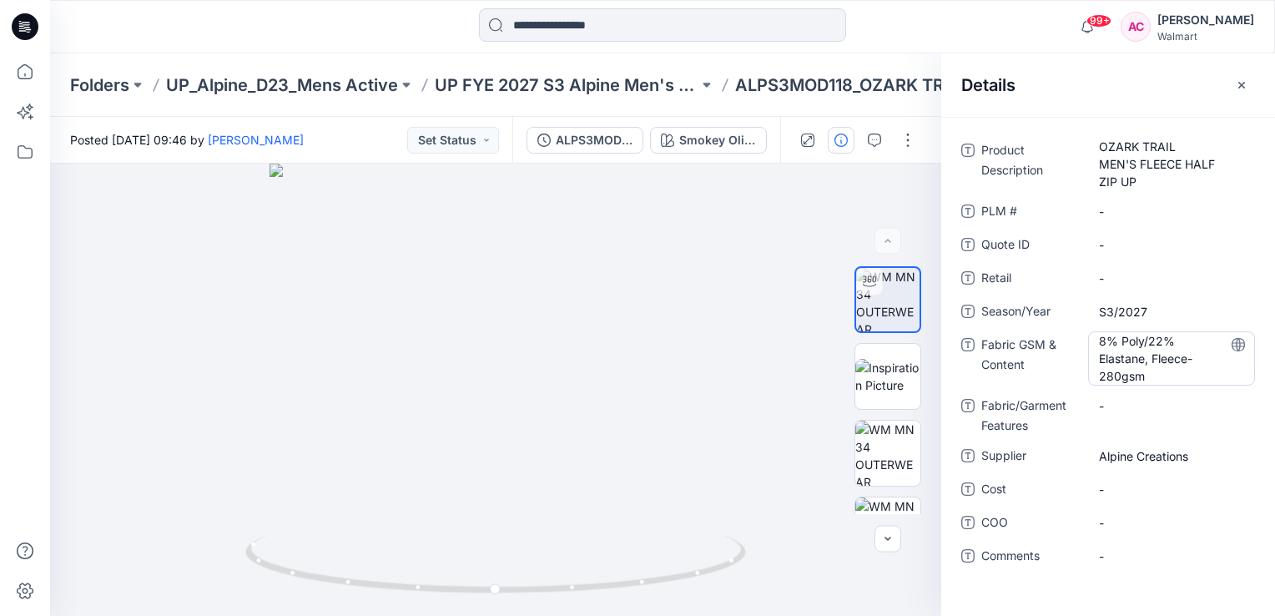
click at [1138, 354] on Content "8% Poly/22% Elastane, Fleece- 280gsm" at bounding box center [1171, 358] width 145 height 53
click at [1156, 346] on textarea "**********" at bounding box center [1171, 357] width 167 height 53
click at [1197, 362] on textarea "**********" at bounding box center [1171, 357] width 167 height 53
click at [1099, 345] on Content "8% Poly/22% Elastane, Fleece- 280gsm" at bounding box center [1171, 358] width 145 height 53
drag, startPoint x: 1098, startPoint y: 342, endPoint x: 1112, endPoint y: 368, distance: 29.1
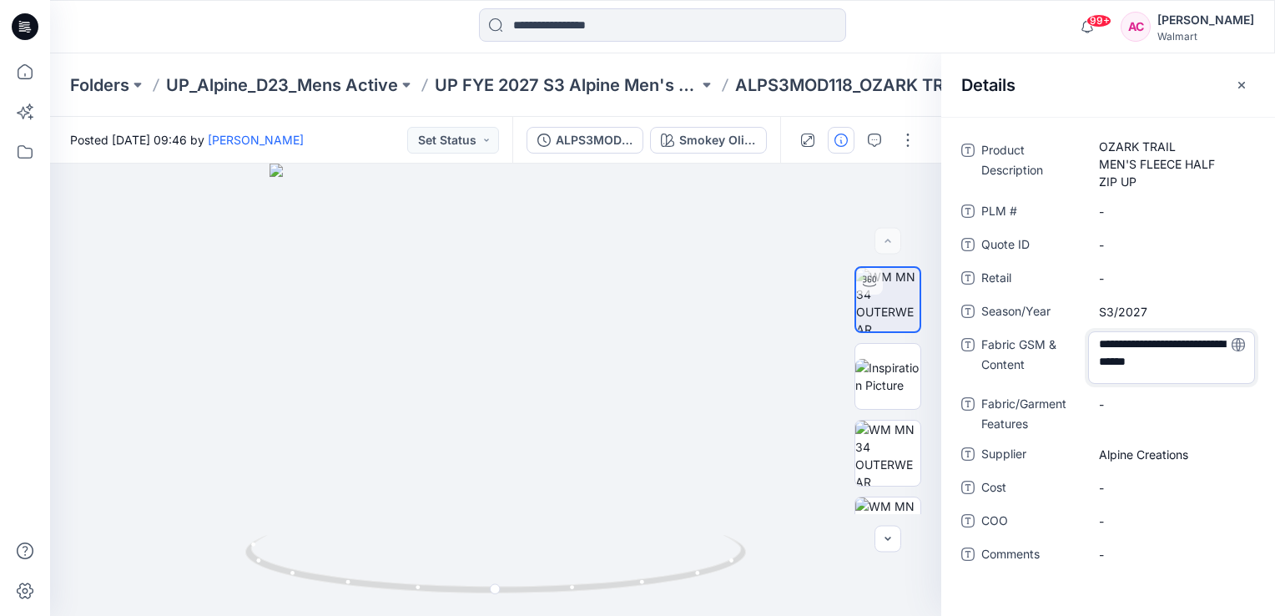
click at [1100, 344] on textarea "**********" at bounding box center [1171, 357] width 167 height 53
type textarea "**********"
click at [1103, 342] on textarea "**********" at bounding box center [1171, 357] width 167 height 53
click at [1095, 349] on textarea "**********" at bounding box center [1171, 357] width 167 height 53
click at [1165, 374] on textarea "**********" at bounding box center [1171, 357] width 167 height 53
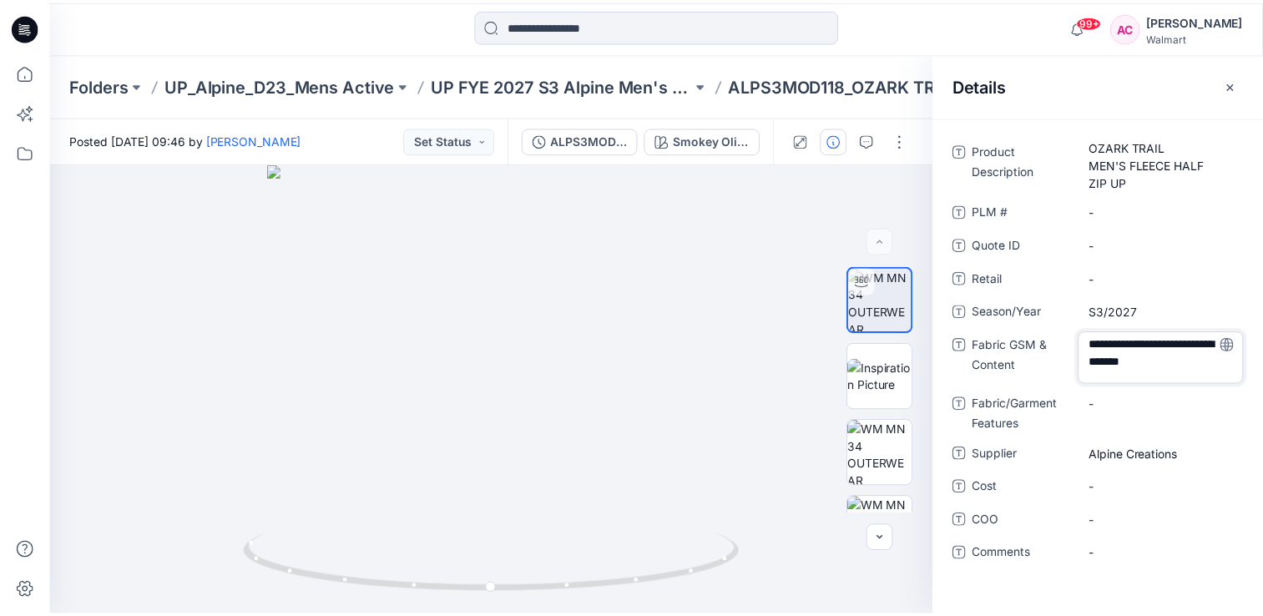
scroll to position [4, 0]
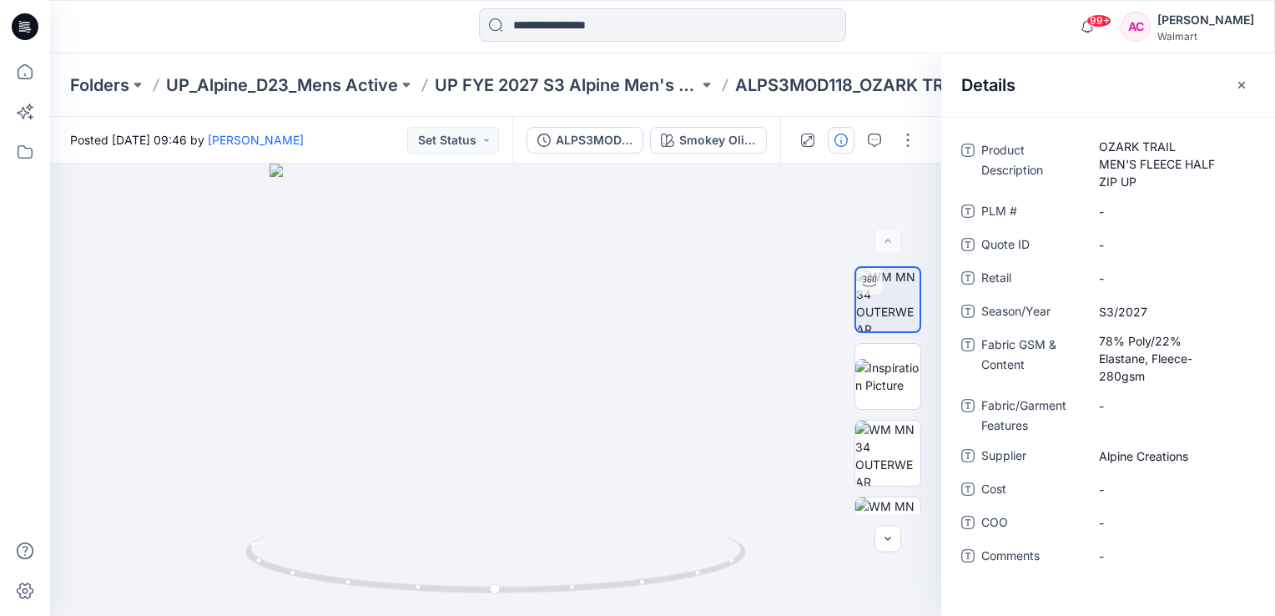
click at [985, 591] on div "Product Description OZARK TRAIL MEN'S FLEECE HALF ZIP UP PLM # - Quote ID - Ret…" at bounding box center [1108, 366] width 334 height 499
click at [1238, 86] on icon "button" at bounding box center [1241, 84] width 13 height 13
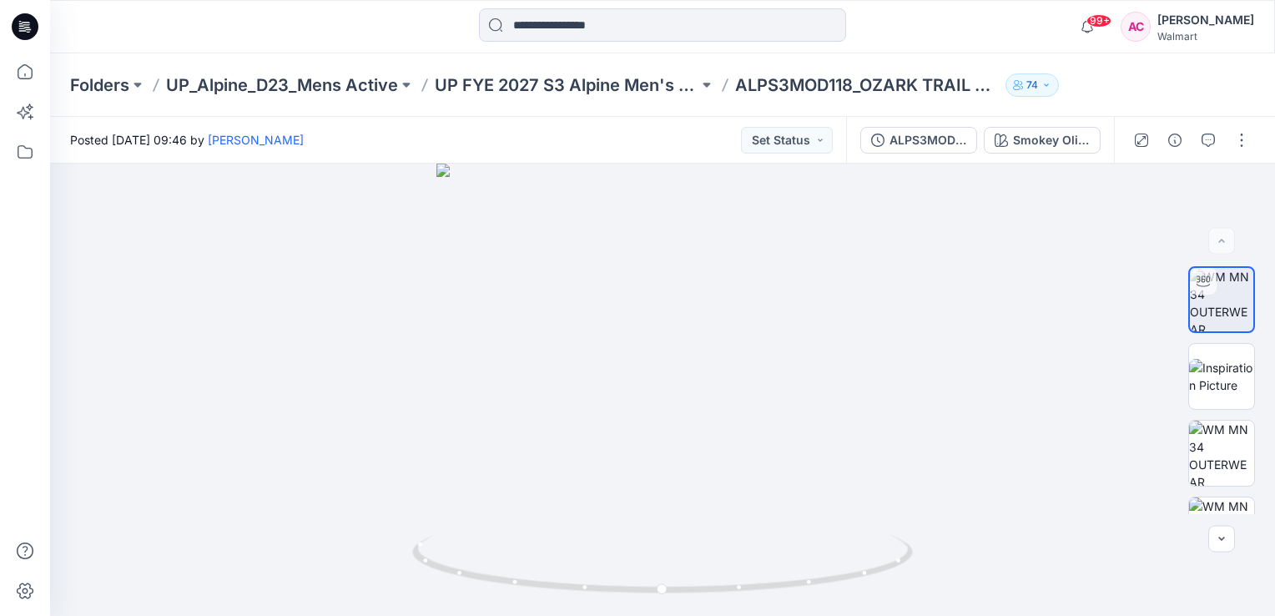
click at [1148, 85] on div "Folders UP_Alpine_D23_Mens Active UP FYE 2027 S3 Alpine Men's Active Alpine ALP…" at bounding box center [662, 84] width 1225 height 63
drag, startPoint x: 1164, startPoint y: 98, endPoint x: 1137, endPoint y: 98, distance: 26.7
click at [1164, 98] on div "Folders UP_Alpine_D23_Mens Active UP FYE 2027 S3 Alpine Men's Active Alpine ALP…" at bounding box center [662, 84] width 1225 height 63
click at [553, 75] on p "UP FYE 2027 S3 Alpine Men's Active Alpine" at bounding box center [567, 84] width 264 height 23
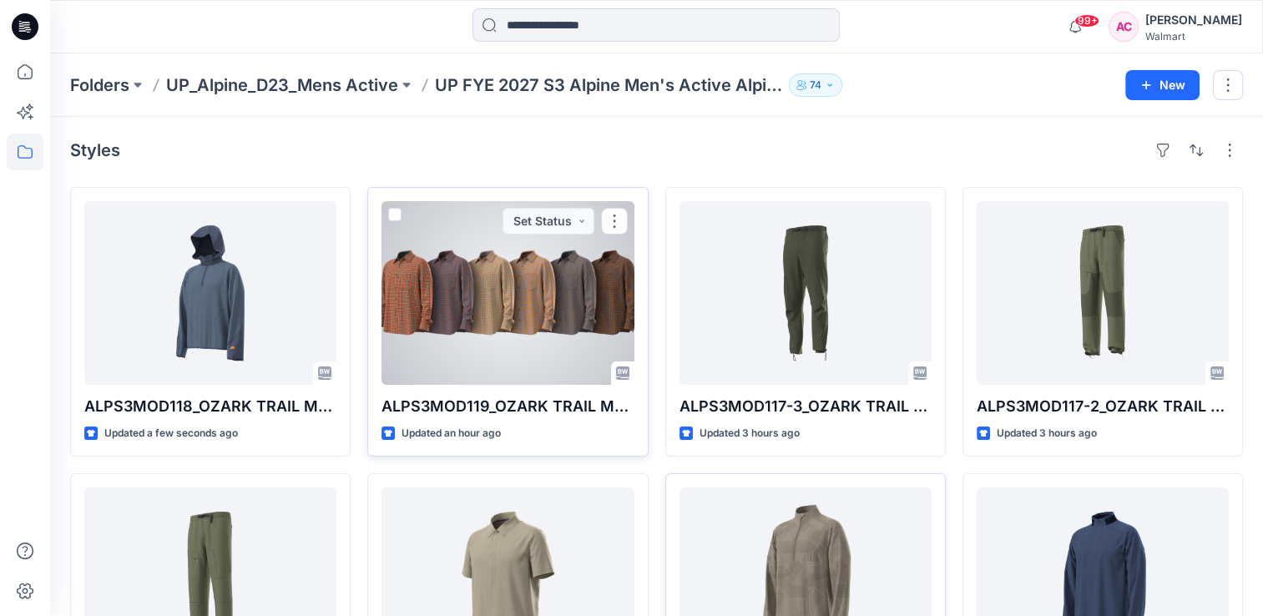
click at [472, 344] on div at bounding box center [507, 293] width 252 height 184
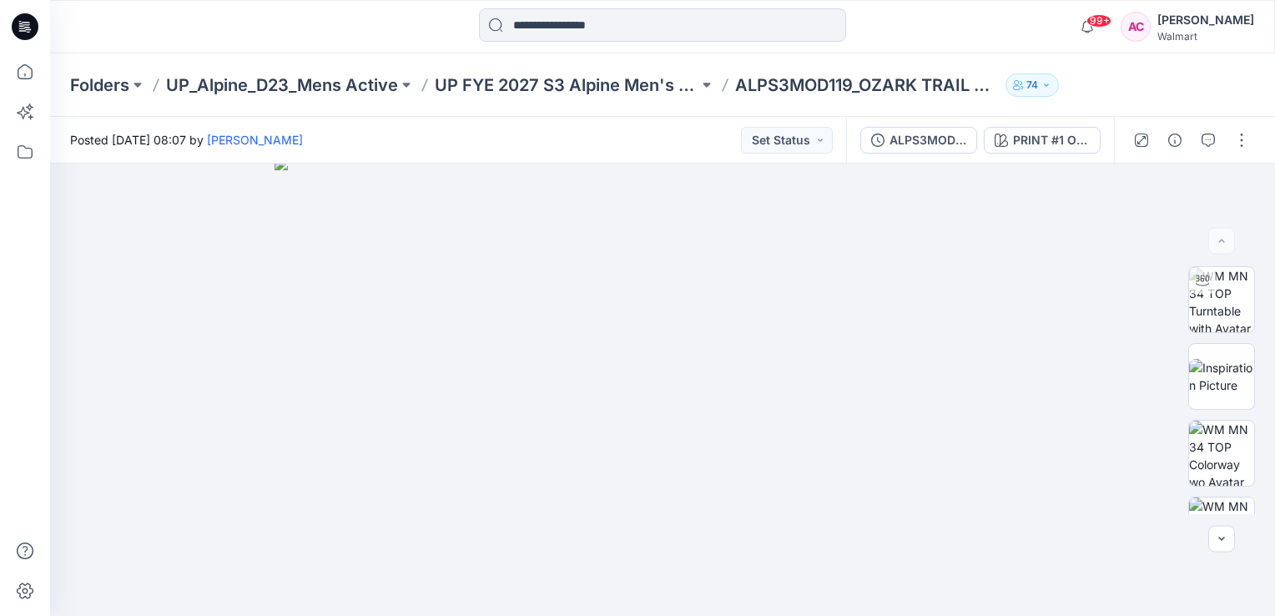
click at [1155, 72] on div "Folders UP_Alpine_D23_Mens Active UP FYE 2027 S3 Alpine Men's Active Alpine ALP…" at bounding box center [662, 84] width 1225 height 63
click at [577, 81] on p "UP FYE 2027 S3 Alpine Men's Active Alpine" at bounding box center [567, 84] width 264 height 23
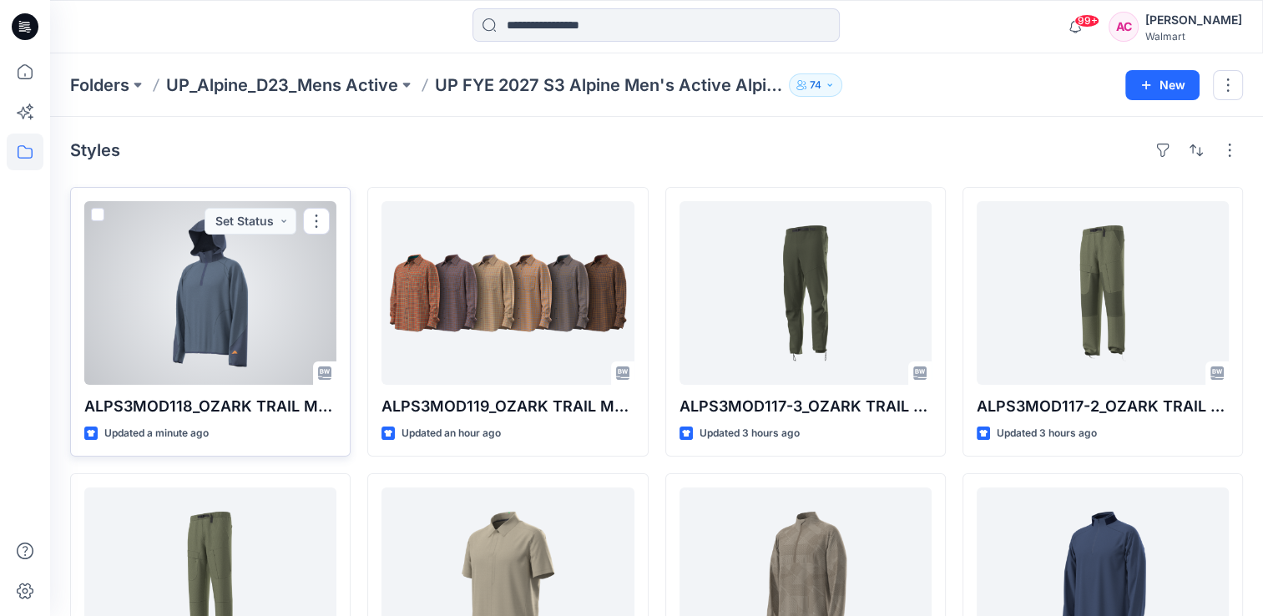
click at [164, 220] on div at bounding box center [210, 293] width 252 height 184
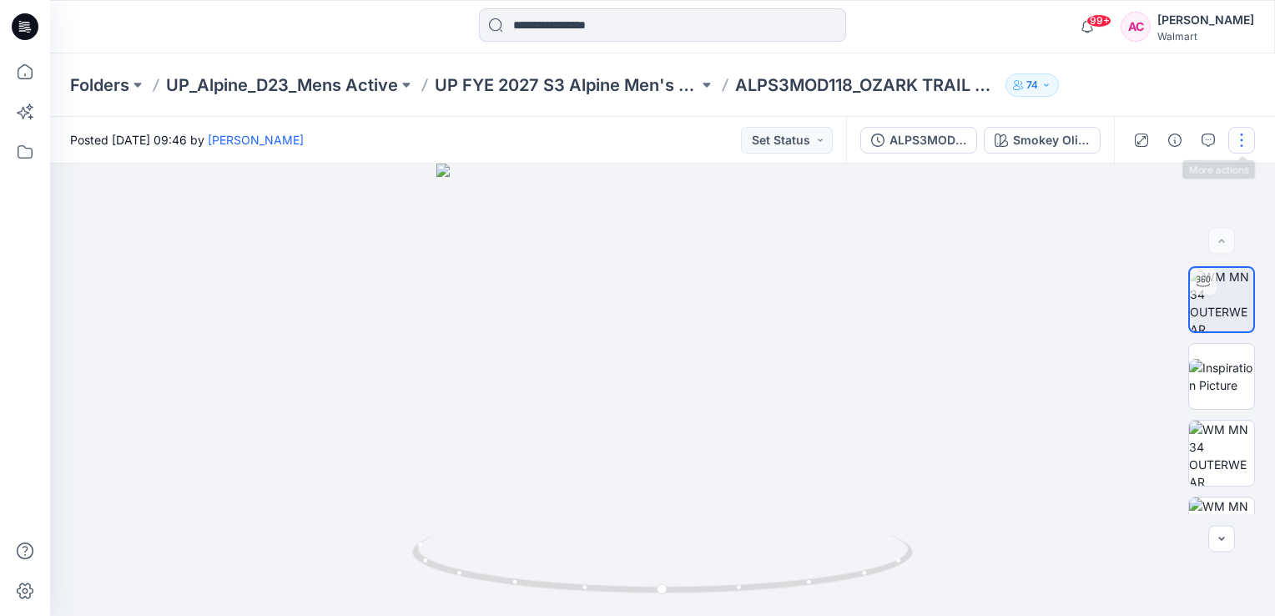
click at [1244, 139] on button "button" at bounding box center [1242, 140] width 27 height 27
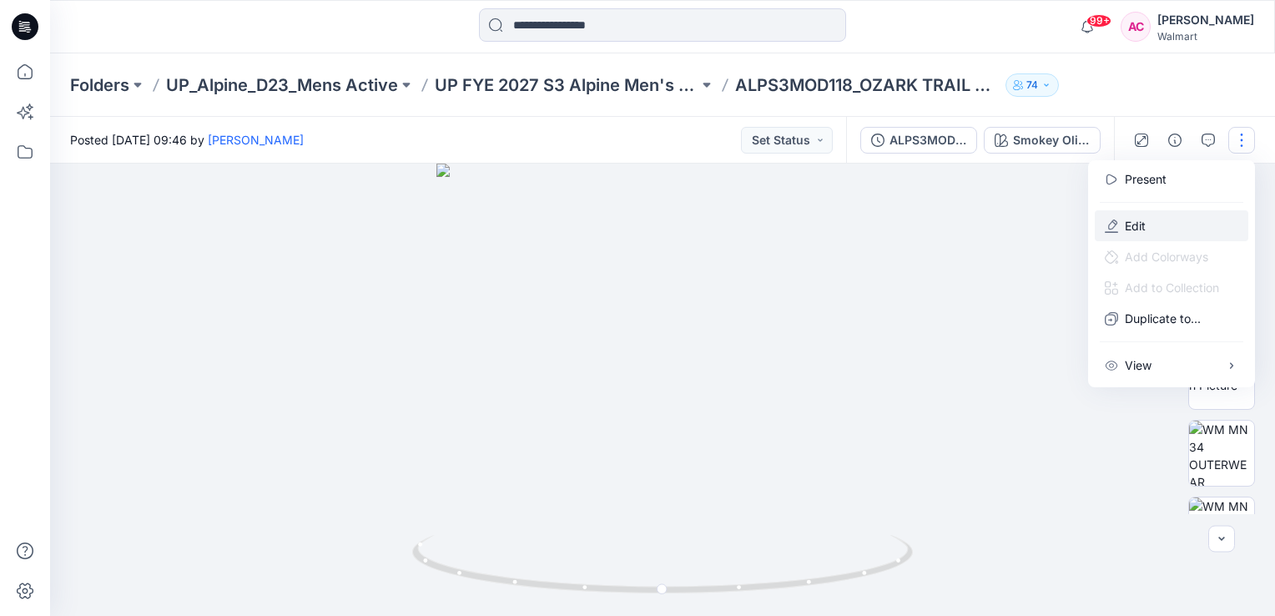
click at [1156, 216] on button "Edit" at bounding box center [1172, 225] width 154 height 31
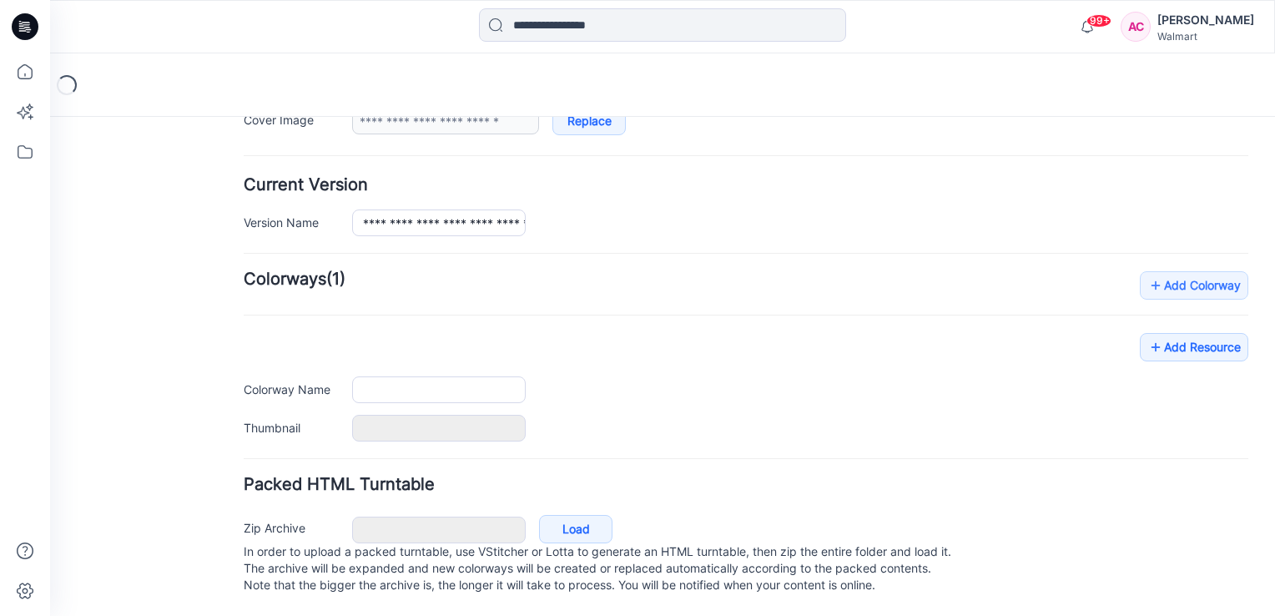
type input "**********"
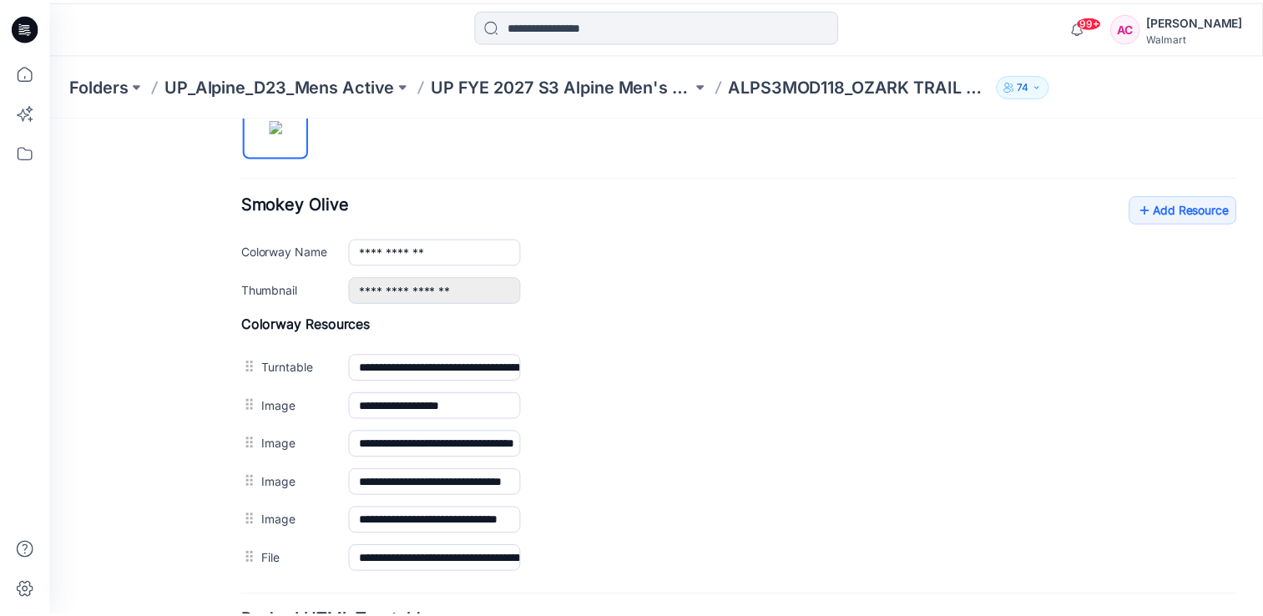
scroll to position [572, 0]
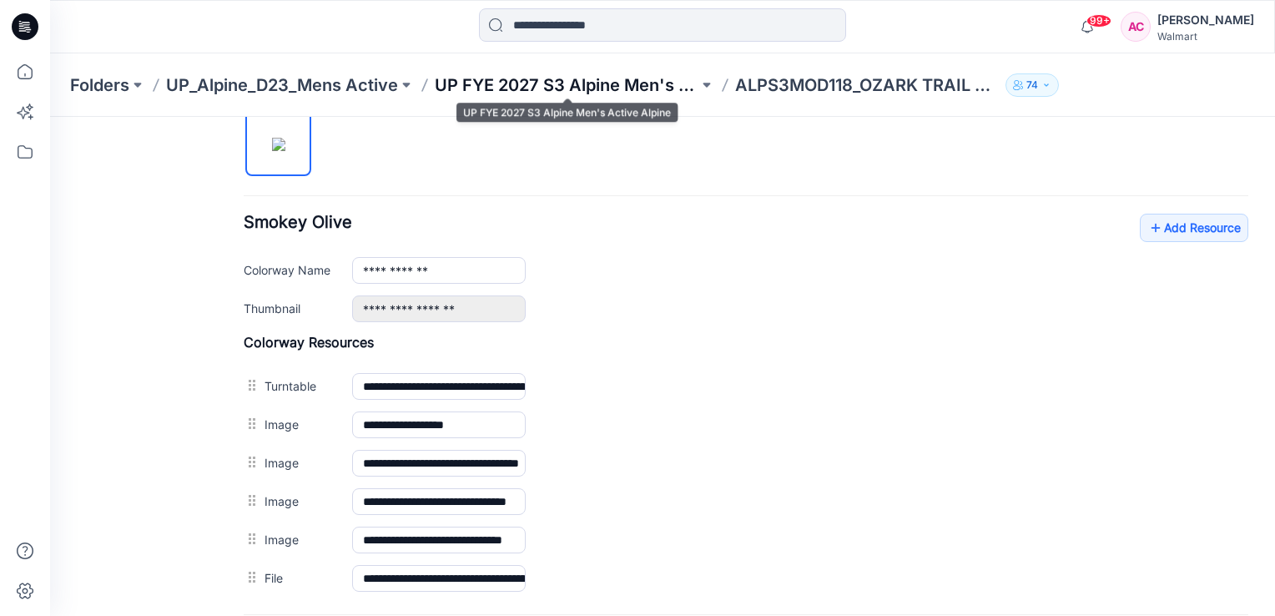
click at [519, 86] on p "UP FYE 2027 S3 Alpine Men's Active Alpine" at bounding box center [567, 84] width 264 height 23
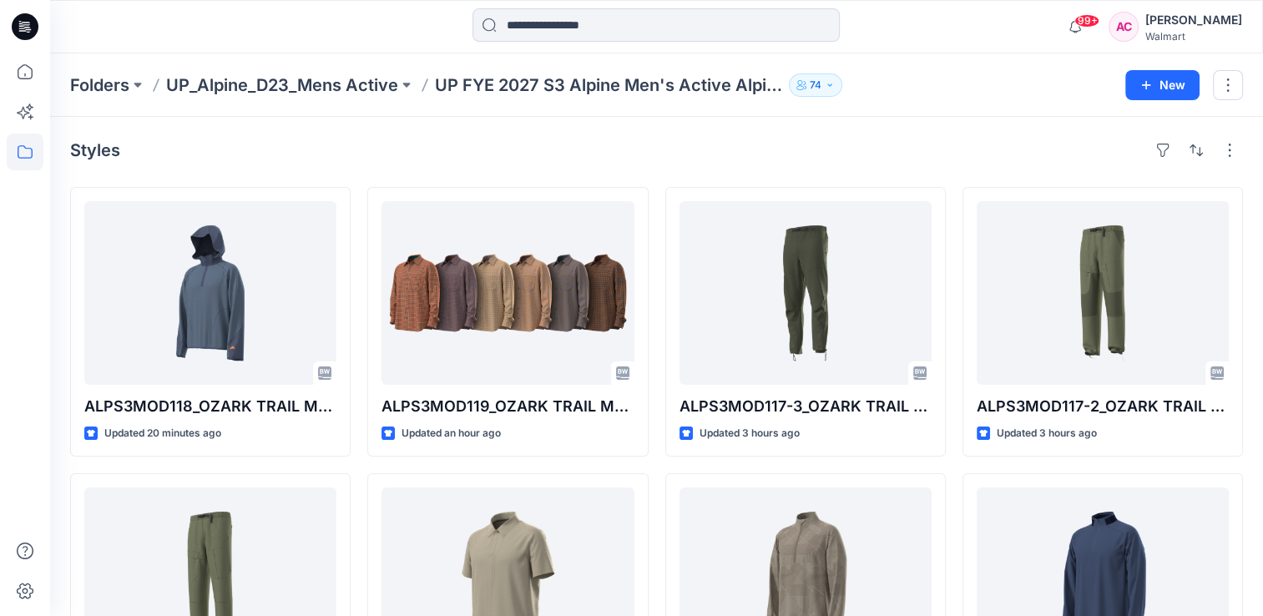
click at [244, 154] on div "Styles" at bounding box center [656, 150] width 1173 height 27
